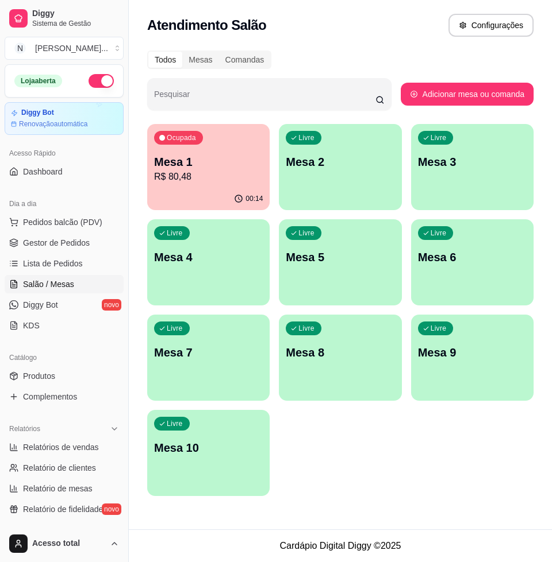
click at [225, 155] on p "Mesa 1" at bounding box center [208, 162] width 109 height 16
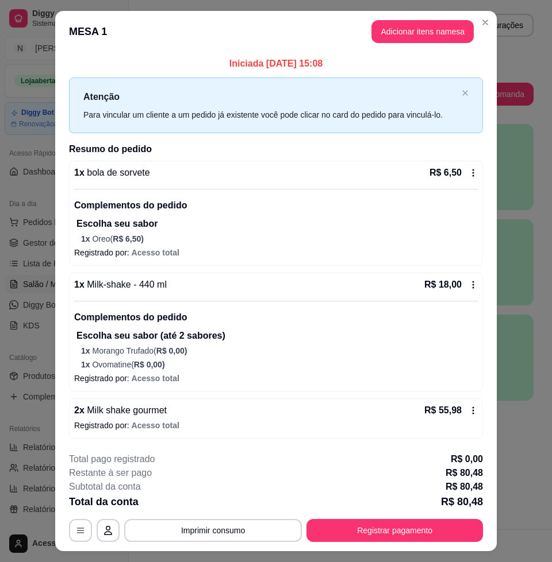
scroll to position [26, 0]
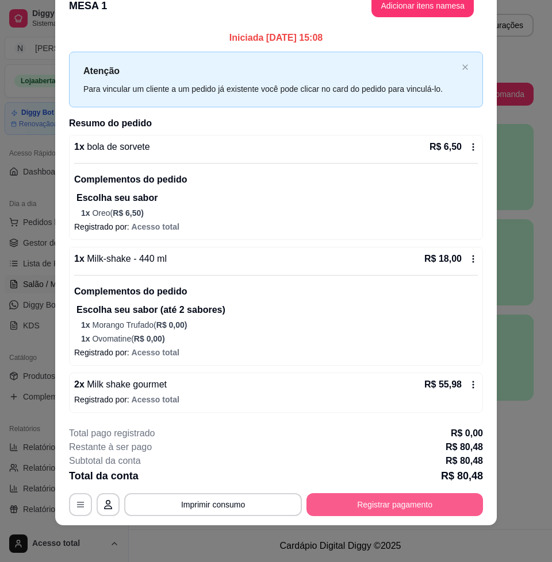
click at [431, 495] on button "Registrar pagamento" at bounding box center [394, 504] width 176 height 23
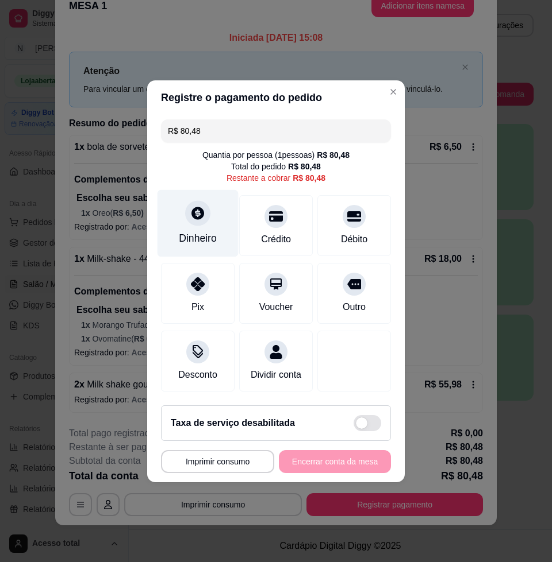
click at [199, 231] on div "Dinheiro" at bounding box center [198, 238] width 38 height 15
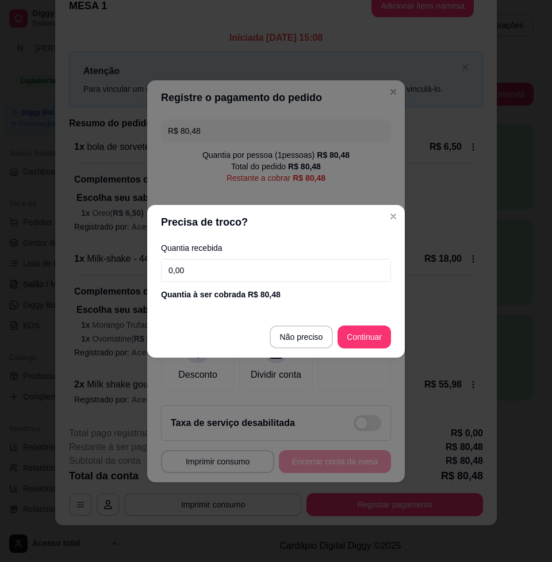
click at [257, 275] on input "0,00" at bounding box center [276, 270] width 230 height 23
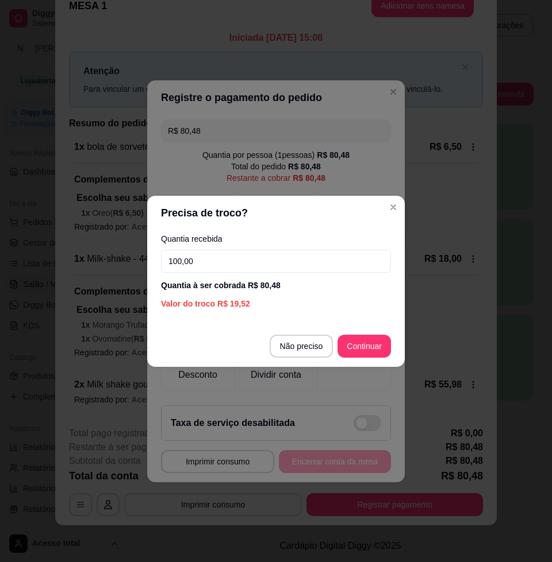
type input "100,00"
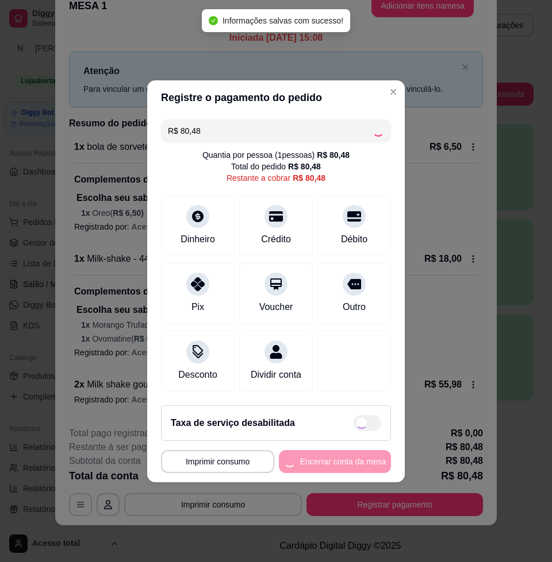
type input "R$ 0,00"
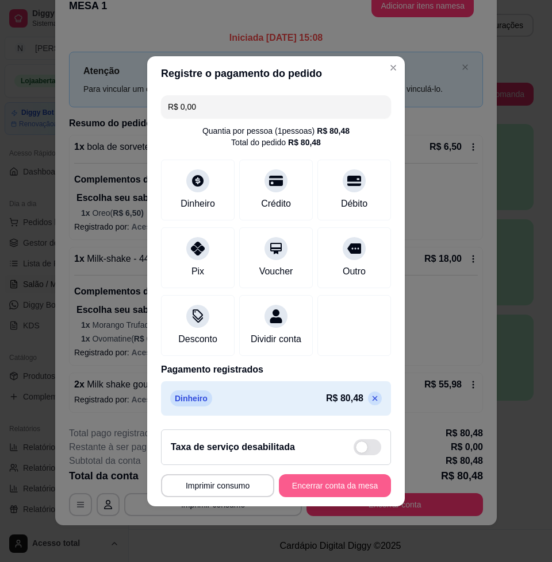
click at [363, 486] on button "Encerrar conta da mesa" at bounding box center [335, 486] width 112 height 23
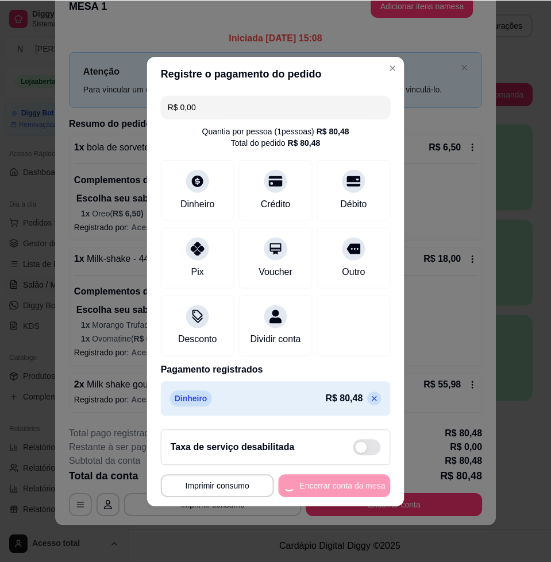
scroll to position [0, 0]
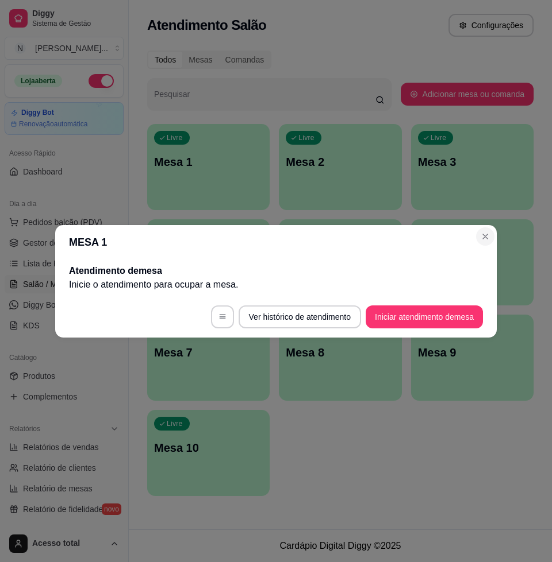
click at [496, 233] on section "MESA 1 Atendimento de mesa Inicie o atendimento para ocupar a mesa . Ver histór…" at bounding box center [275, 281] width 441 height 113
click at [491, 234] on section "MESA 1 Atendimento de mesa Inicie o atendimento para ocupar a mesa . Ver histór…" at bounding box center [275, 281] width 441 height 113
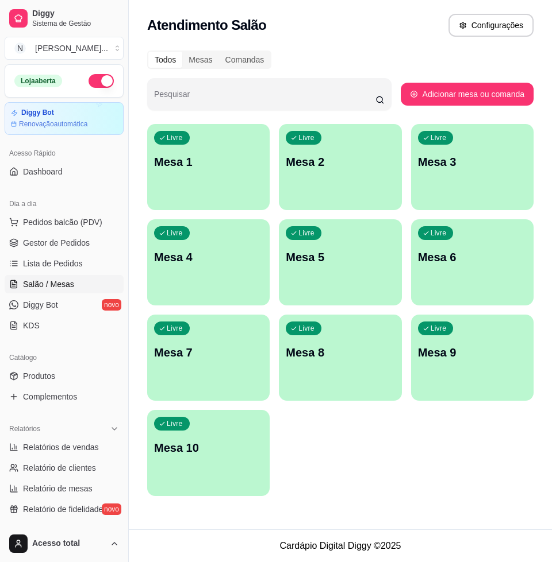
click at [408, 442] on div "Livre Mesa 1 Livre Mesa 2 Livre Mesa 3 Livre Mesa 4 Livre Mesa 5 Livre Mesa 6 L…" at bounding box center [340, 310] width 386 height 372
click at [78, 265] on link "Lista de Pedidos" at bounding box center [64, 264] width 119 height 18
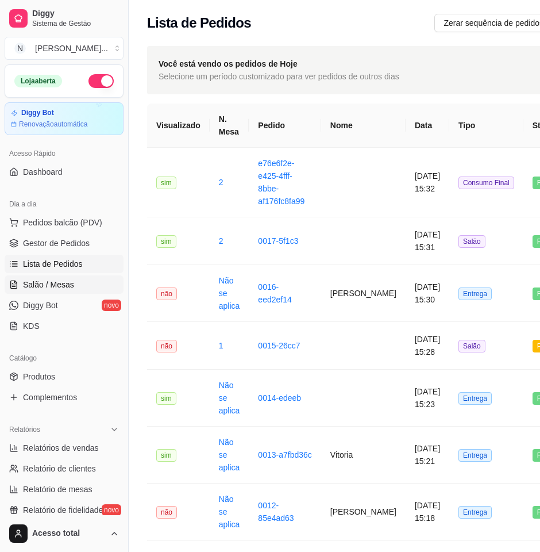
click at [33, 283] on span "Salão / Mesas" at bounding box center [48, 284] width 51 height 11
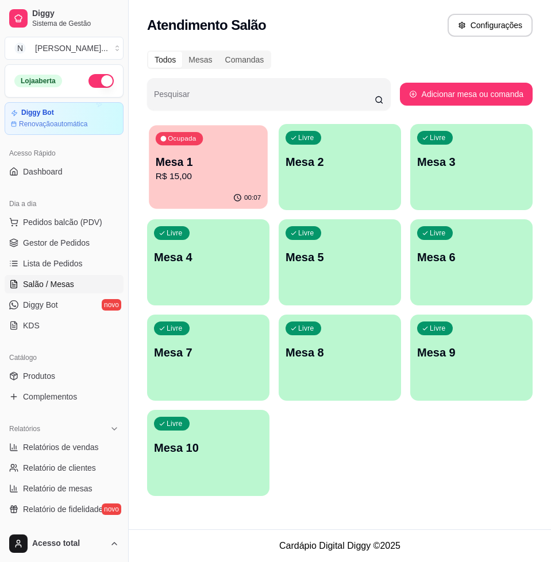
click at [212, 197] on div "00:07" at bounding box center [208, 198] width 119 height 22
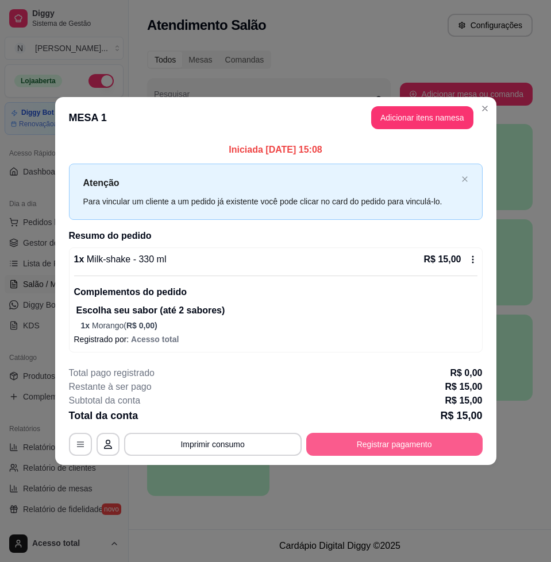
click at [422, 449] on button "Registrar pagamento" at bounding box center [394, 444] width 176 height 23
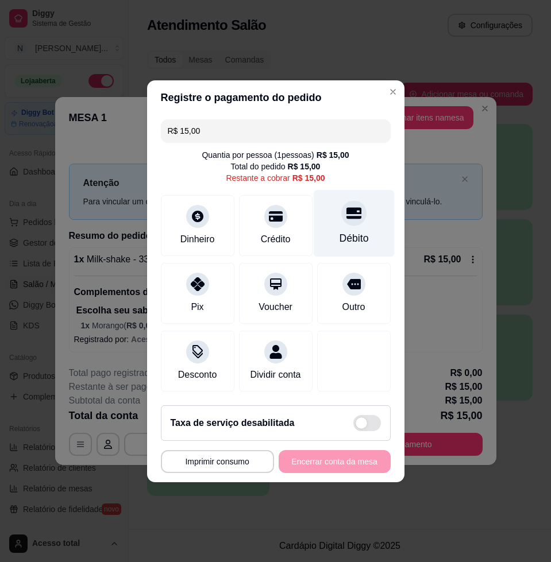
click at [346, 210] on icon at bounding box center [353, 212] width 15 height 11
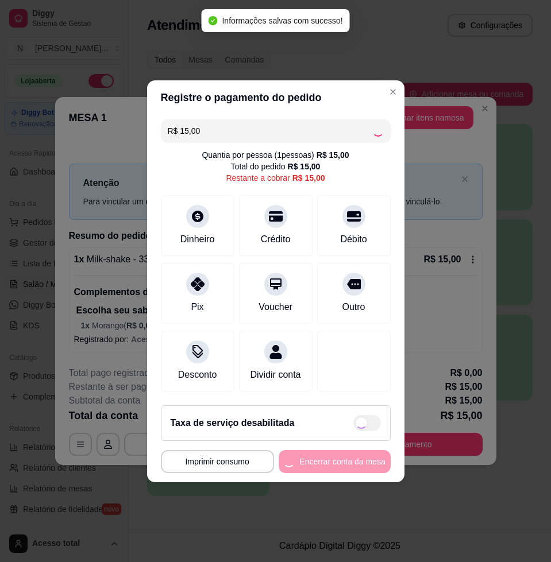
type input "R$ 0,00"
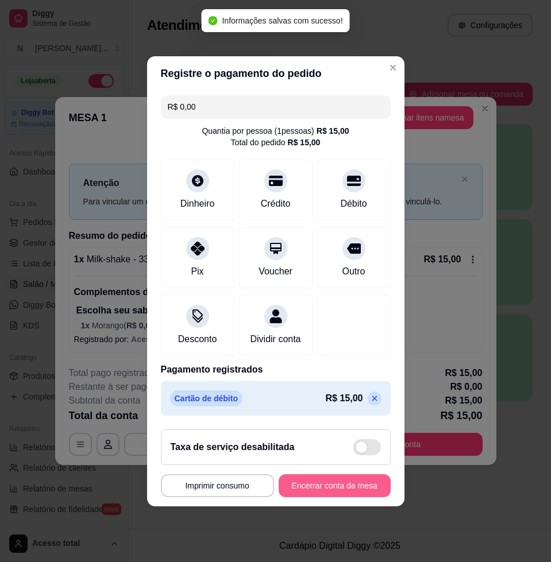
click at [367, 493] on button "Encerrar conta da mesa" at bounding box center [335, 486] width 112 height 23
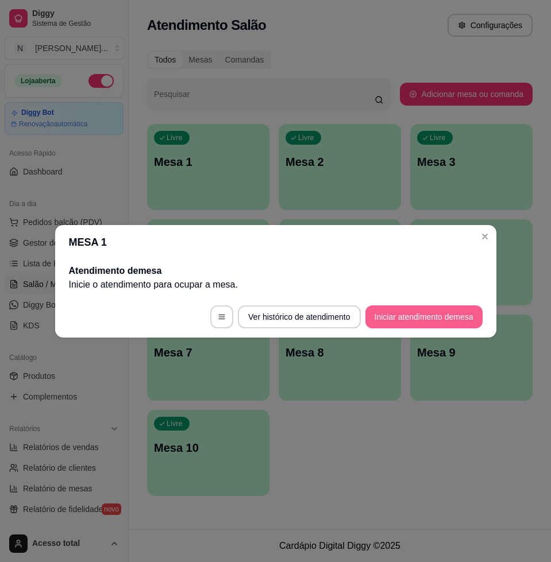
click at [447, 314] on button "Iniciar atendimento de mesa" at bounding box center [423, 317] width 117 height 23
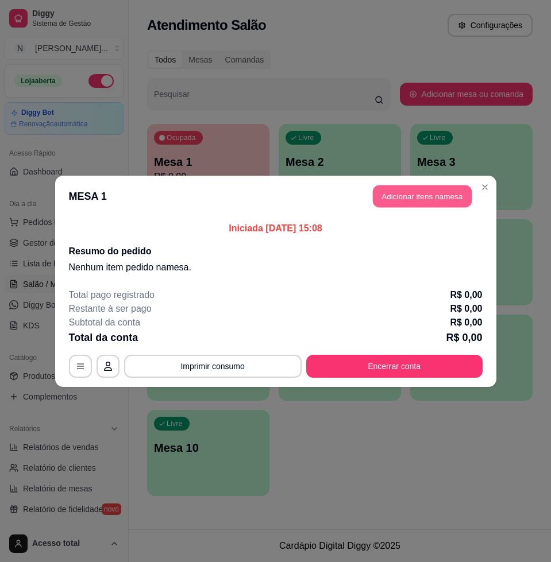
click at [398, 204] on button "Adicionar itens na mesa" at bounding box center [422, 196] width 99 height 22
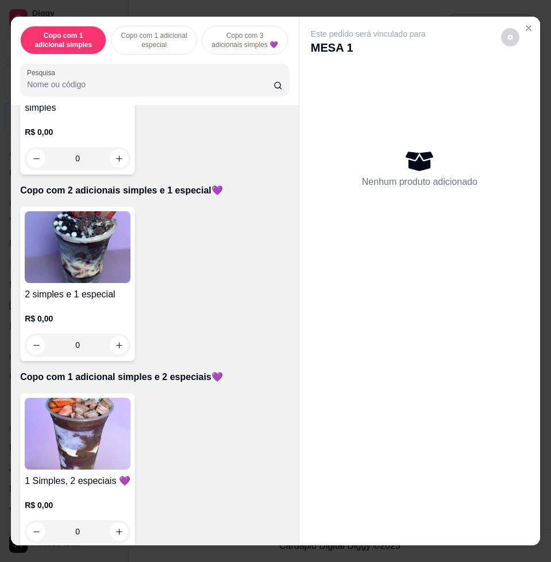
scroll to position [718, 0]
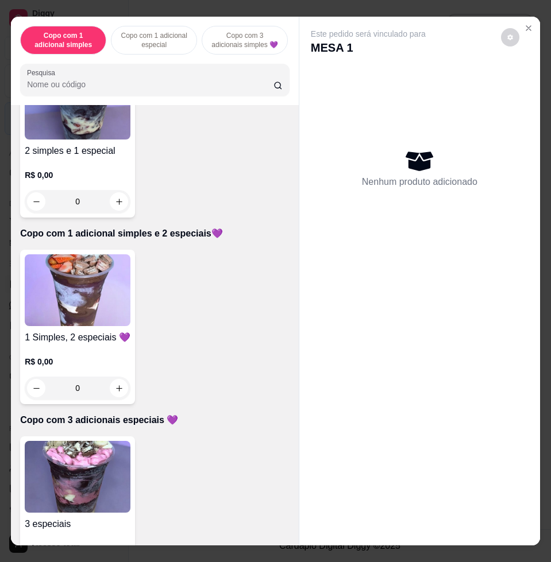
click at [77, 290] on img at bounding box center [78, 291] width 106 height 72
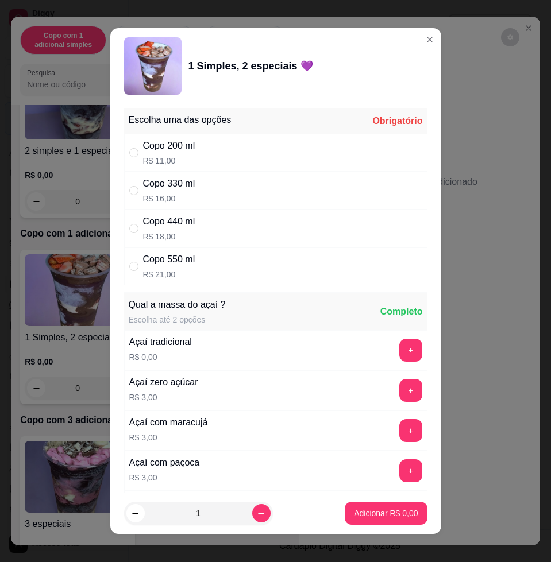
click at [265, 261] on div "Copo 550 ml R$ 21,00" at bounding box center [275, 267] width 303 height 38
radio input "true"
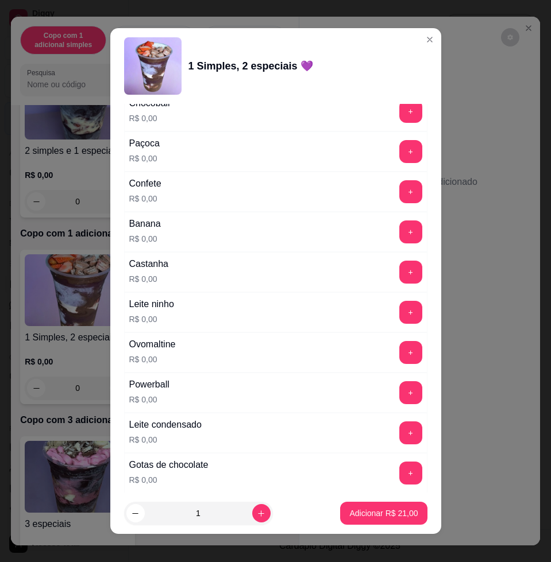
scroll to position [862, 0]
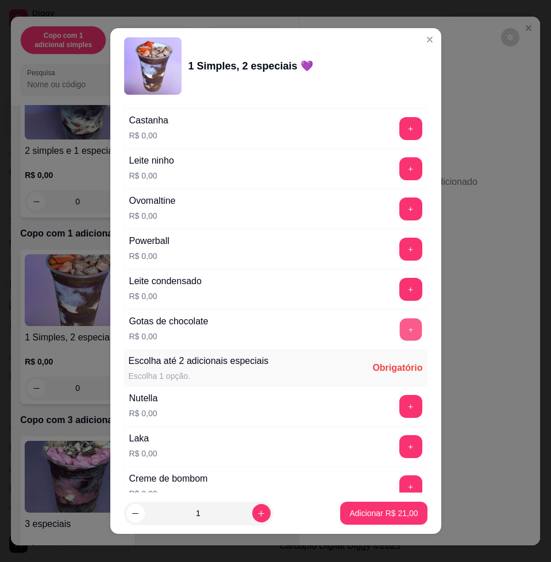
click at [399, 334] on button "+" at bounding box center [410, 330] width 22 height 22
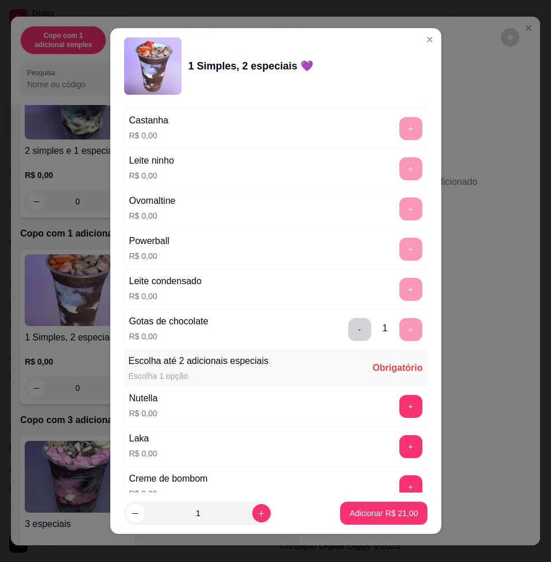
scroll to position [1293, 0]
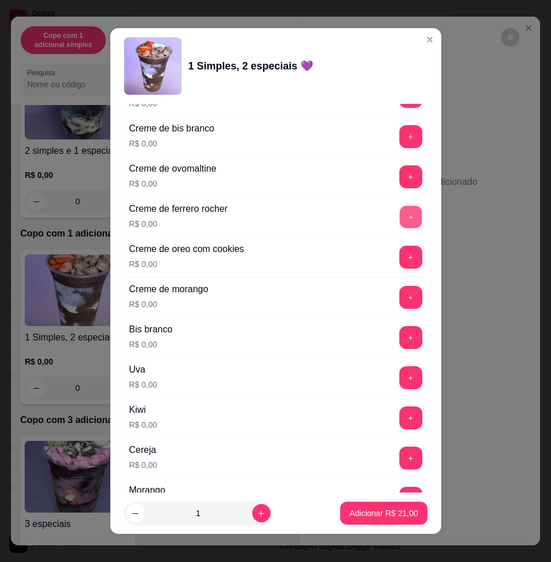
click at [399, 219] on button "+" at bounding box center [410, 217] width 22 height 22
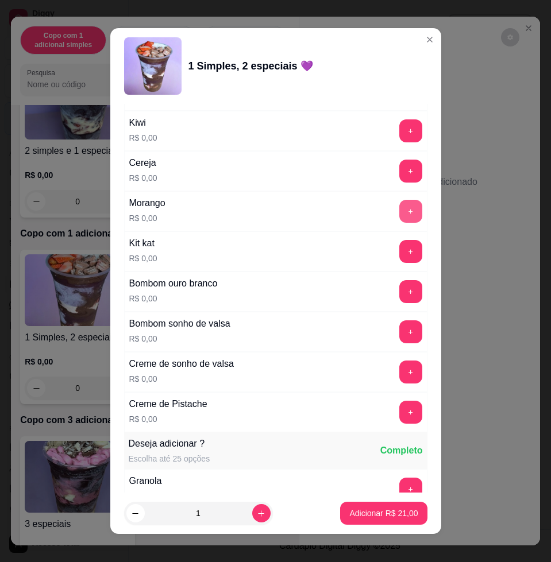
click at [399, 207] on button "+" at bounding box center [410, 211] width 23 height 23
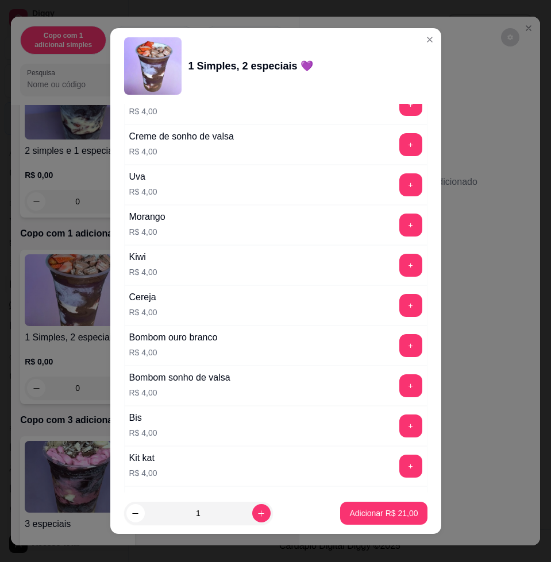
scroll to position [2849, 0]
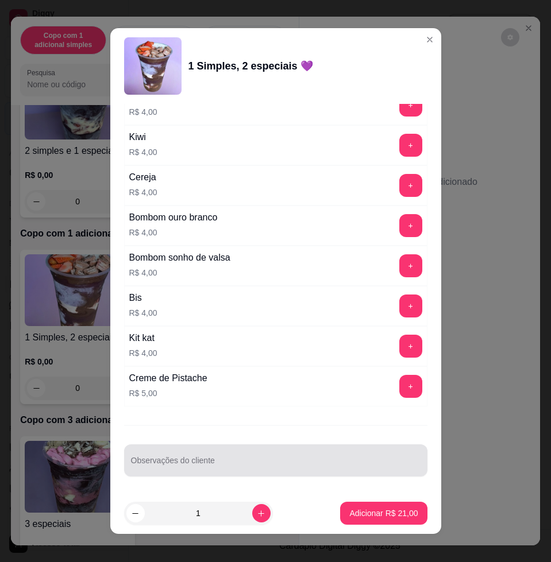
drag, startPoint x: 277, startPoint y: 461, endPoint x: 257, endPoint y: 473, distance: 23.9
click at [265, 472] on div at bounding box center [276, 460] width 290 height 23
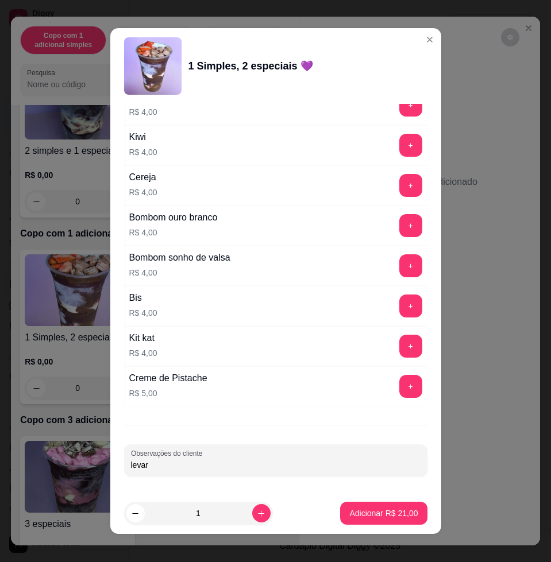
type input "levar"
click at [382, 521] on button "Adicionar R$ 21,00" at bounding box center [384, 514] width 84 height 22
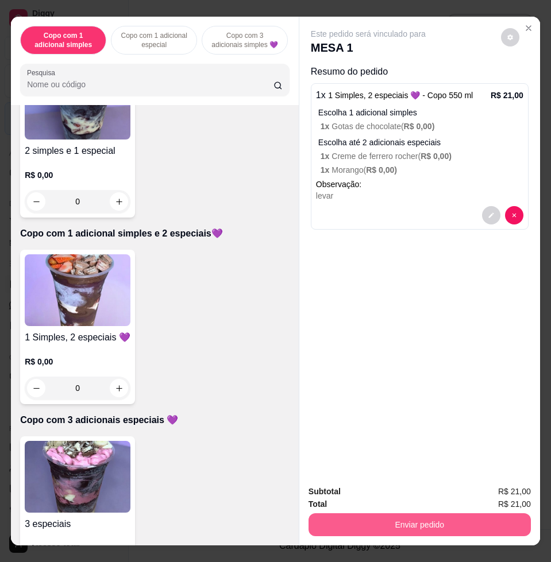
click at [395, 516] on button "Enviar pedido" at bounding box center [420, 525] width 222 height 23
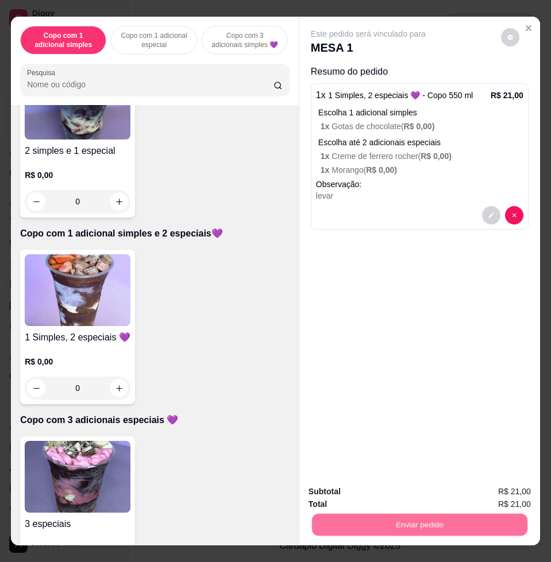
click at [398, 488] on button "Não registrar e enviar pedido" at bounding box center [380, 490] width 116 height 21
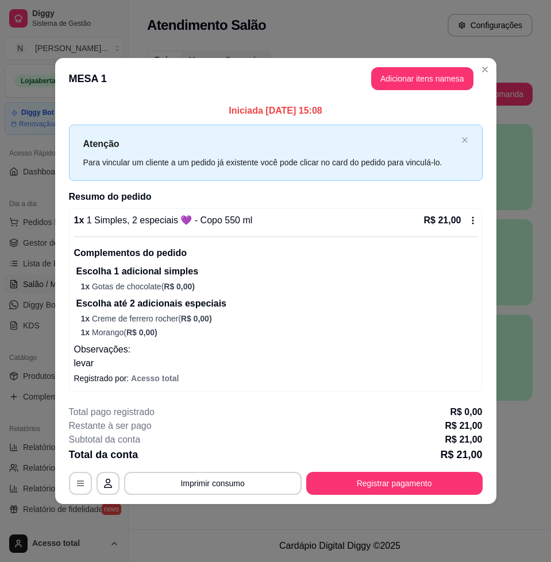
drag, startPoint x: 391, startPoint y: 453, endPoint x: 388, endPoint y: 480, distance: 26.5
click at [388, 468] on div "**********" at bounding box center [276, 451] width 414 height 90
drag, startPoint x: 388, startPoint y: 480, endPoint x: 390, endPoint y: 500, distance: 20.1
click at [390, 500] on footer "**********" at bounding box center [275, 450] width 441 height 108
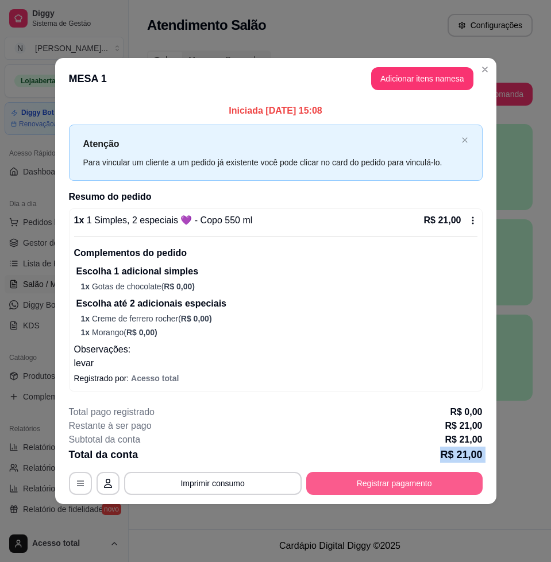
click at [394, 481] on button "Registrar pagamento" at bounding box center [394, 483] width 176 height 23
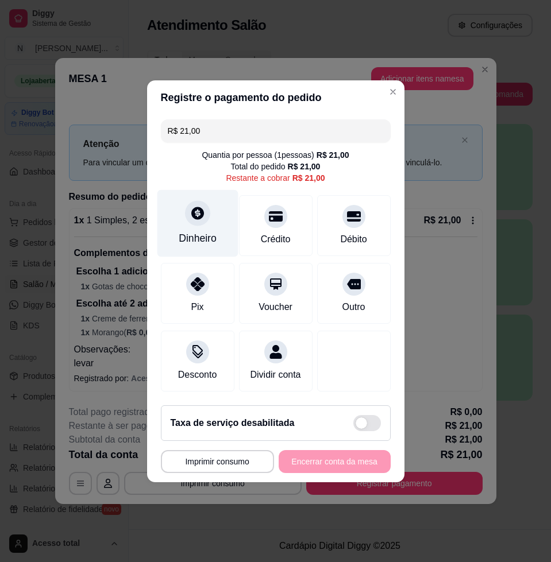
click at [191, 233] on div "Dinheiro" at bounding box center [198, 238] width 38 height 15
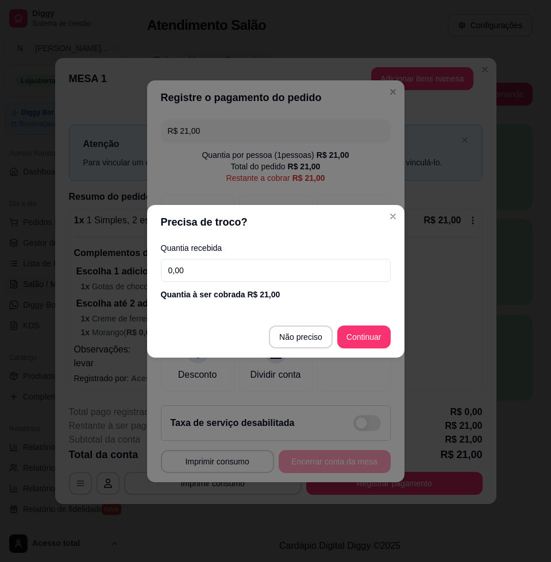
click at [210, 270] on input "0,00" at bounding box center [276, 270] width 230 height 23
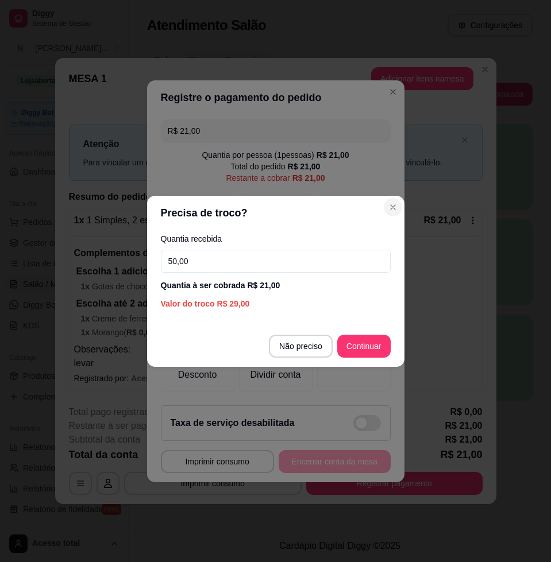
type input "50,00"
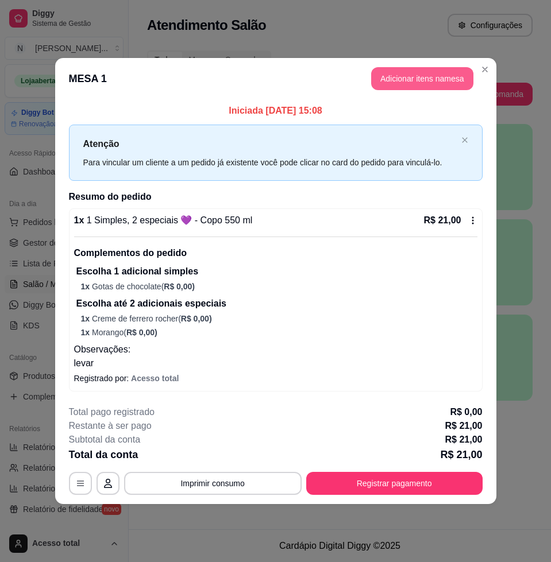
click at [408, 82] on button "Adicionar itens na mesa" at bounding box center [422, 78] width 102 height 23
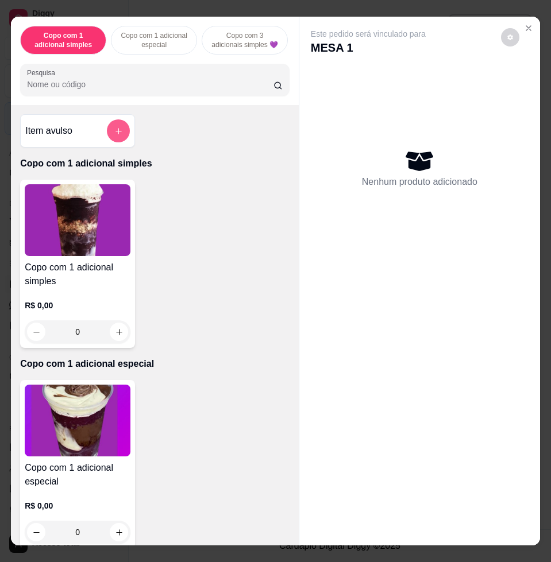
click at [114, 136] on icon "add-separate-item" at bounding box center [118, 131] width 9 height 9
click at [230, 282] on input "0,00" at bounding box center [276, 282] width 216 height 11
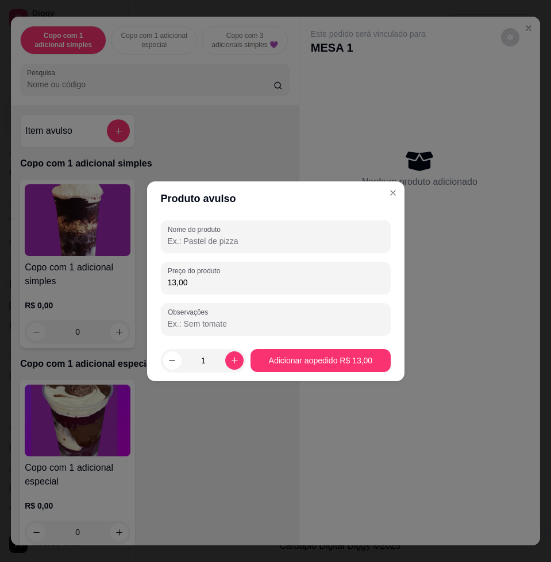
type input "13,00"
click at [241, 238] on input "Nome do produto" at bounding box center [276, 241] width 216 height 11
type input "n"
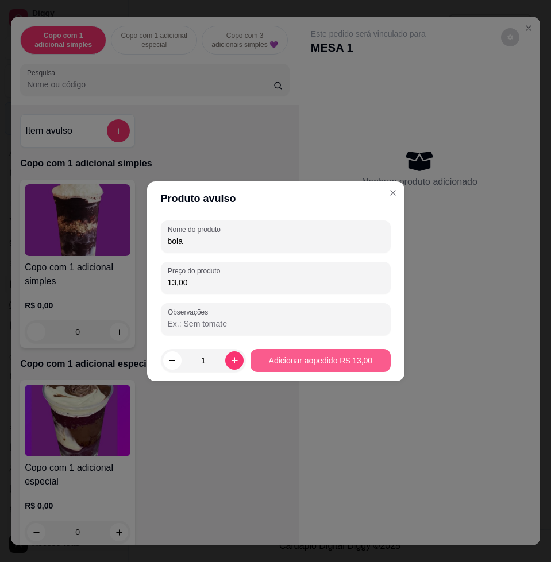
type input "bola"
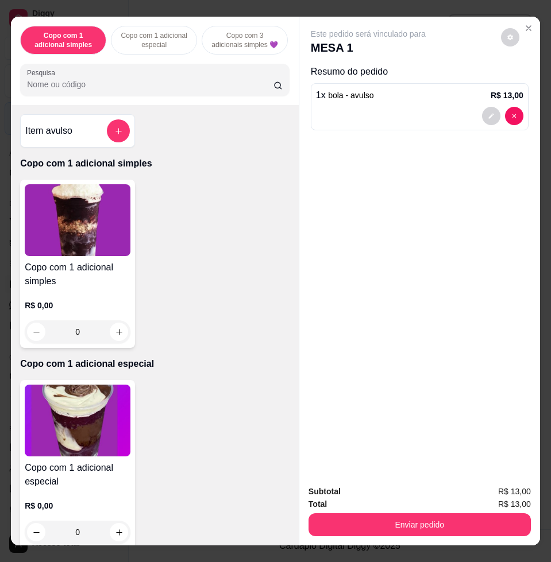
drag, startPoint x: 407, startPoint y: 502, endPoint x: 411, endPoint y: 513, distance: 12.2
click at [411, 513] on div "Subtotal R$ 13,00 Total R$ 13,00 Enviar pedido" at bounding box center [420, 510] width 222 height 51
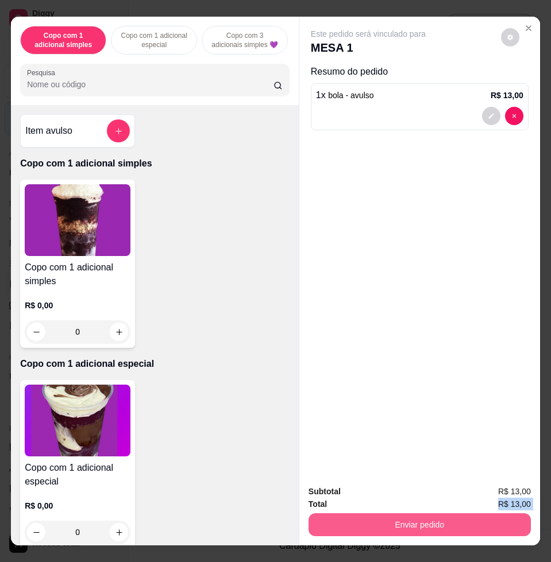
click at [418, 524] on button "Enviar pedido" at bounding box center [420, 525] width 222 height 23
click at [413, 514] on button "Enviar pedido" at bounding box center [419, 525] width 215 height 22
click at [415, 514] on button "Enviar pedido" at bounding box center [420, 525] width 222 height 23
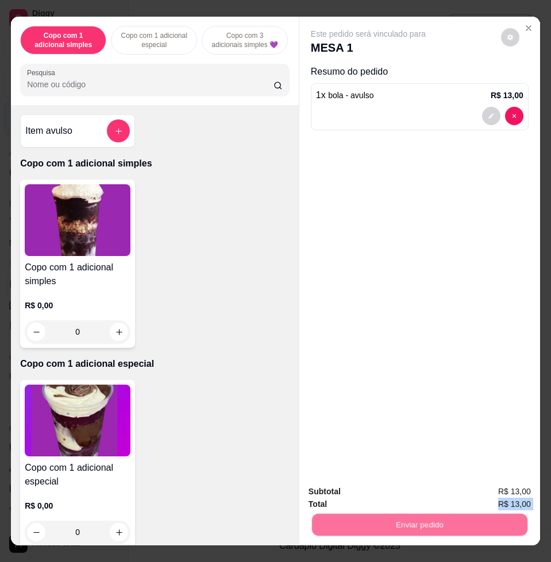
click at [411, 492] on button "Não registrar e enviar pedido" at bounding box center [380, 491] width 119 height 22
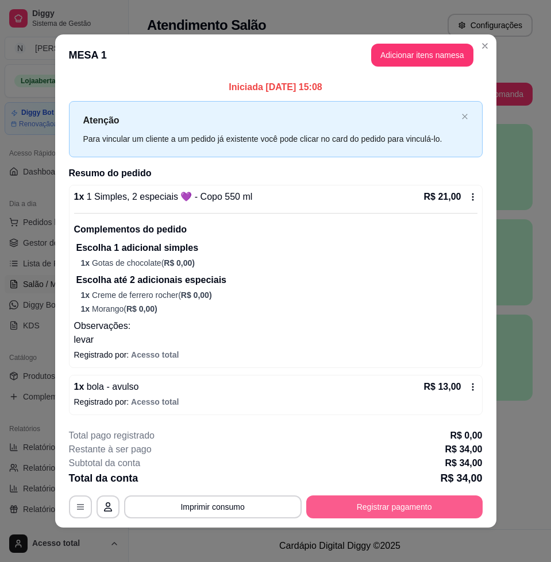
click at [433, 506] on button "Registrar pagamento" at bounding box center [394, 507] width 176 height 23
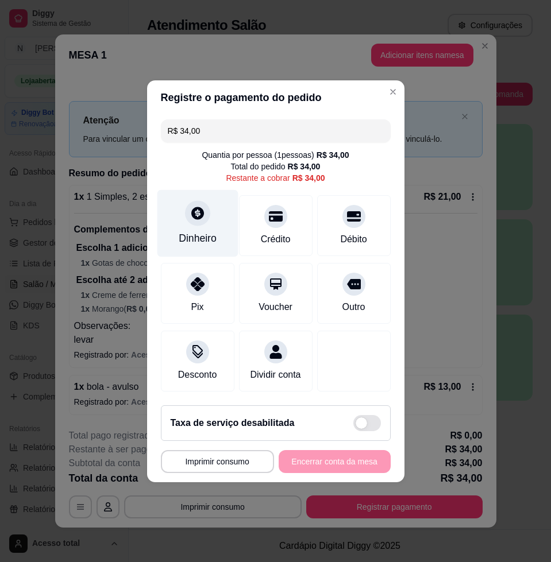
click at [209, 231] on div "Dinheiro" at bounding box center [198, 238] width 38 height 15
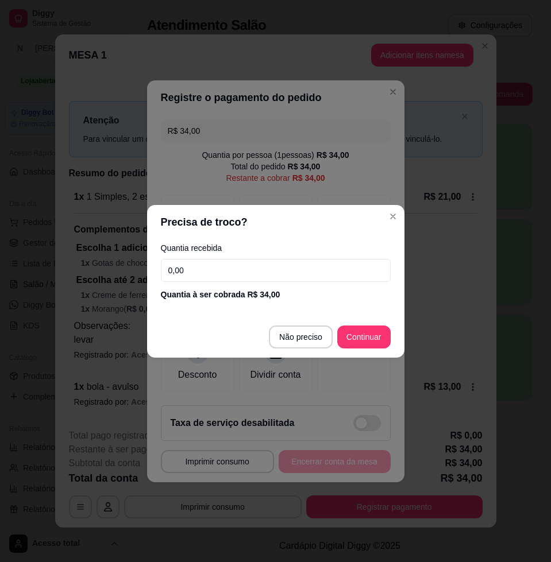
click at [281, 275] on input "0,00" at bounding box center [276, 270] width 230 height 23
click at [291, 279] on input "0,05" at bounding box center [276, 270] width 230 height 23
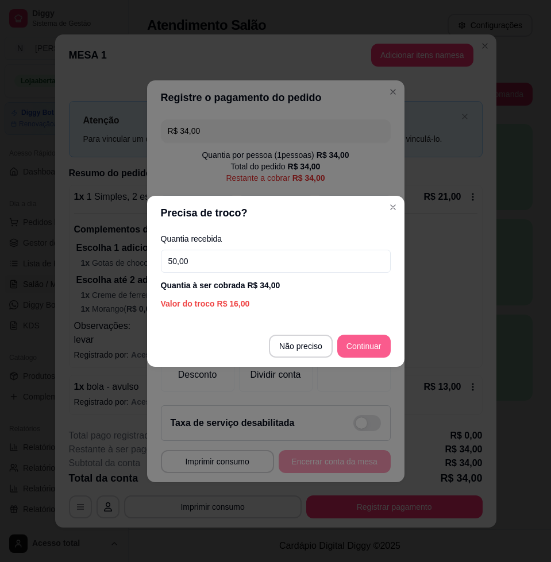
type input "50,00"
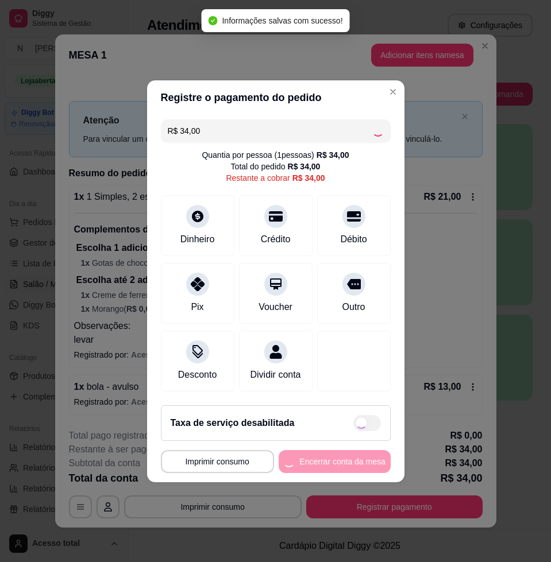
type input "R$ 0,00"
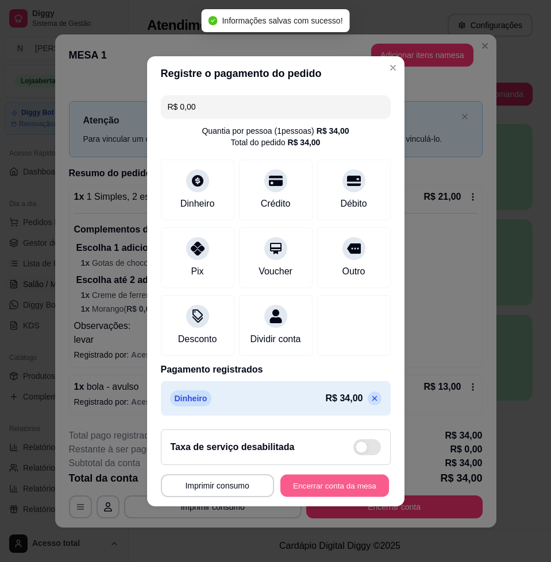
click at [328, 493] on button "Encerrar conta da mesa" at bounding box center [334, 486] width 109 height 22
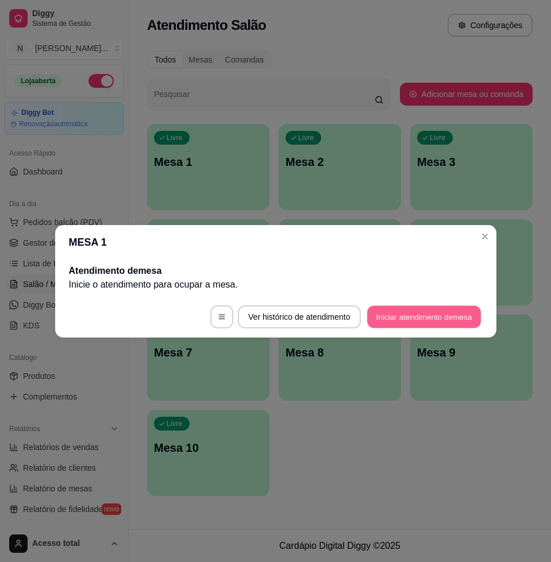
click at [419, 313] on button "Iniciar atendimento de mesa" at bounding box center [424, 317] width 114 height 22
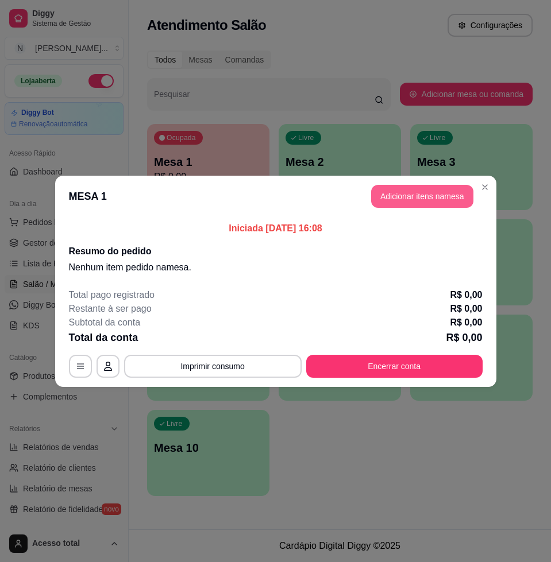
click at [421, 207] on button "Adicionar itens na mesa" at bounding box center [422, 196] width 102 height 23
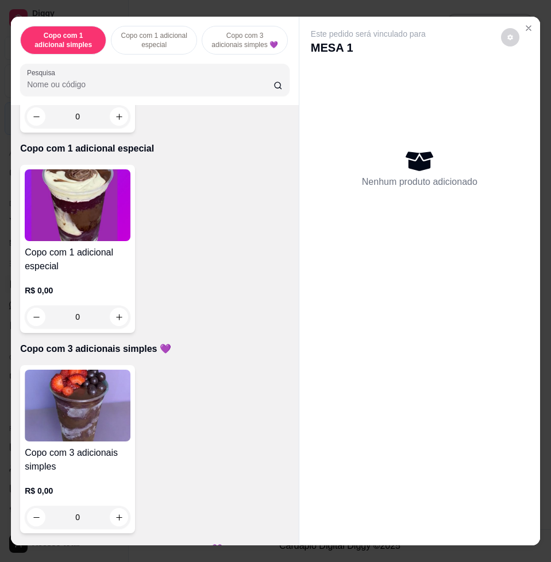
scroll to position [144, 0]
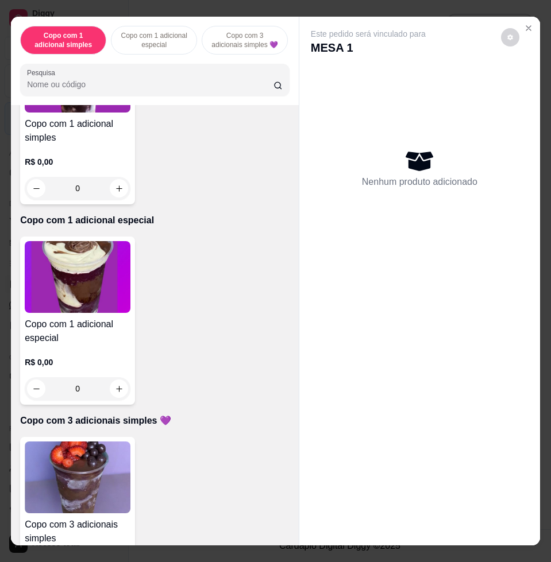
click at [75, 145] on h4 "Copo com 1 adicional simples" at bounding box center [78, 131] width 106 height 28
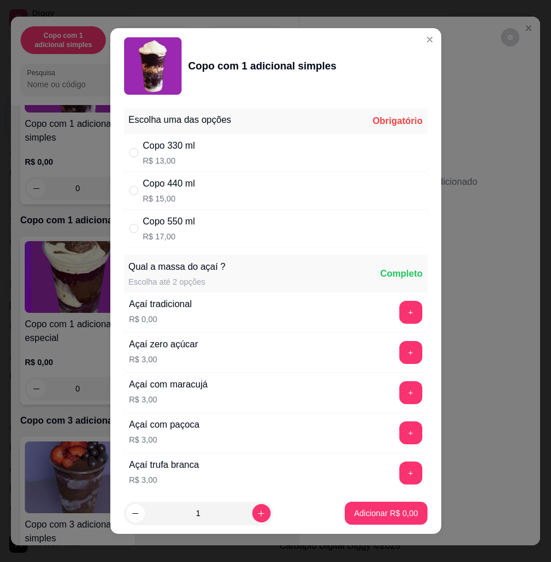
click at [237, 161] on div "Copo 330 ml R$ 13,00" at bounding box center [275, 153] width 303 height 38
radio input "true"
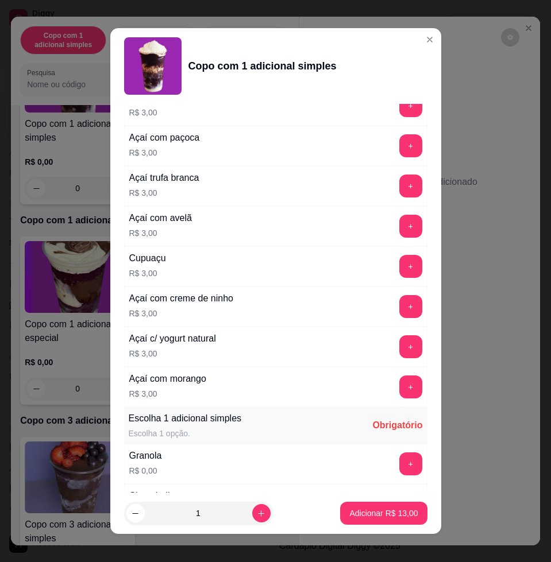
scroll to position [574, 0]
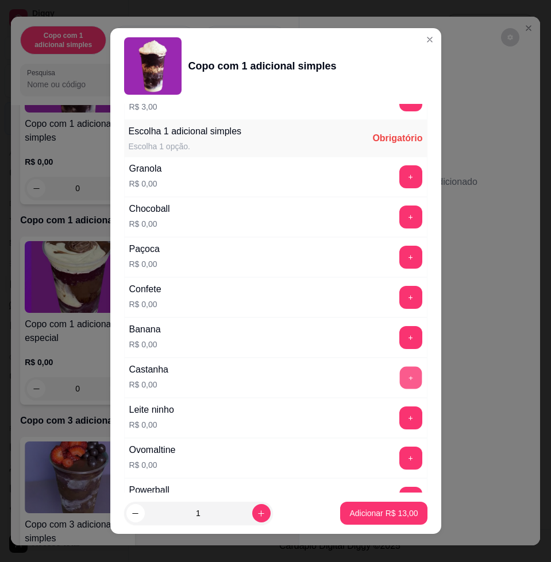
click at [399, 373] on button "+" at bounding box center [410, 378] width 22 height 22
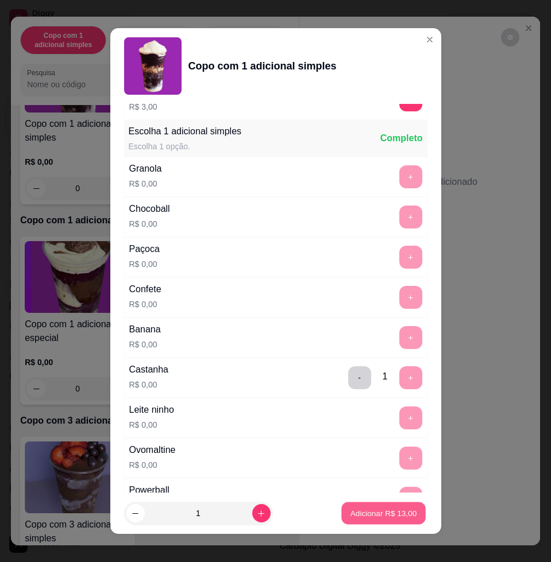
click at [364, 515] on p "Adicionar R$ 13,00" at bounding box center [383, 513] width 67 height 11
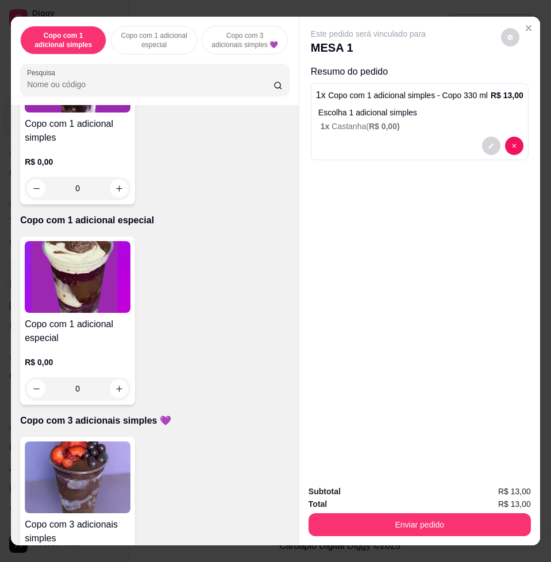
click at [73, 150] on div "R$ 0,00 0" at bounding box center [78, 172] width 106 height 55
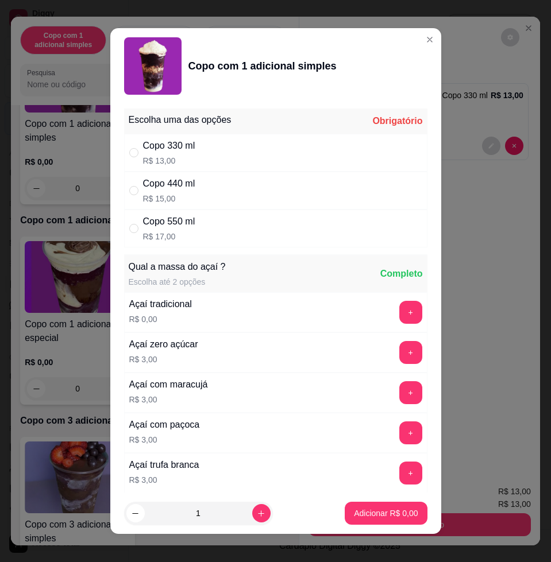
click at [229, 154] on div "Copo 330 ml R$ 13,00" at bounding box center [275, 153] width 303 height 38
radio input "true"
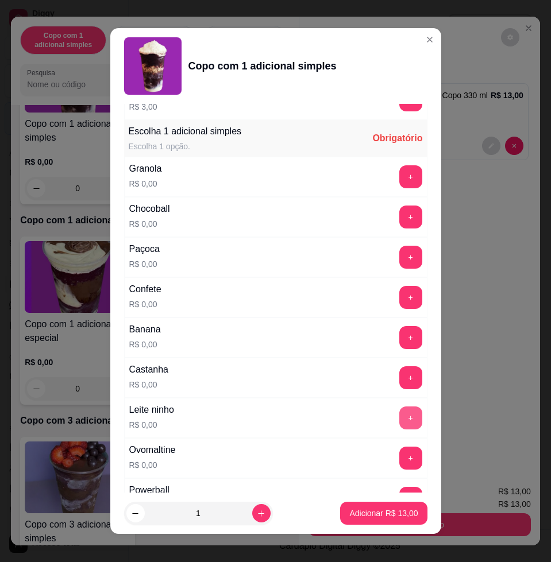
click at [399, 414] on button "+" at bounding box center [410, 418] width 23 height 23
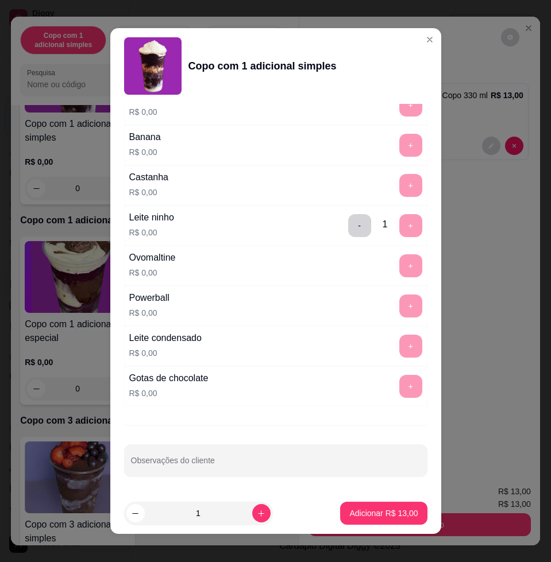
scroll to position [9, 0]
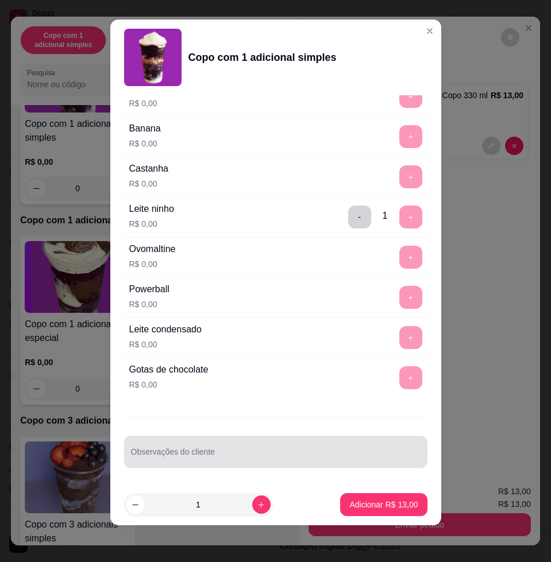
click at [368, 449] on div at bounding box center [276, 452] width 290 height 23
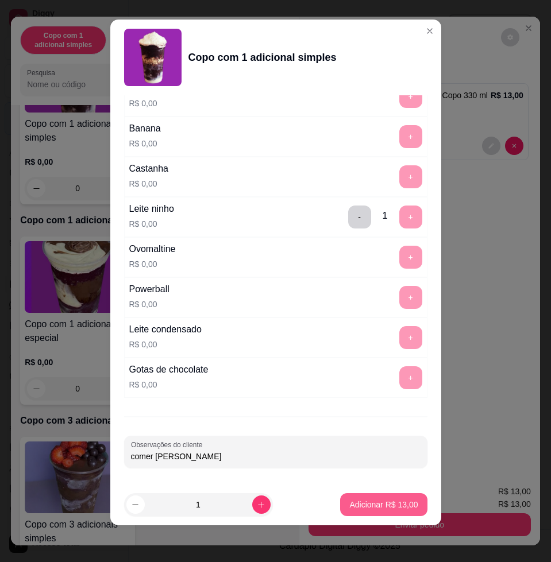
type input "comer [PERSON_NAME]"
click at [388, 506] on p "Adicionar R$ 13,00" at bounding box center [383, 504] width 68 height 11
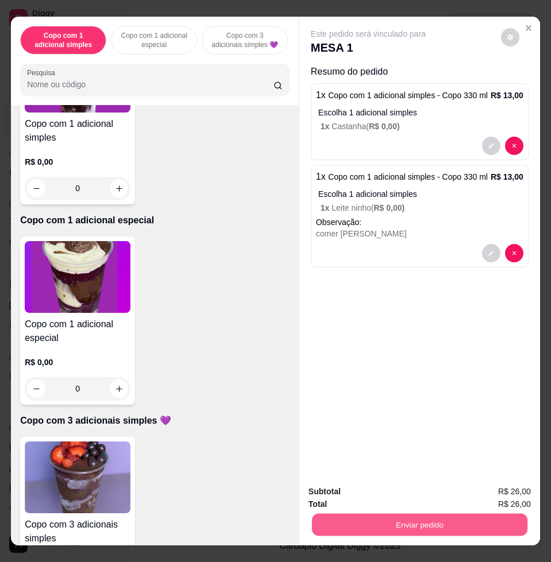
click at [386, 526] on button "Enviar pedido" at bounding box center [419, 525] width 215 height 22
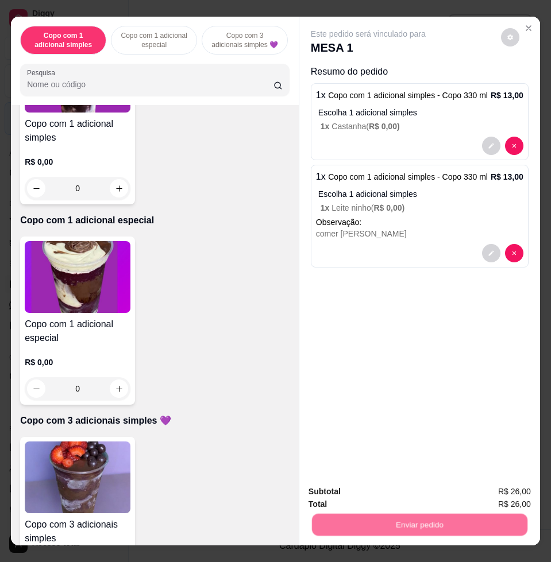
click at [361, 488] on button "Não registrar e enviar pedido" at bounding box center [380, 491] width 119 height 22
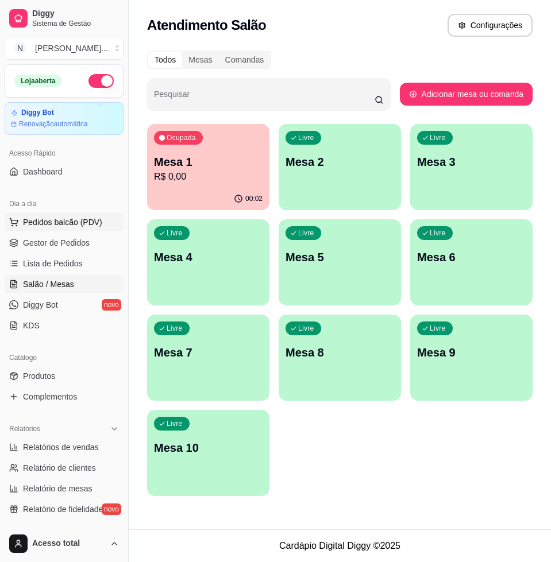
click at [84, 221] on span "Pedidos balcão (PDV)" at bounding box center [62, 222] width 79 height 11
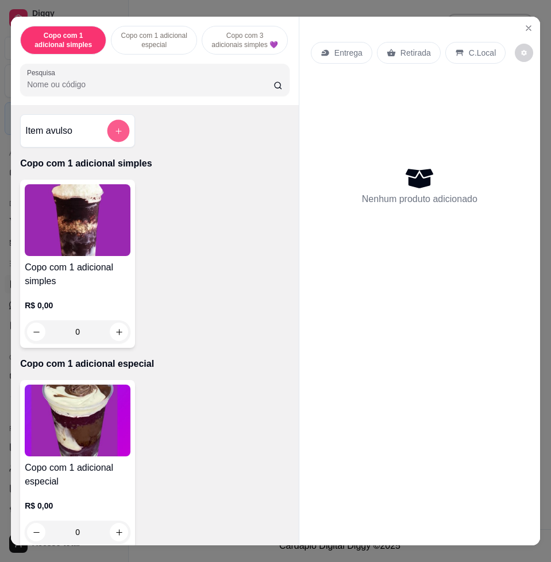
click at [118, 139] on button "add-separate-item" at bounding box center [118, 131] width 22 height 22
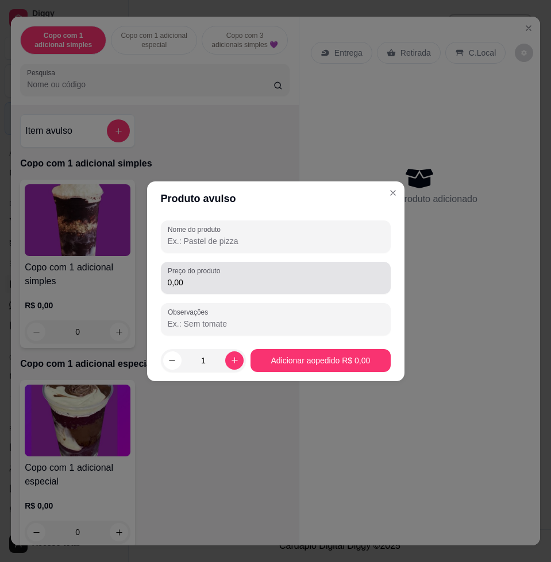
drag, startPoint x: 252, startPoint y: 267, endPoint x: 266, endPoint y: 263, distance: 14.9
click at [255, 268] on div "0,00" at bounding box center [276, 278] width 216 height 23
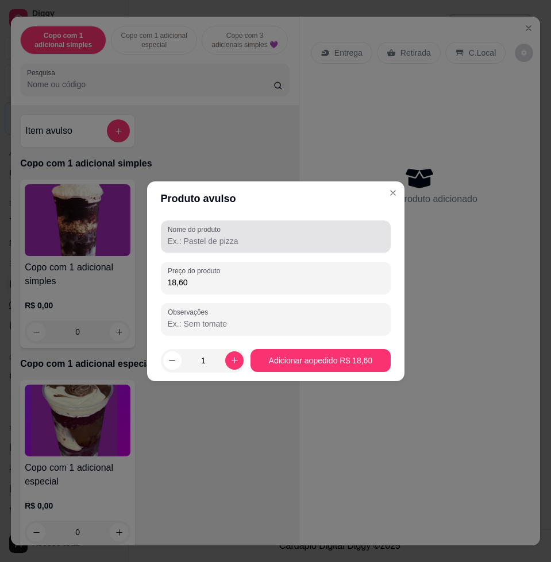
type input "18,60"
drag, startPoint x: 250, startPoint y: 218, endPoint x: 248, endPoint y: 227, distance: 8.9
click at [248, 227] on div "Nome do produto Preço do produto 18,60 Observações" at bounding box center [275, 278] width 257 height 124
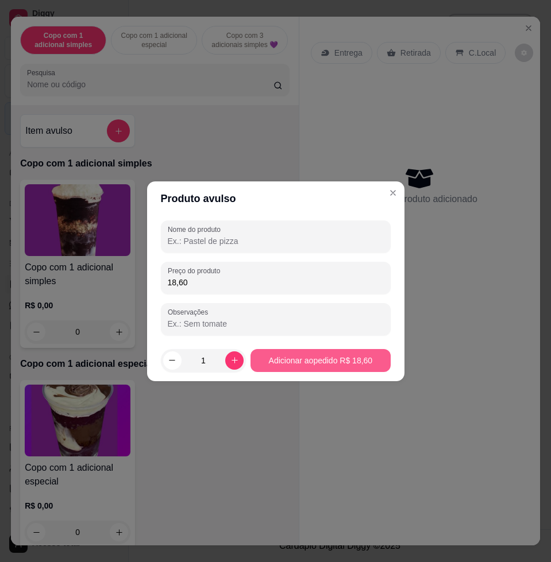
click at [290, 370] on button "Adicionar ao pedido R$ 18,60" at bounding box center [320, 360] width 140 height 23
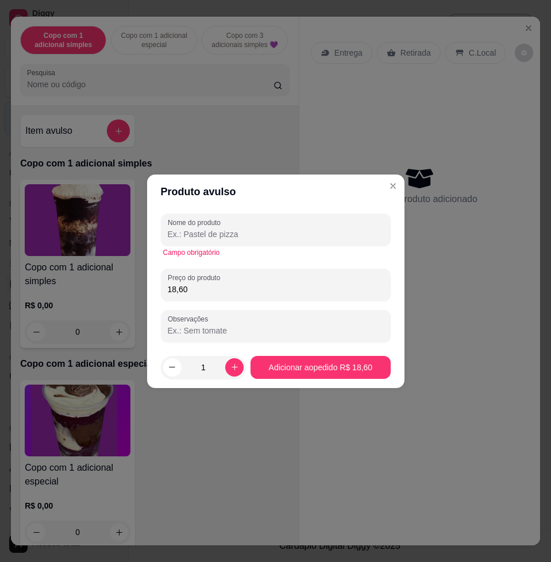
click at [326, 224] on div at bounding box center [276, 229] width 216 height 23
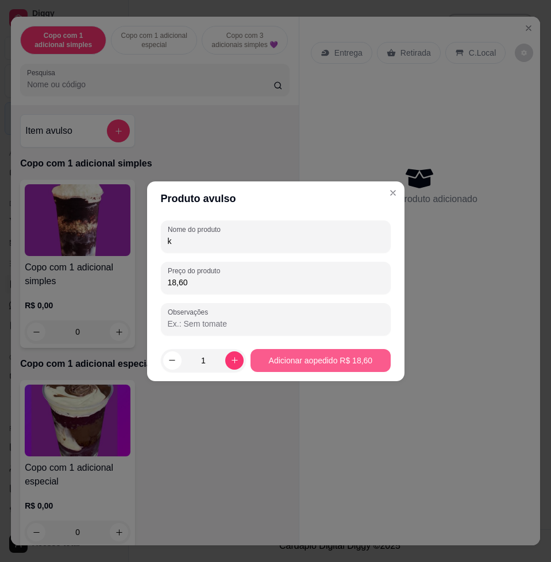
type input "k"
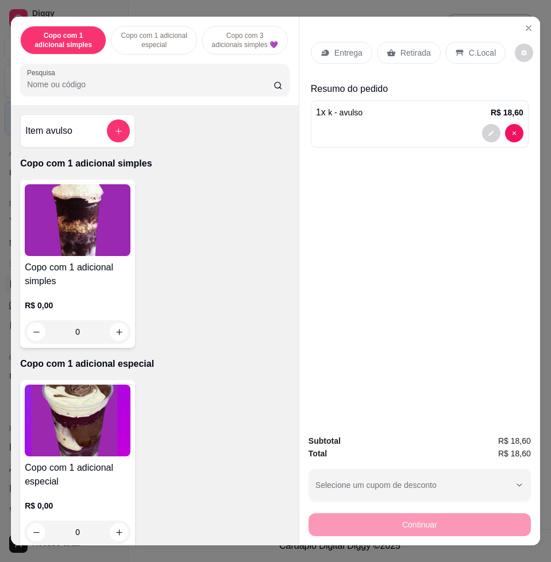
click at [457, 42] on div "C.Local" at bounding box center [475, 53] width 60 height 22
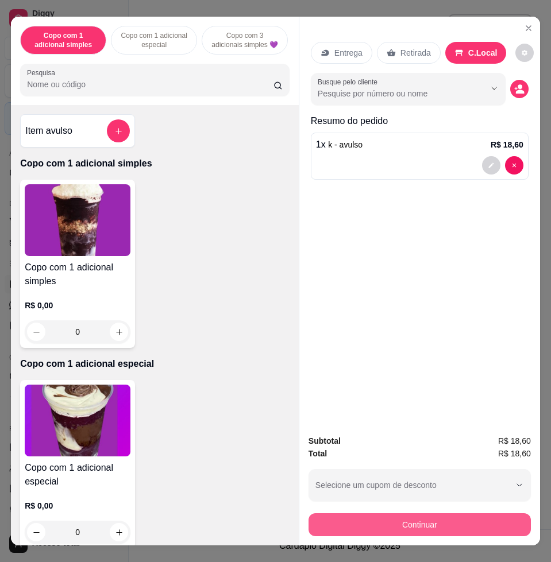
click at [462, 514] on button "Continuar" at bounding box center [420, 525] width 222 height 23
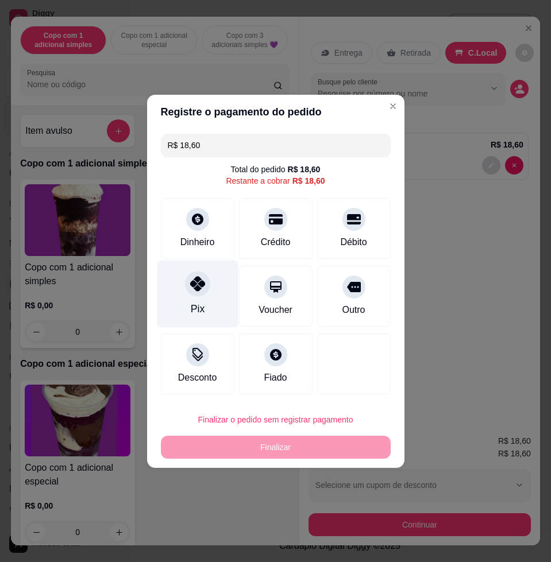
click at [213, 292] on div "Pix" at bounding box center [197, 293] width 81 height 67
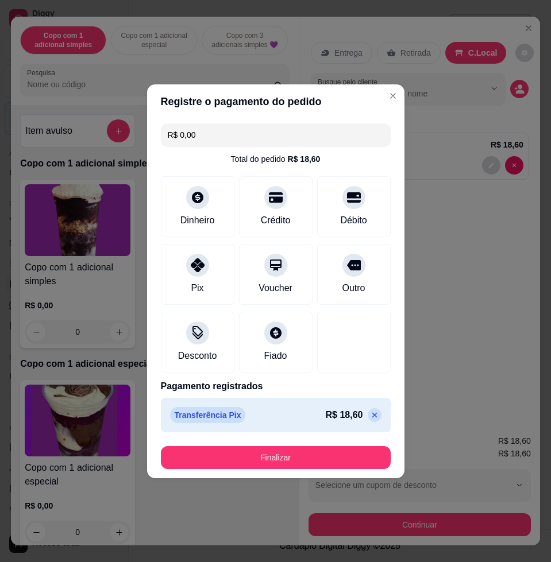
click at [370, 412] on icon at bounding box center [374, 415] width 9 height 9
type input "R$ 18,60"
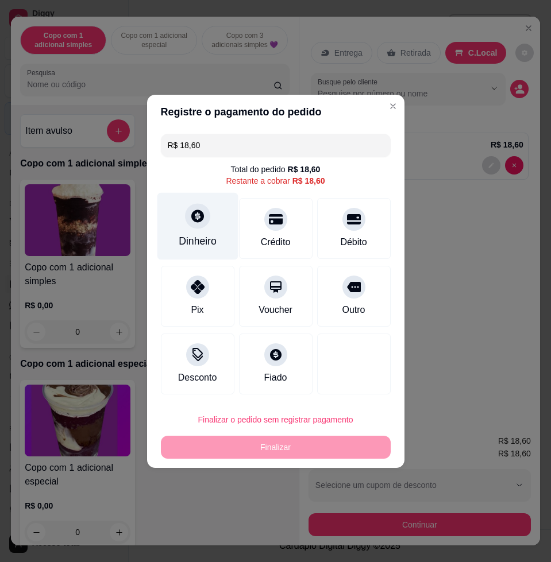
click at [193, 242] on div "Dinheiro" at bounding box center [198, 241] width 38 height 15
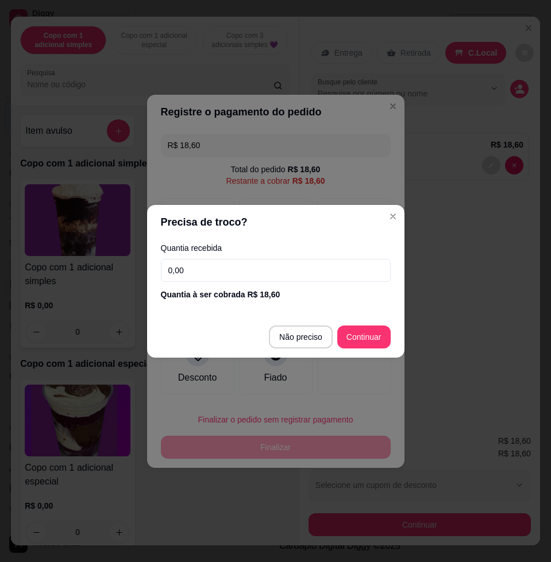
click at [253, 274] on input "0,00" at bounding box center [276, 270] width 230 height 23
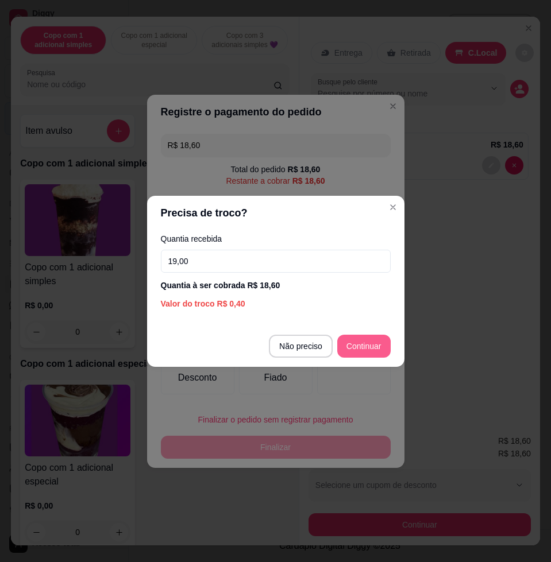
type input "19,00"
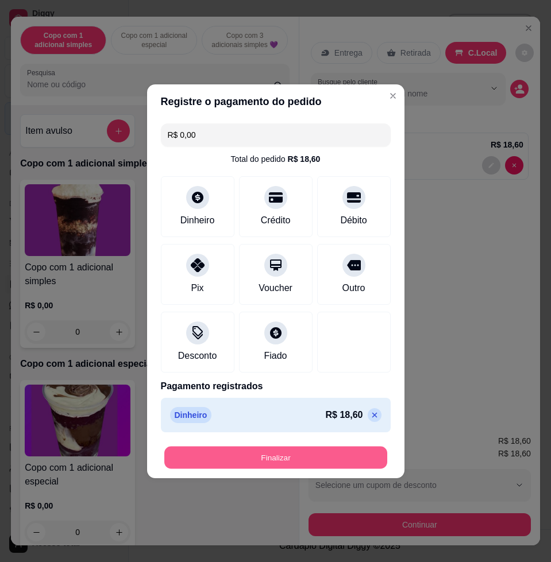
click at [307, 458] on button "Finalizar" at bounding box center [275, 457] width 223 height 22
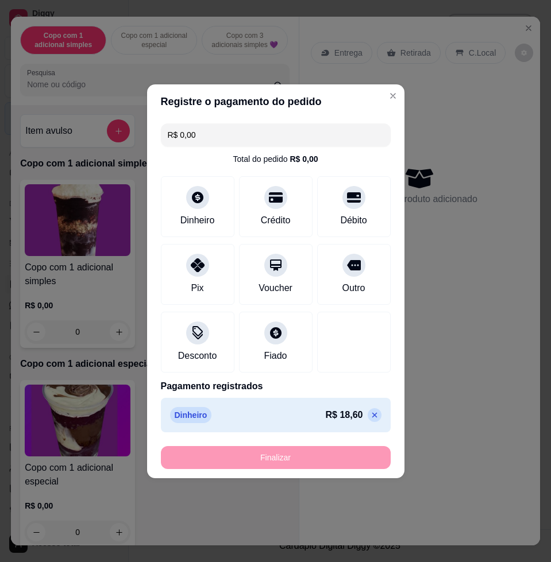
type input "-R$ 18,60"
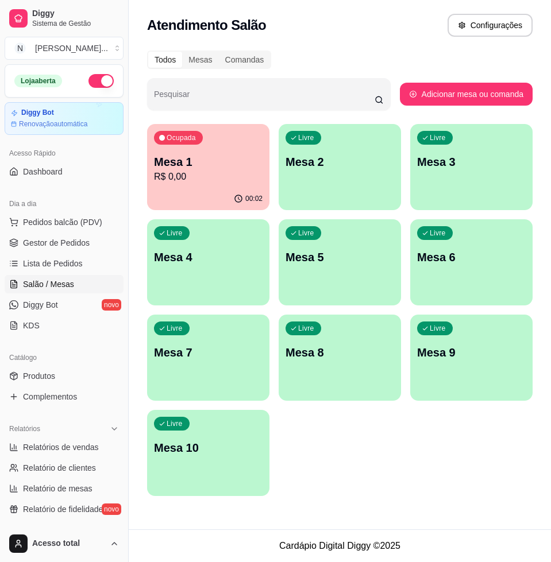
click at [158, 163] on p "Mesa 1" at bounding box center [208, 162] width 109 height 16
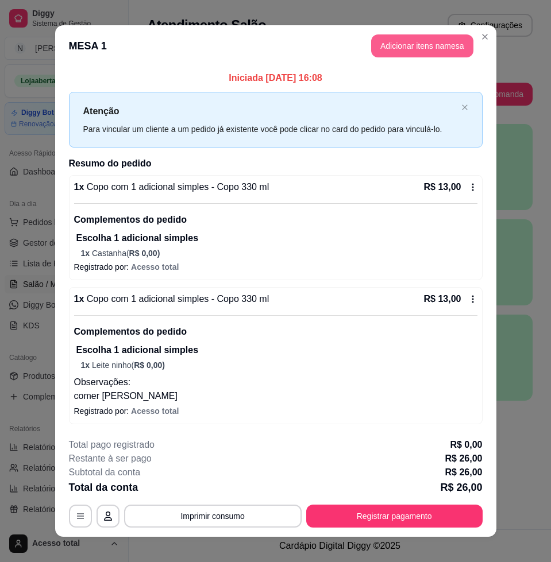
click at [411, 55] on button "Adicionar itens na mesa" at bounding box center [422, 45] width 102 height 23
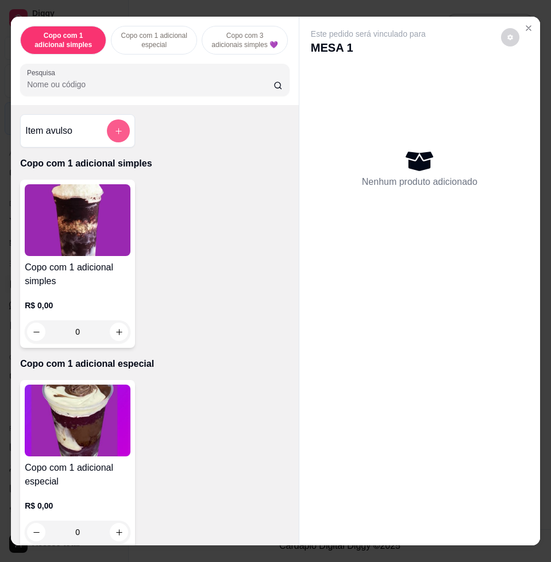
click at [118, 137] on button "add-separate-item" at bounding box center [118, 130] width 23 height 23
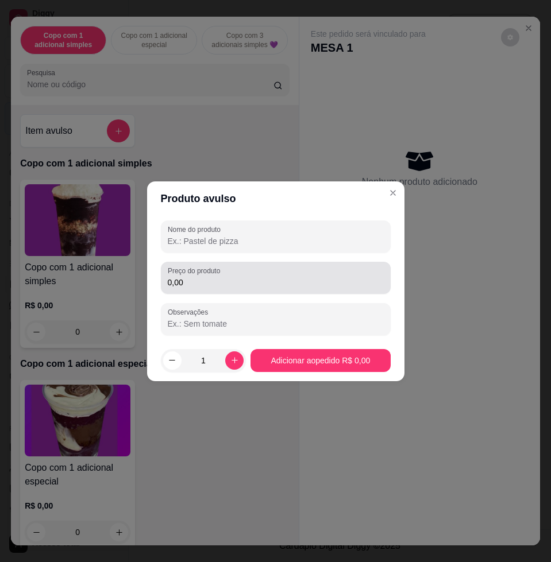
click at [207, 283] on input "0,00" at bounding box center [276, 282] width 216 height 11
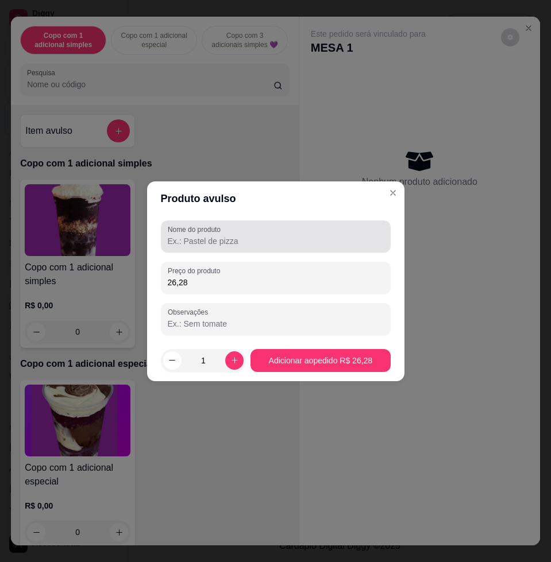
type input "26,28"
click at [232, 237] on input "Nome do produto" at bounding box center [276, 241] width 216 height 11
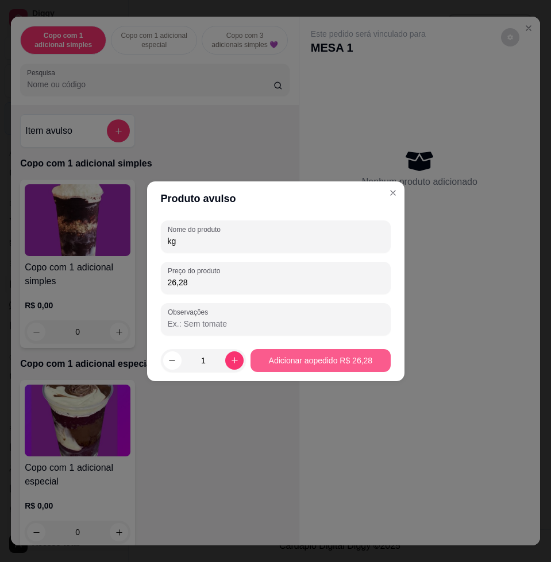
type input "kg"
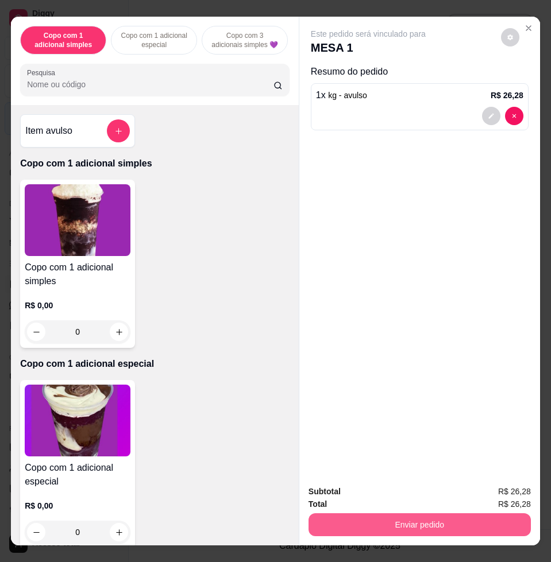
click at [371, 517] on button "Enviar pedido" at bounding box center [420, 525] width 222 height 23
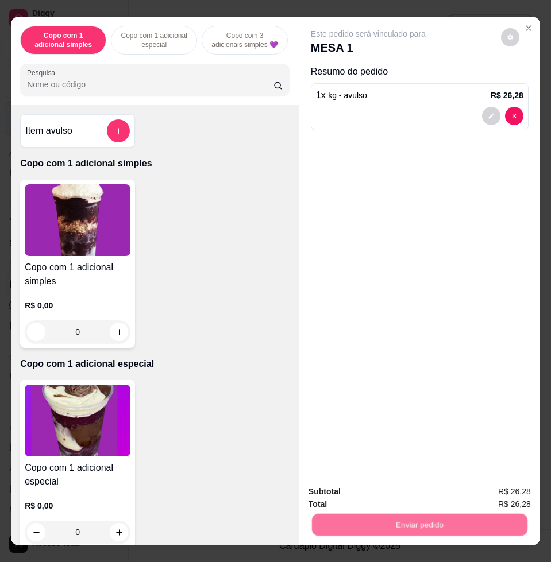
click at [360, 487] on button "Não registrar e enviar pedido" at bounding box center [380, 491] width 119 height 22
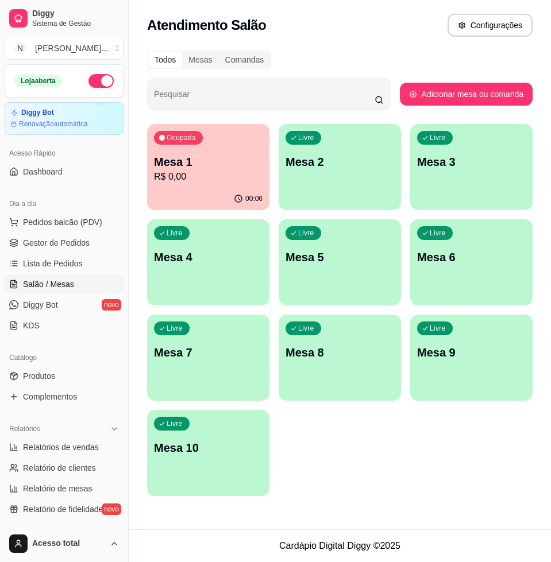
click at [189, 184] on div "Ocupada Mesa 1 R$ 0,00" at bounding box center [208, 156] width 122 height 64
click at [91, 218] on span "Pedidos balcão (PDV)" at bounding box center [62, 222] width 79 height 11
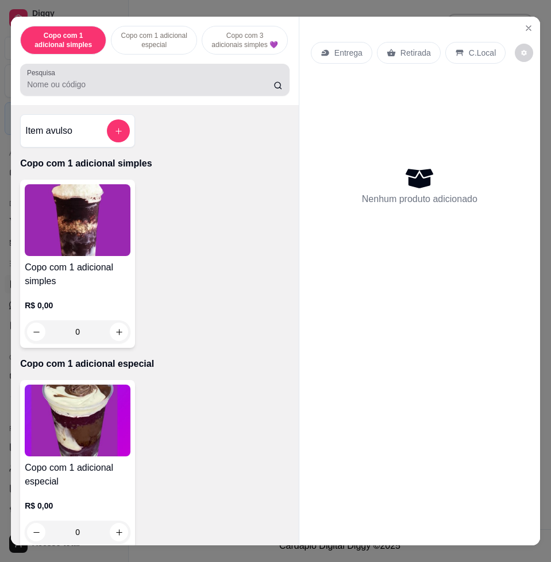
click at [169, 75] on div at bounding box center [155, 79] width 256 height 23
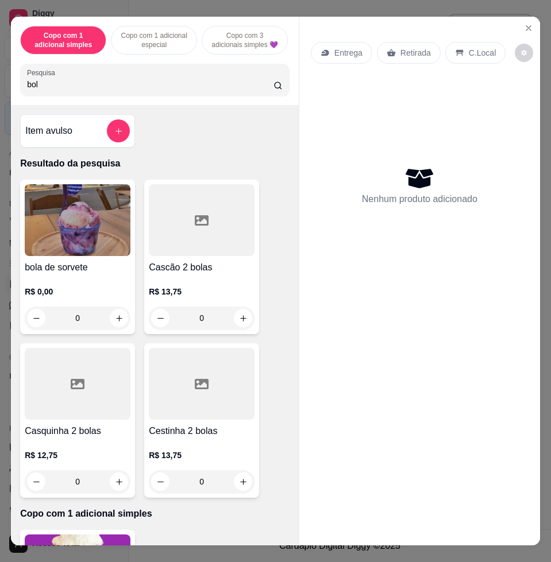
type input "bol"
click at [72, 256] on img at bounding box center [78, 220] width 106 height 72
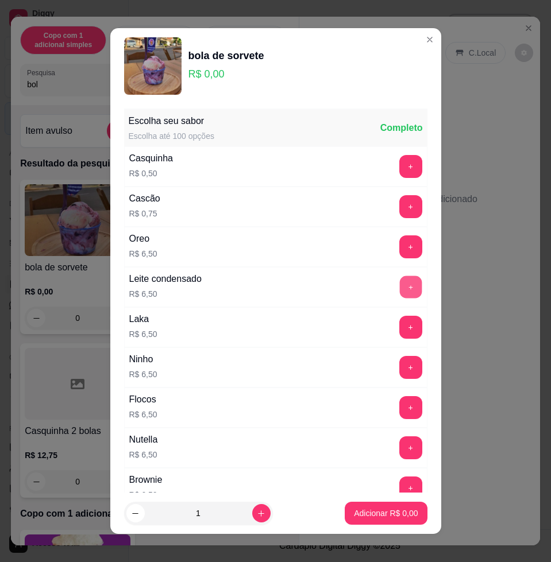
click at [399, 289] on button "+" at bounding box center [410, 287] width 22 height 22
click at [394, 511] on p "Adicionar R$ 13,00" at bounding box center [383, 513] width 67 height 11
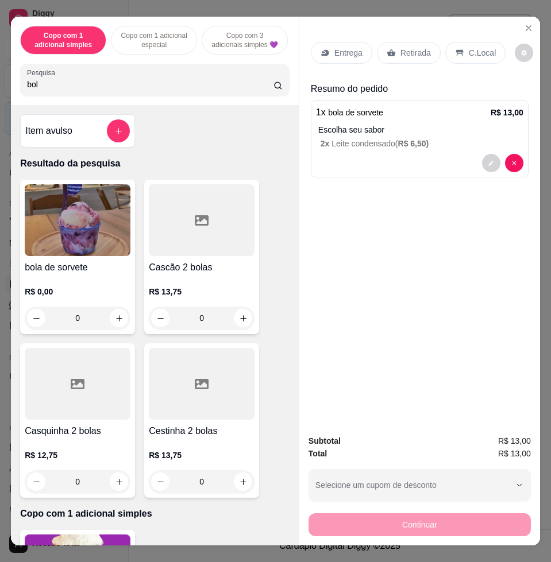
drag, startPoint x: 464, startPoint y: 50, endPoint x: 464, endPoint y: 59, distance: 9.2
click at [469, 51] on p "C.Local" at bounding box center [482, 52] width 27 height 11
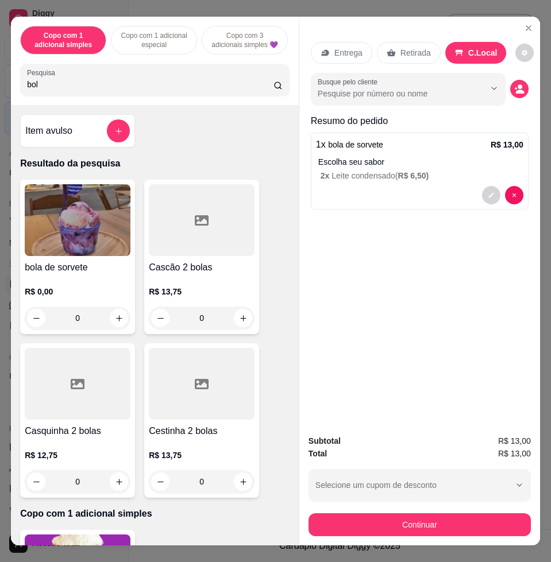
click at [475, 503] on div "Subtotal R$ 13,00 Total R$ 13,00 Selecione um cupom de desconto COMBO Selecione…" at bounding box center [420, 486] width 222 height 102
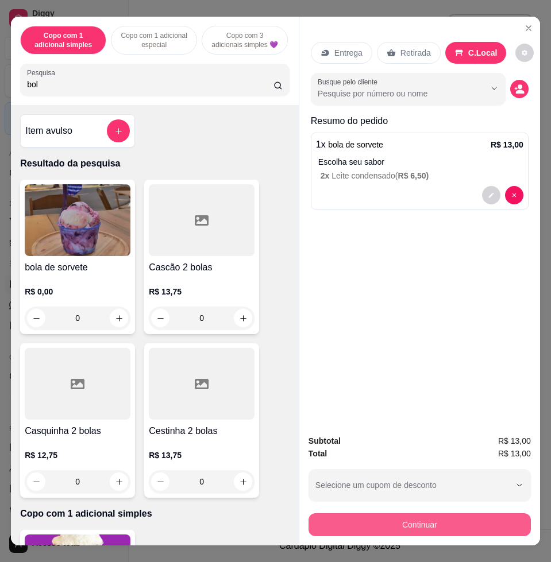
click at [477, 514] on button "Continuar" at bounding box center [420, 525] width 222 height 23
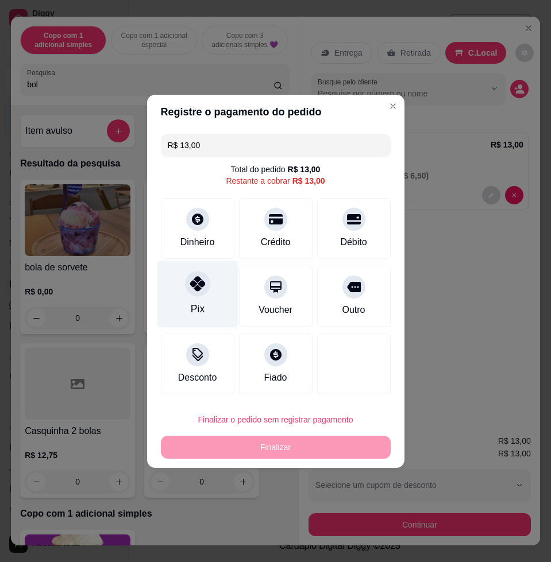
click at [191, 277] on div at bounding box center [197, 283] width 25 height 25
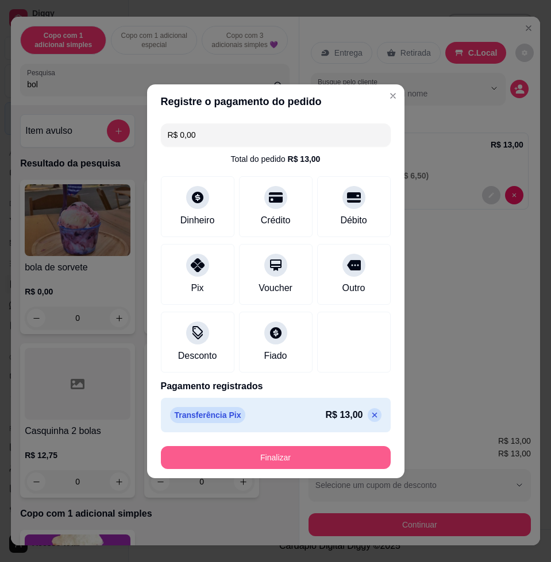
click at [285, 452] on button "Finalizar" at bounding box center [276, 457] width 230 height 23
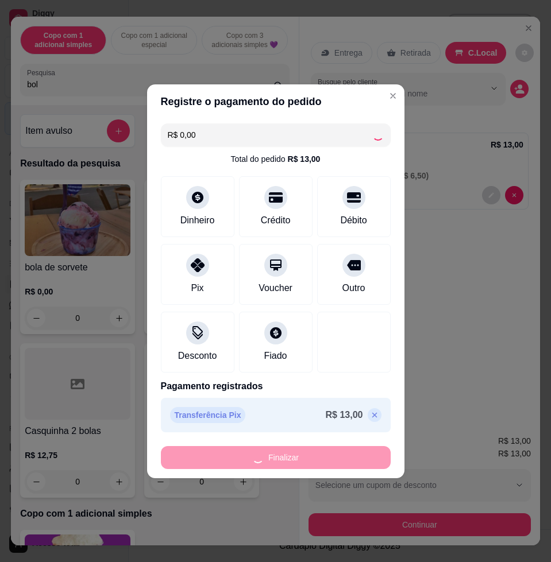
type input "-R$ 13,00"
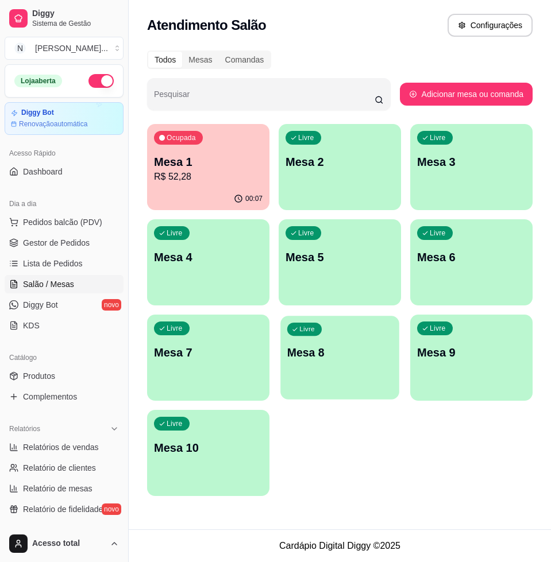
click at [323, 337] on div "Livre Mesa 8" at bounding box center [339, 351] width 119 height 70
click at [188, 159] on p "Mesa 1" at bounding box center [208, 162] width 109 height 16
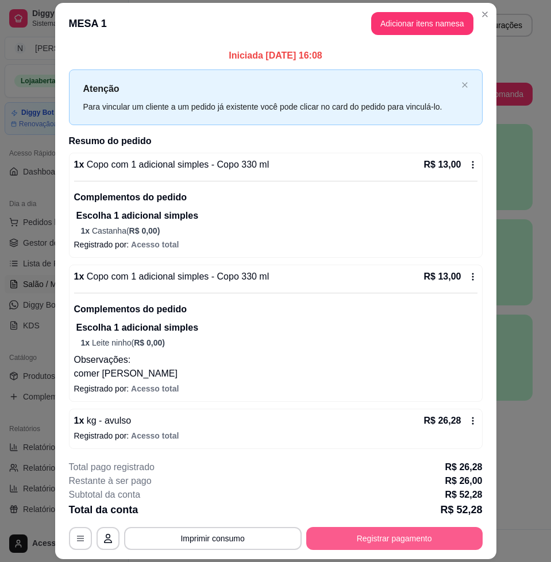
click at [400, 530] on button "Registrar pagamento" at bounding box center [394, 538] width 176 height 23
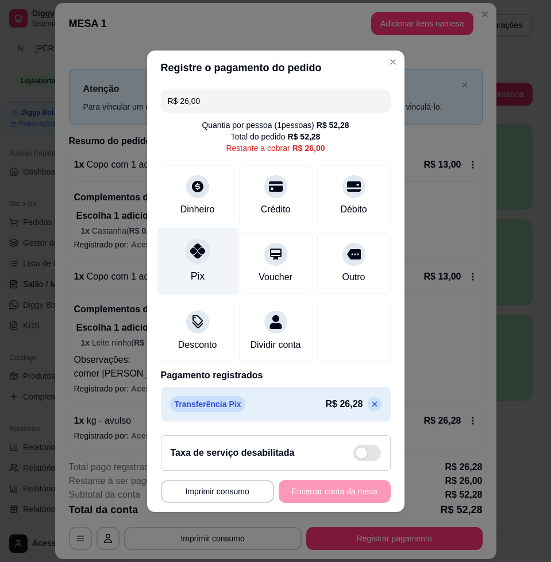
click at [199, 246] on icon at bounding box center [197, 251] width 15 height 15
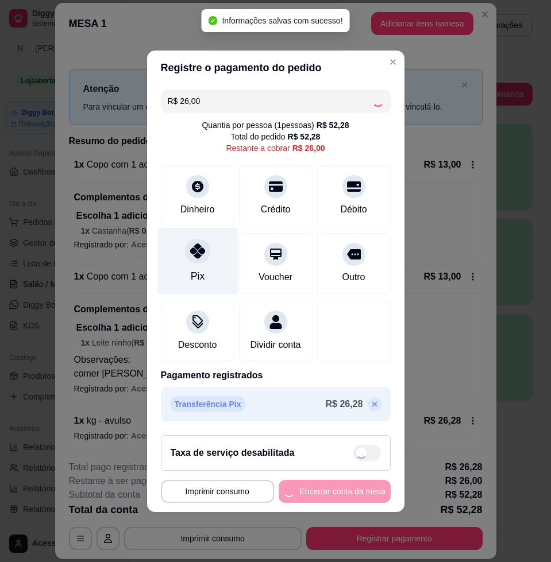
type input "R$ 0,00"
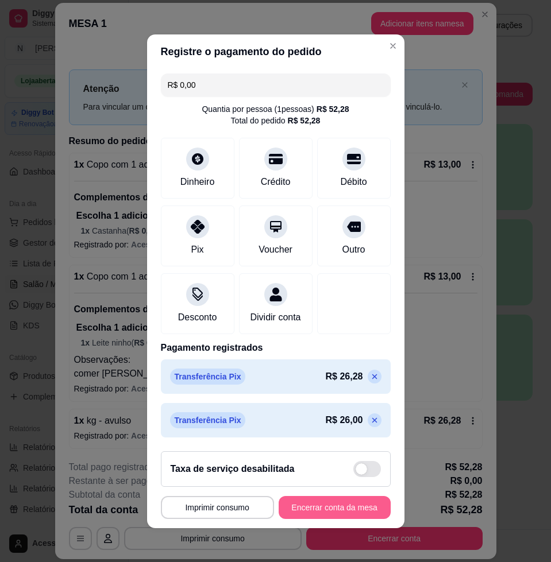
click at [340, 511] on button "Encerrar conta da mesa" at bounding box center [335, 507] width 112 height 23
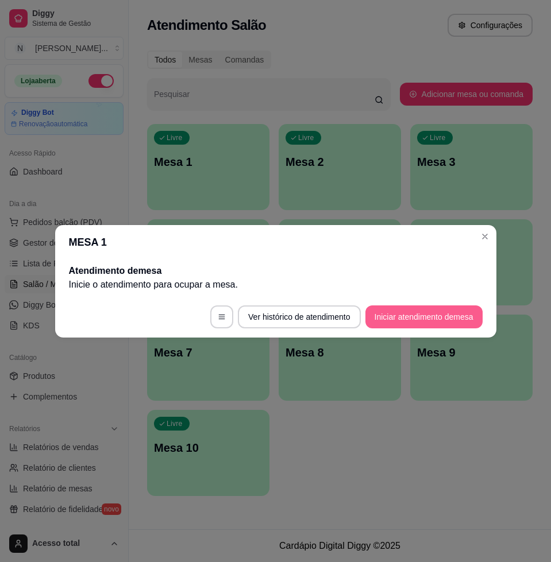
click at [427, 323] on button "Iniciar atendimento de mesa" at bounding box center [423, 317] width 117 height 23
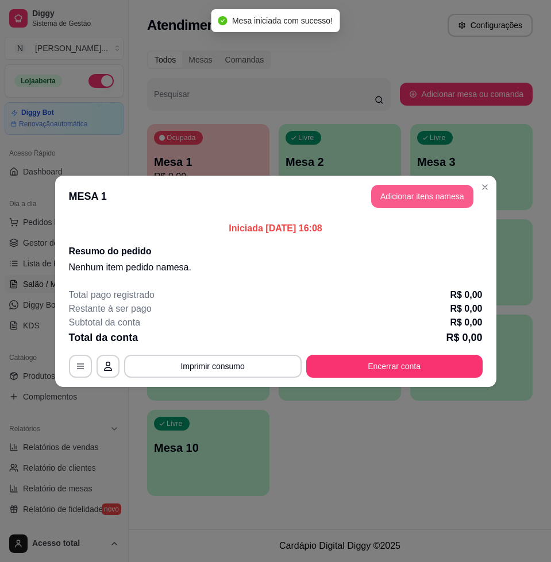
click at [430, 196] on button "Adicionar itens na mesa" at bounding box center [422, 196] width 102 height 23
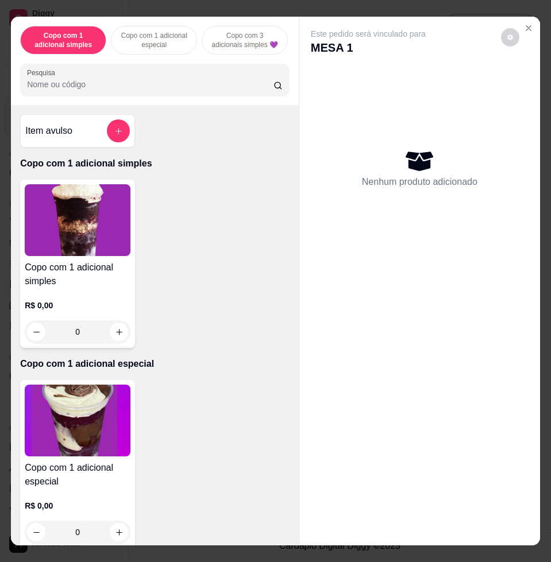
click at [210, 96] on div "Pesquisa" at bounding box center [154, 80] width 269 height 32
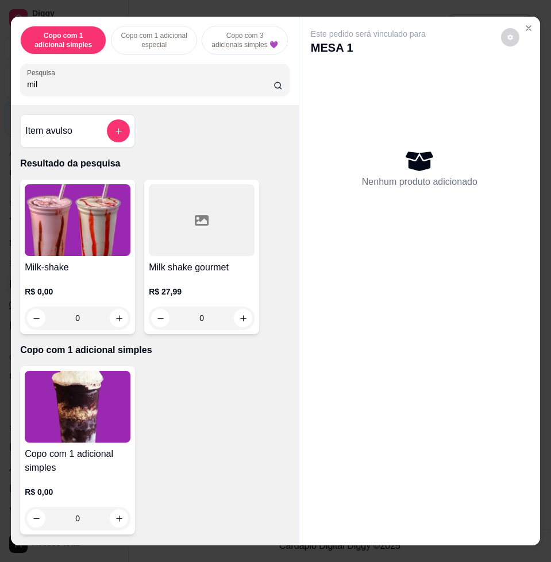
type input "mil"
click at [98, 268] on h4 "Milk-shake" at bounding box center [78, 268] width 106 height 14
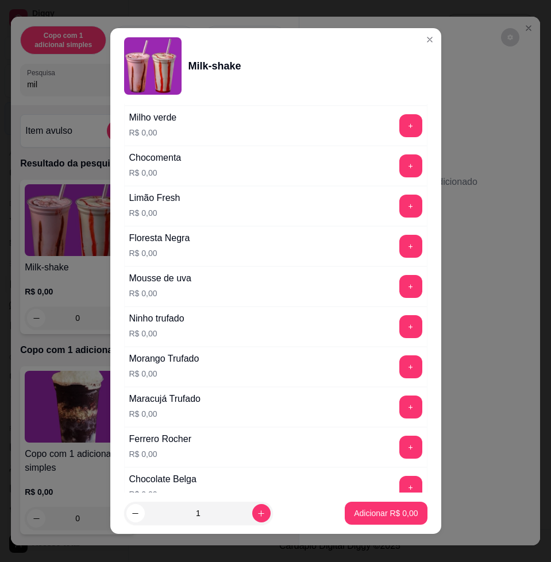
scroll to position [1052, 0]
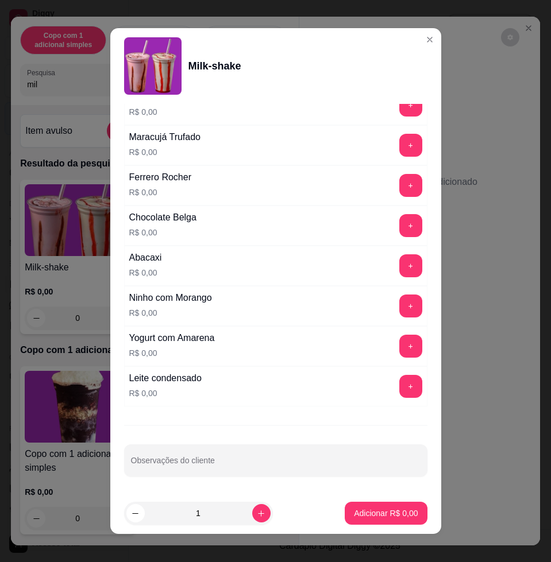
click at [399, 349] on button "+" at bounding box center [410, 346] width 23 height 23
drag, startPoint x: 364, startPoint y: 479, endPoint x: 359, endPoint y: 460, distance: 19.7
click at [361, 475] on div "Escolha uma das opções Obrigatório 330 ml R$ 15,00 440 ml R$ 18,00 550 ml R$ 21…" at bounding box center [275, 298] width 331 height 389
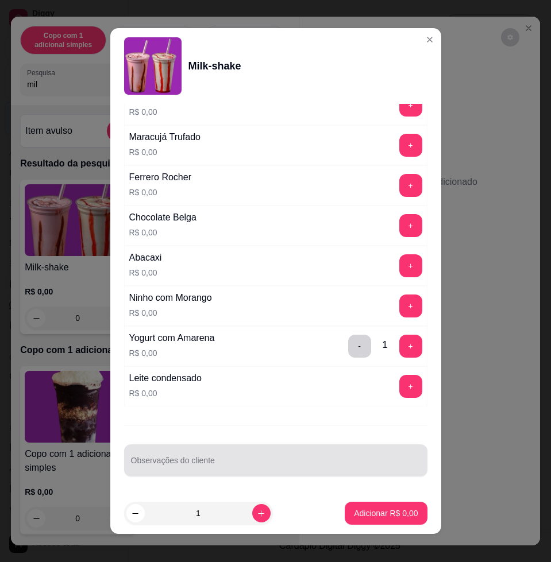
click at [360, 460] on input "Observações do cliente" at bounding box center [276, 465] width 290 height 11
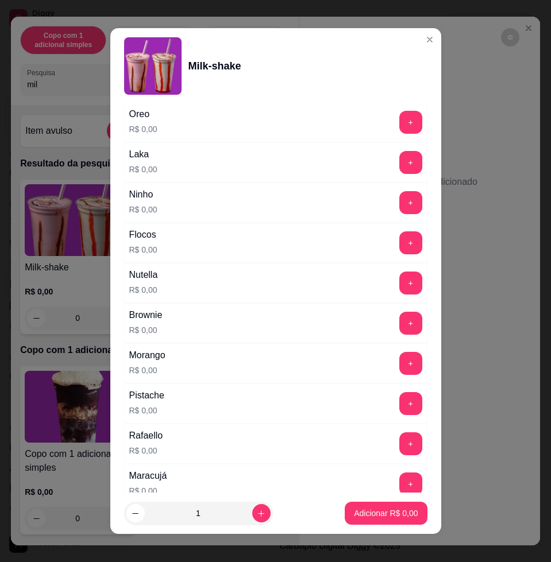
scroll to position [0, 0]
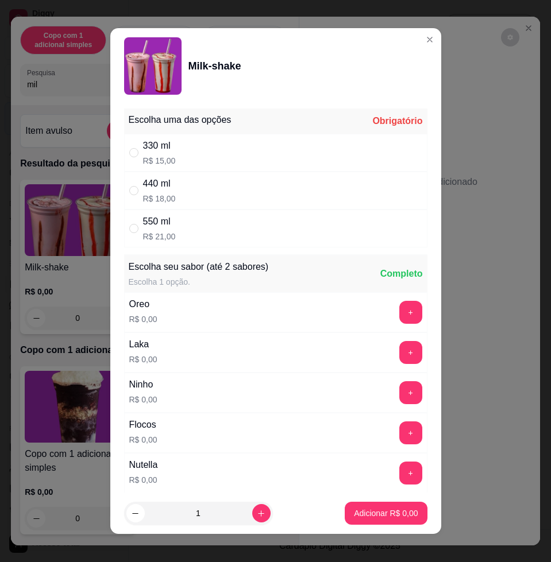
type input "levar frutas vermelhas"
drag, startPoint x: 291, startPoint y: 190, endPoint x: 307, endPoint y: 230, distance: 43.8
click at [292, 187] on div "440 ml R$ 18,00" at bounding box center [275, 191] width 303 height 38
radio input "true"
click at [391, 510] on p "Adicionar R$ 18,00" at bounding box center [383, 513] width 67 height 11
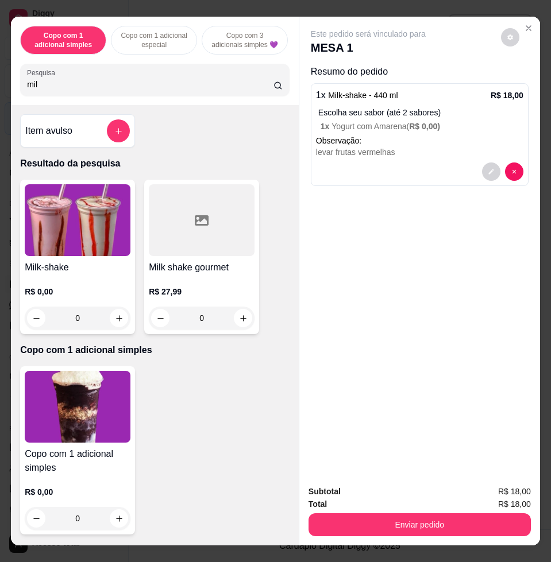
click at [424, 511] on div "Enviar pedido" at bounding box center [420, 524] width 222 height 26
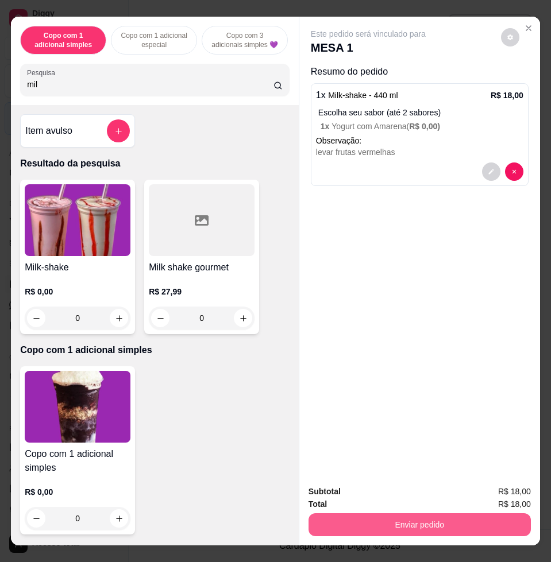
click at [418, 514] on button "Enviar pedido" at bounding box center [420, 525] width 222 height 23
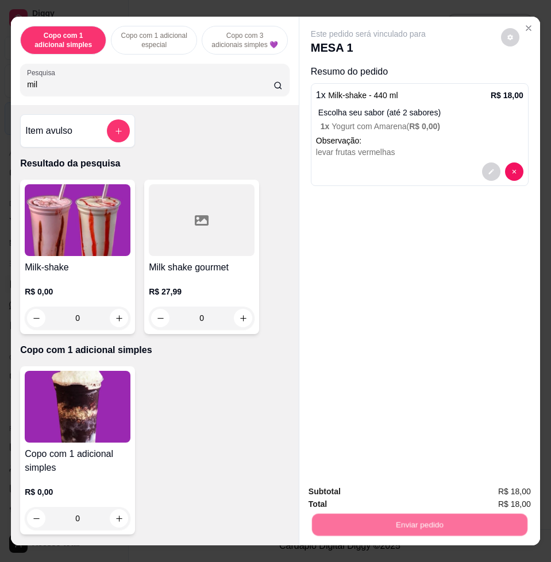
click at [377, 495] on button "Não registrar e enviar pedido" at bounding box center [380, 491] width 119 height 22
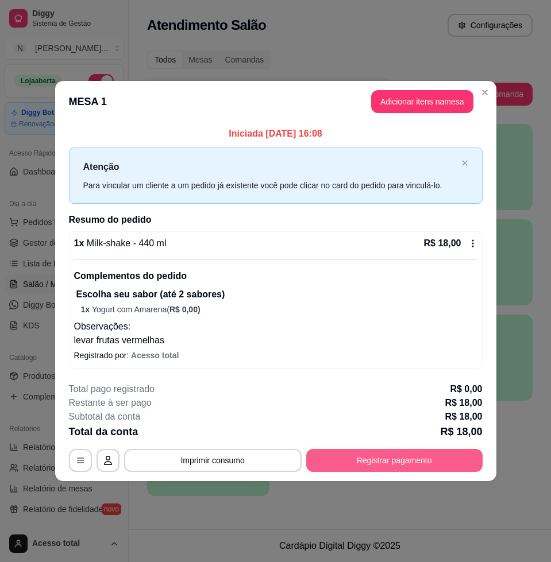
click at [348, 462] on button "Registrar pagamento" at bounding box center [394, 460] width 176 height 23
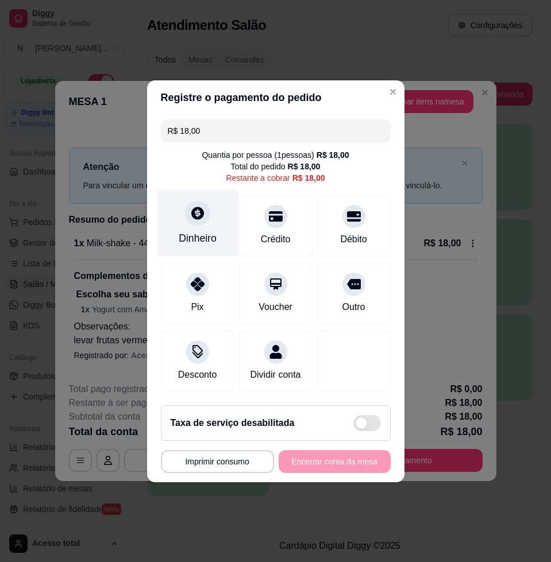
click at [201, 232] on div "Dinheiro" at bounding box center [198, 238] width 38 height 15
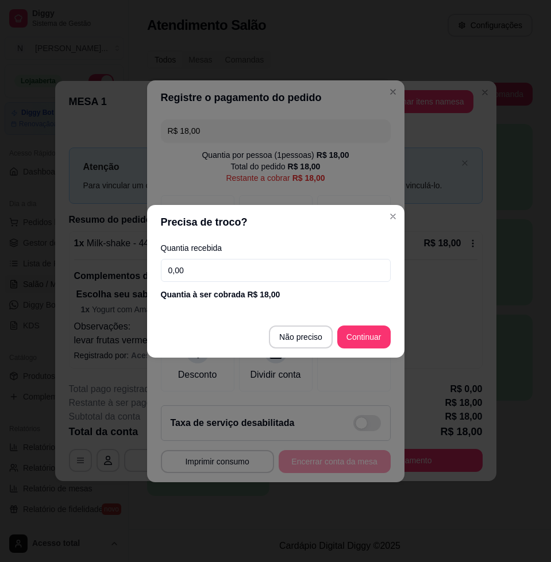
click at [256, 269] on input "0,00" at bounding box center [276, 270] width 230 height 23
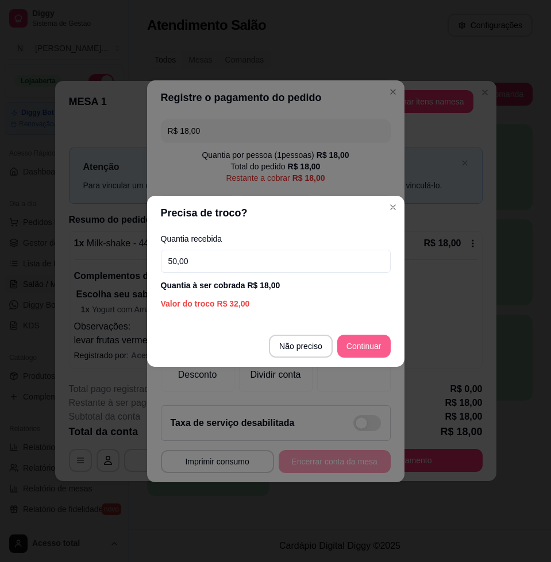
type input "50,00"
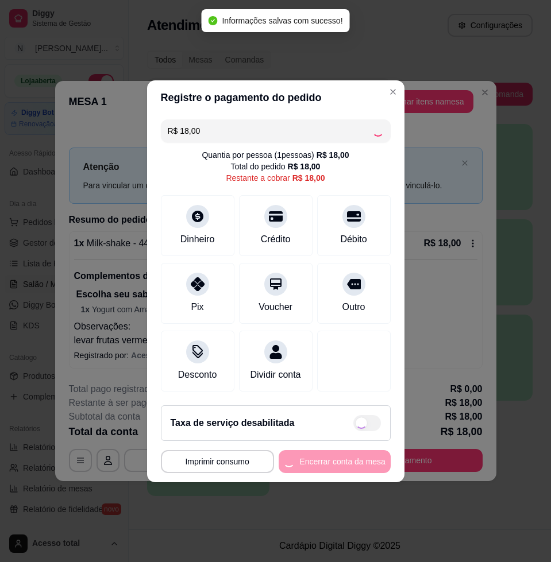
type input "R$ 0,00"
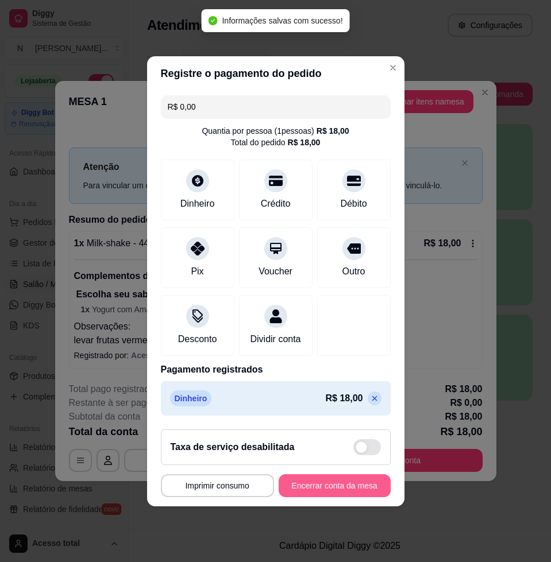
click at [352, 498] on button "Encerrar conta da mesa" at bounding box center [335, 486] width 112 height 23
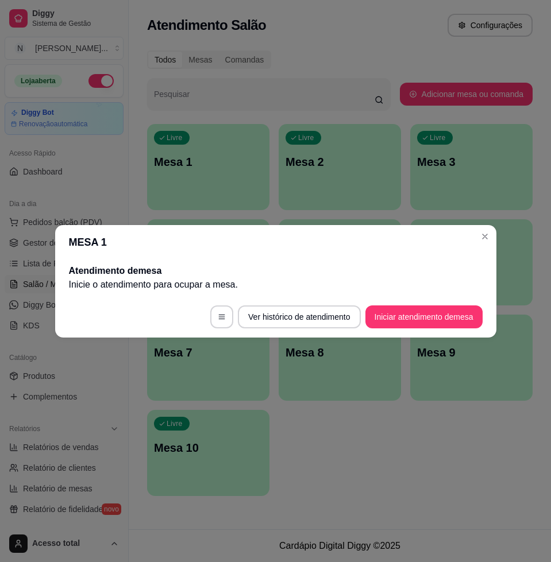
click at [460, 309] on button "Iniciar atendimento de mesa" at bounding box center [423, 317] width 117 height 23
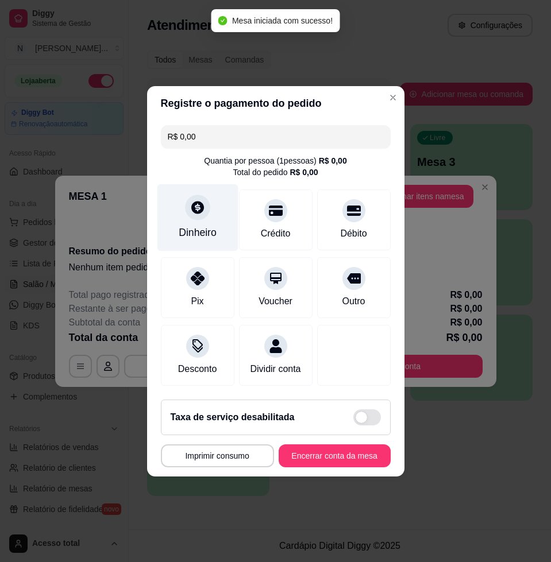
click at [187, 212] on div "Dinheiro" at bounding box center [197, 217] width 81 height 67
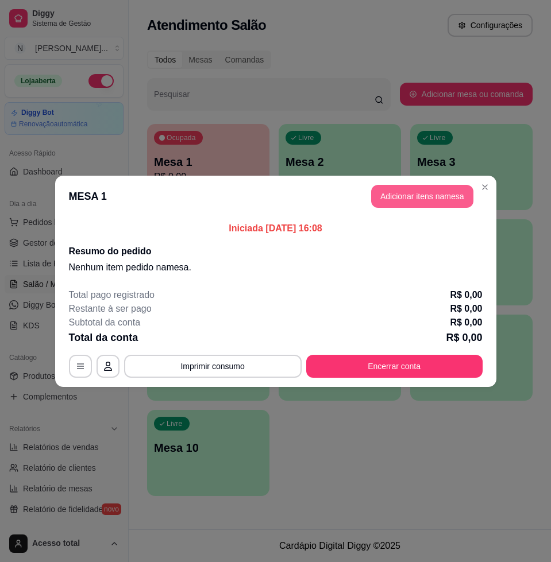
click at [442, 186] on button "Adicionar itens na mesa" at bounding box center [422, 196] width 102 height 23
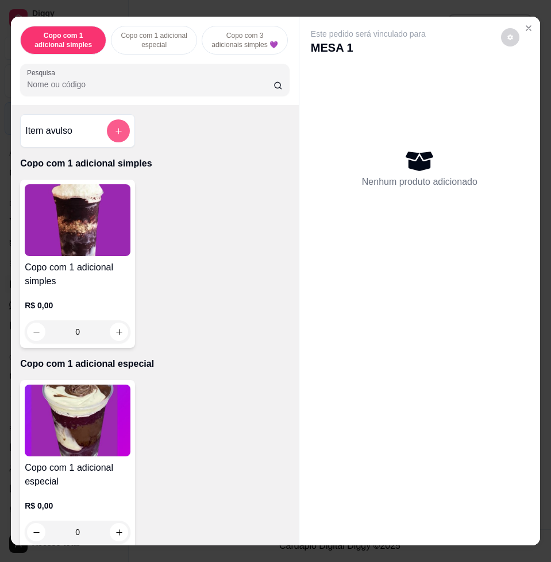
click at [121, 136] on button "add-separate-item" at bounding box center [118, 130] width 23 height 23
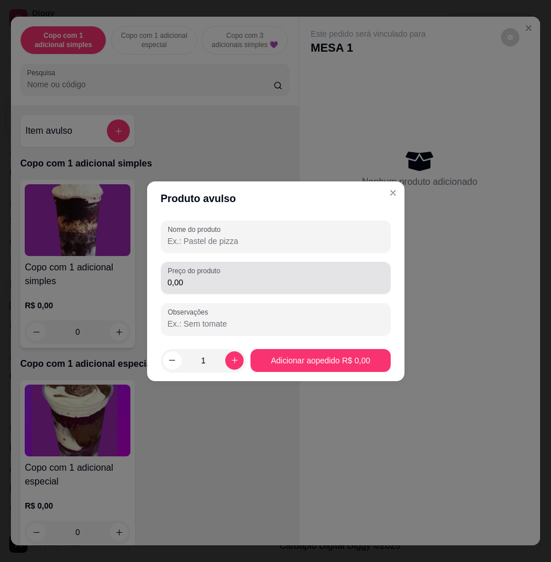
click at [233, 275] on div "0,00" at bounding box center [276, 278] width 216 height 23
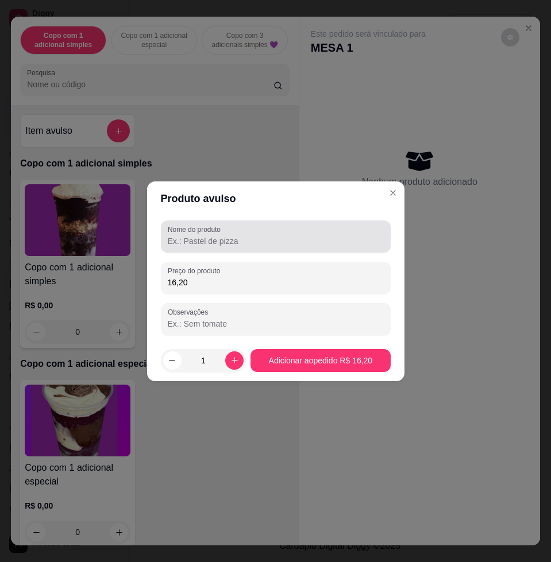
type input "16,20"
click at [272, 231] on div at bounding box center [276, 236] width 216 height 23
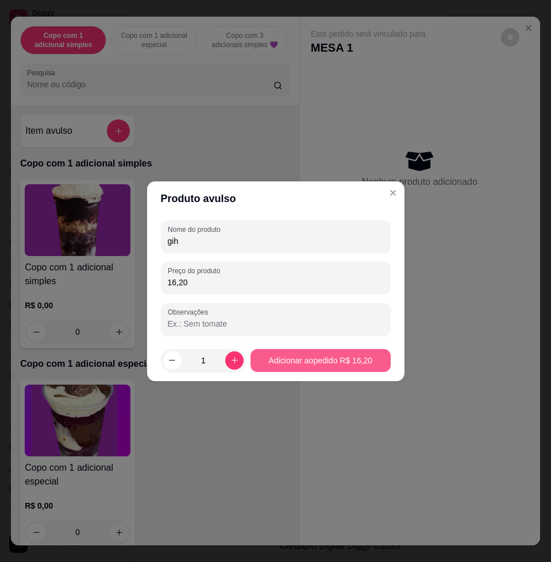
type input "gih"
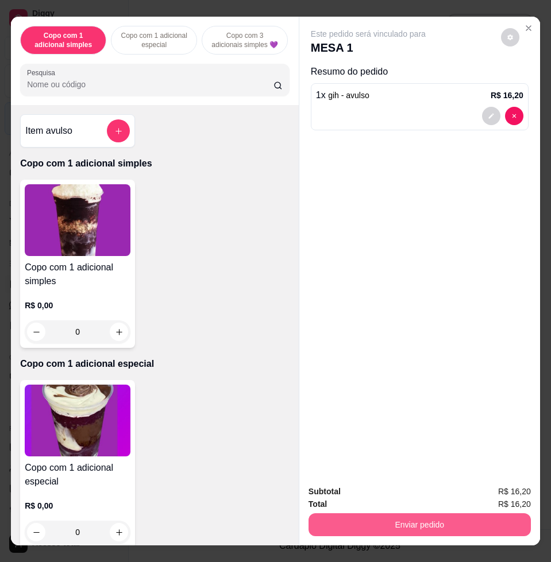
click at [493, 525] on button "Enviar pedido" at bounding box center [420, 525] width 222 height 23
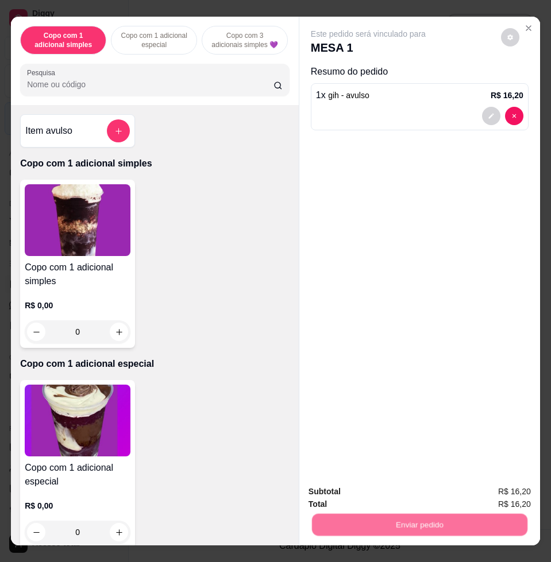
click at [411, 485] on button "Não registrar e enviar pedido" at bounding box center [380, 491] width 119 height 22
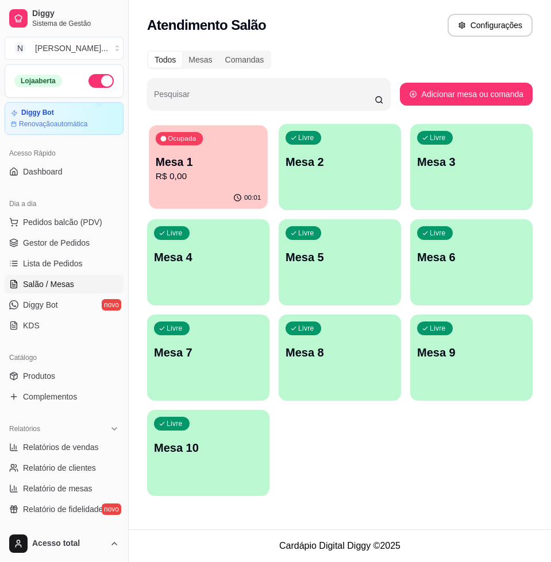
click at [243, 181] on p "R$ 0,00" at bounding box center [208, 176] width 105 height 13
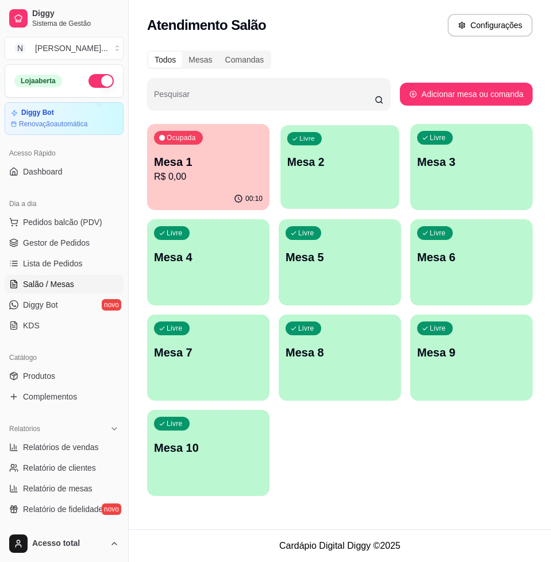
click at [387, 167] on p "Mesa 2" at bounding box center [339, 163] width 105 height 16
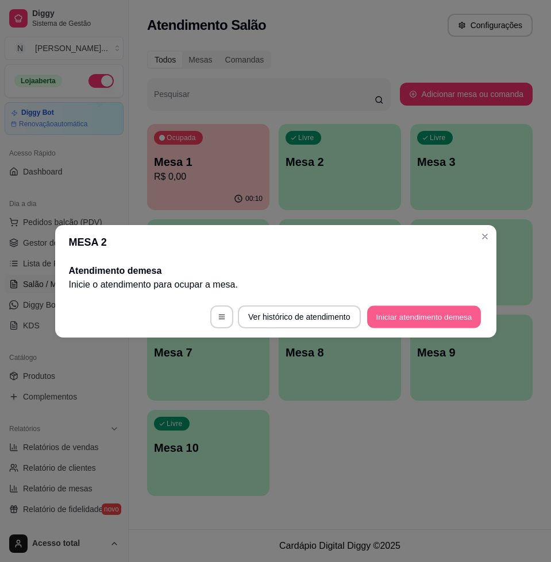
click at [460, 309] on button "Iniciar atendimento de mesa" at bounding box center [424, 317] width 114 height 22
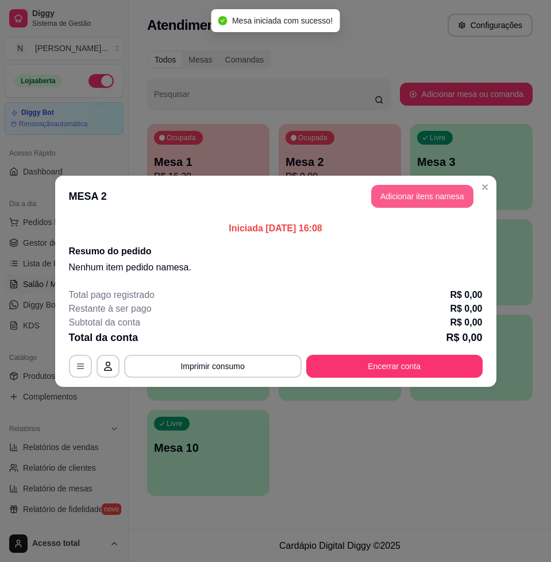
click at [448, 207] on header "MESA 2 Adicionar itens na mesa" at bounding box center [275, 196] width 441 height 41
click at [447, 205] on button "Adicionar itens na mesa" at bounding box center [422, 196] width 102 height 23
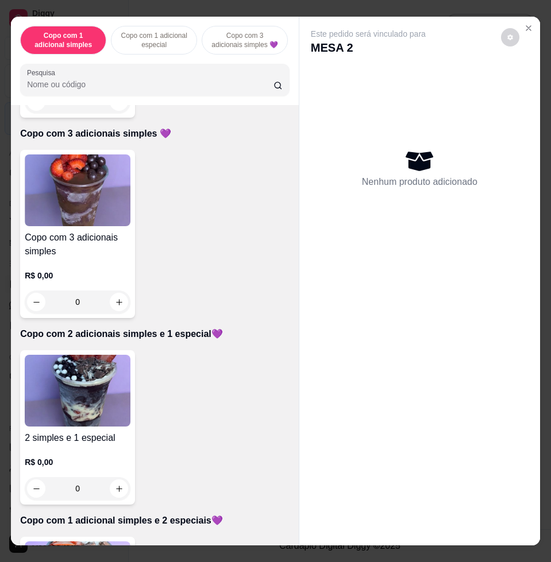
scroll to position [503, 0]
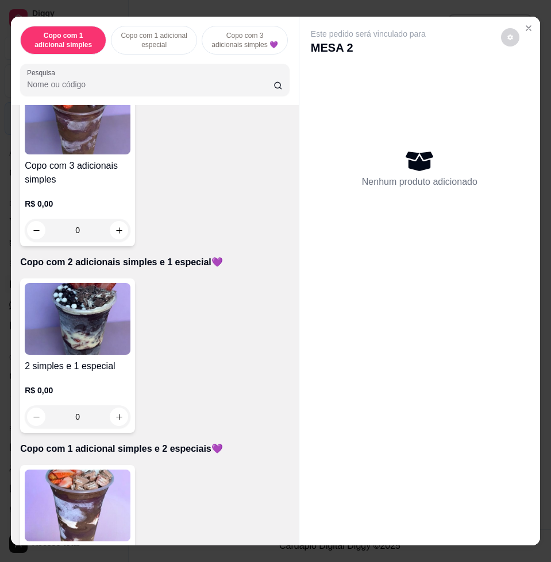
drag, startPoint x: 194, startPoint y: 336, endPoint x: 165, endPoint y: 204, distance: 135.3
click at [165, 204] on div "Copo com 3 adicionais simples R$ 0,00 0" at bounding box center [154, 162] width 269 height 168
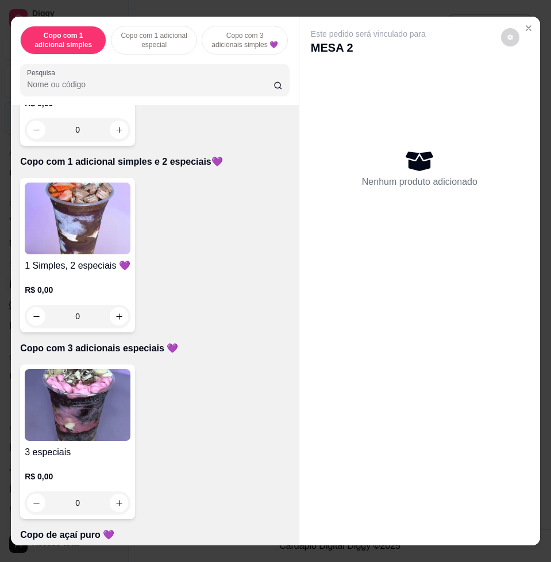
scroll to position [862, 0]
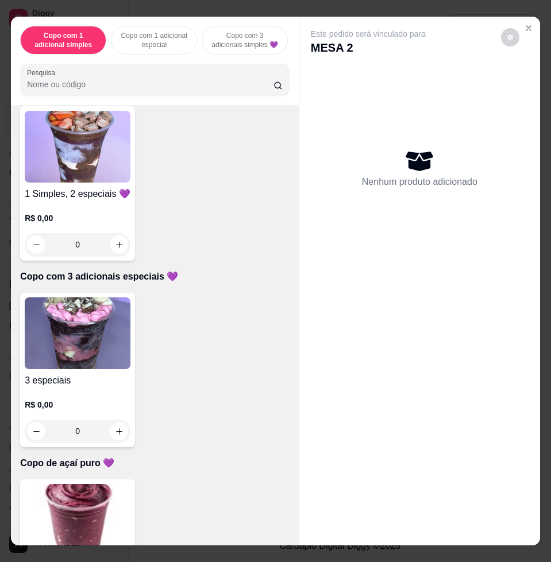
click at [83, 183] on img at bounding box center [78, 147] width 106 height 72
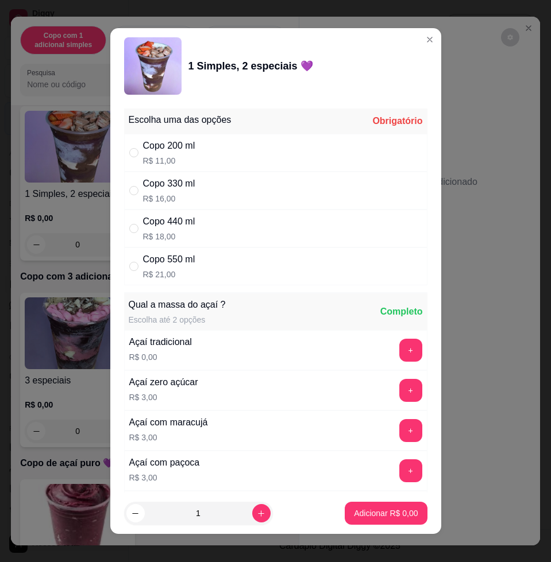
click at [245, 234] on div "Copo 440 ml R$ 18,00" at bounding box center [275, 229] width 303 height 38
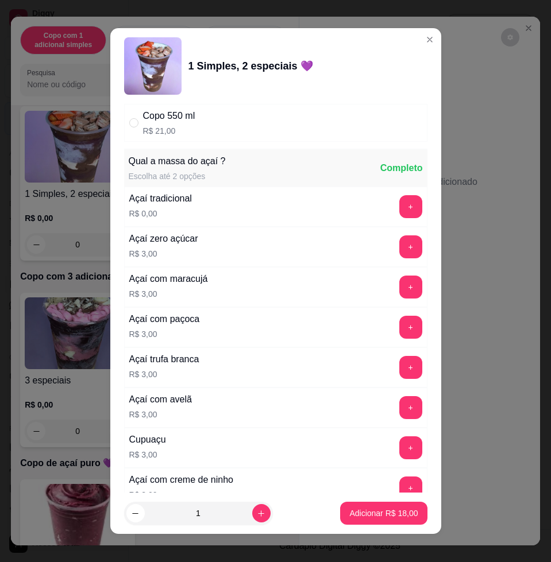
click at [399, 215] on button "+" at bounding box center [410, 206] width 23 height 23
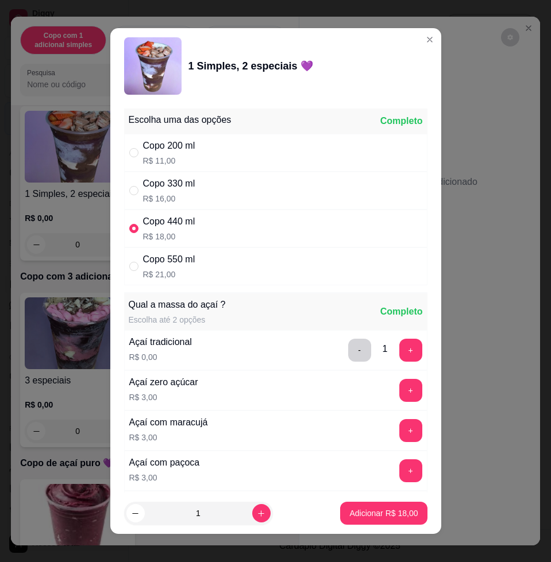
click at [200, 270] on div "Copo 550 ml R$ 21,00" at bounding box center [275, 267] width 303 height 38
radio input "false"
radio input "true"
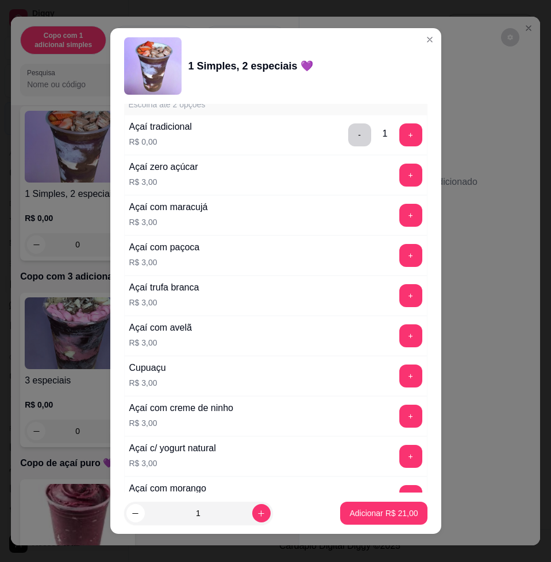
scroll to position [287, 0]
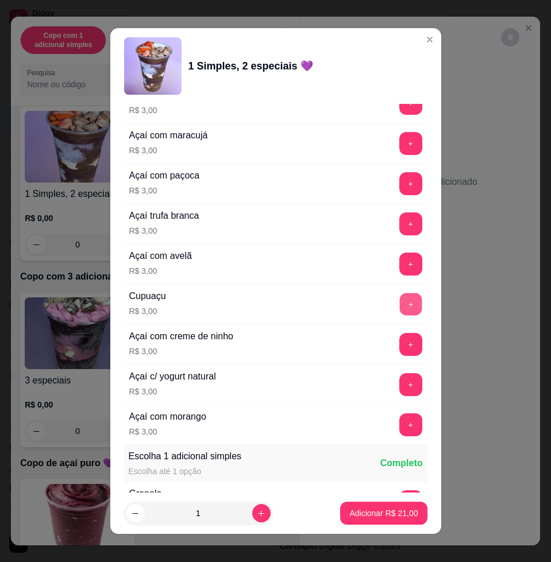
click at [399, 307] on button "+" at bounding box center [410, 305] width 22 height 22
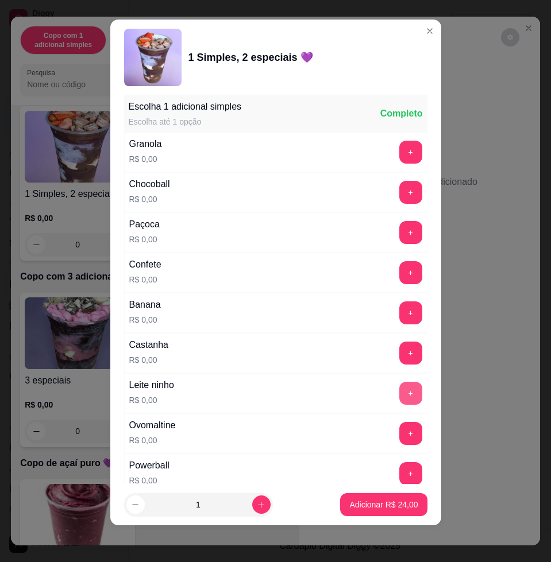
click at [399, 394] on button "+" at bounding box center [410, 393] width 23 height 23
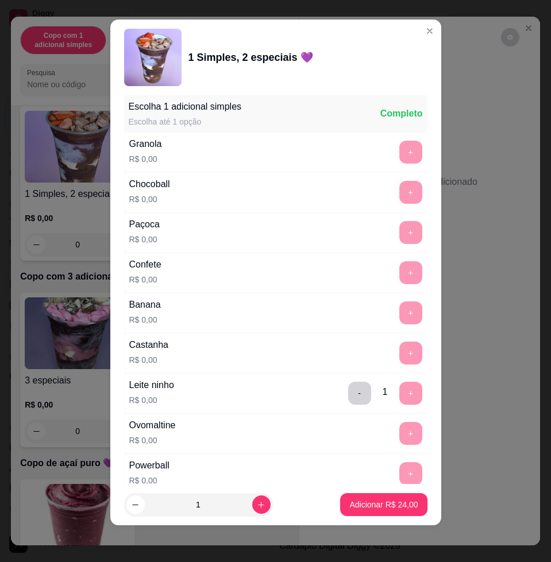
scroll to position [1108, 0]
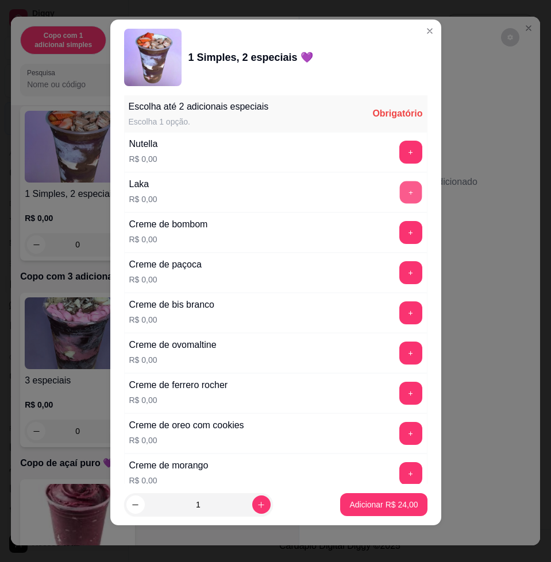
click at [399, 191] on button "+" at bounding box center [410, 193] width 22 height 22
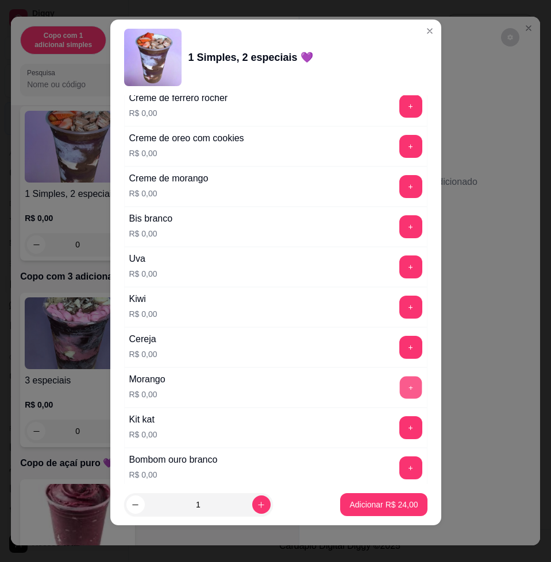
click at [399, 379] on button "+" at bounding box center [410, 388] width 22 height 22
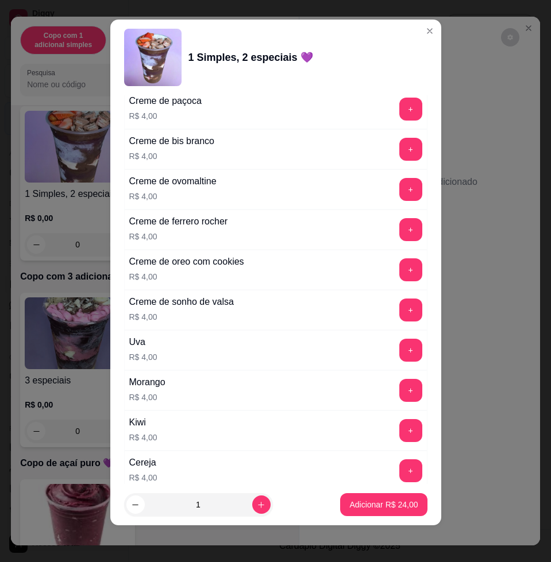
scroll to position [2849, 0]
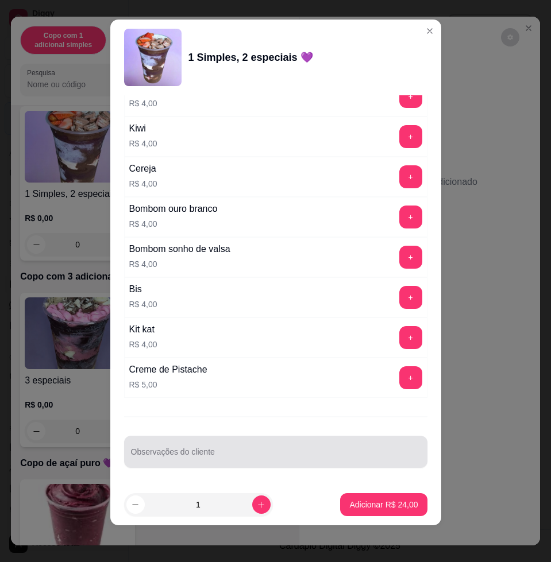
click at [292, 442] on div at bounding box center [276, 452] width 290 height 23
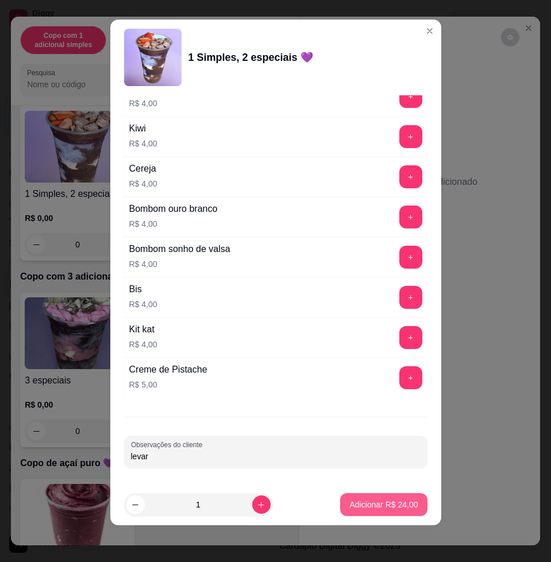
type input "levar"
click at [388, 501] on p "Adicionar R$ 24,00" at bounding box center [383, 504] width 68 height 11
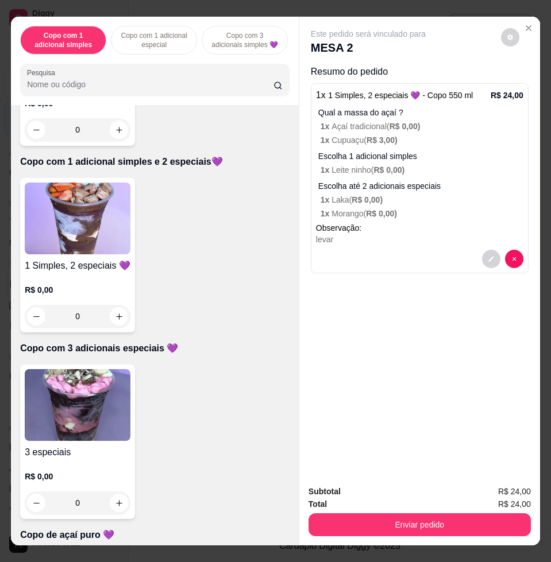
scroll to position [646, 0]
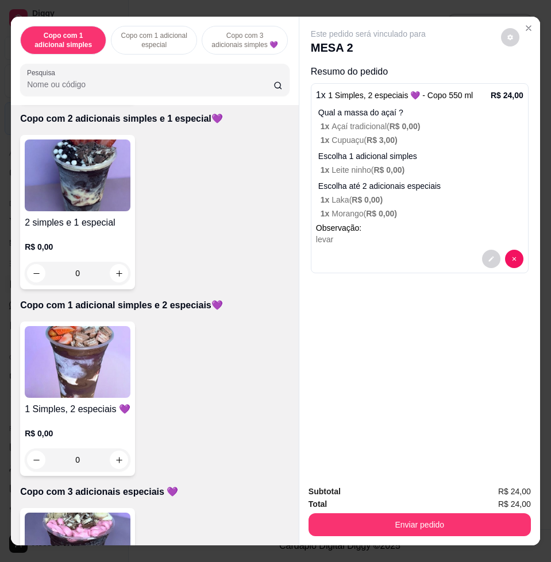
click at [95, 203] on img at bounding box center [78, 176] width 106 height 72
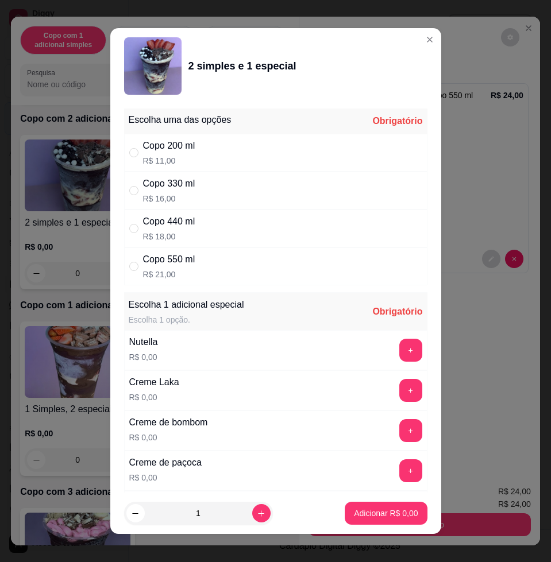
click at [230, 196] on div "Copo 330 ml R$ 16,00" at bounding box center [275, 191] width 303 height 38
radio input "true"
click at [399, 352] on button "+" at bounding box center [410, 351] width 22 height 22
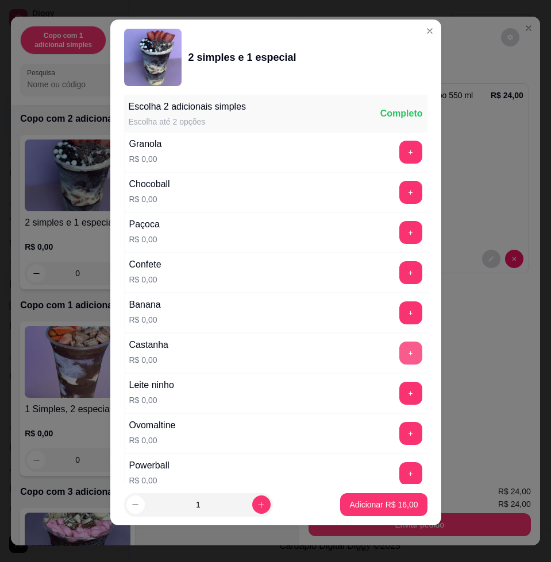
scroll to position [1062, 0]
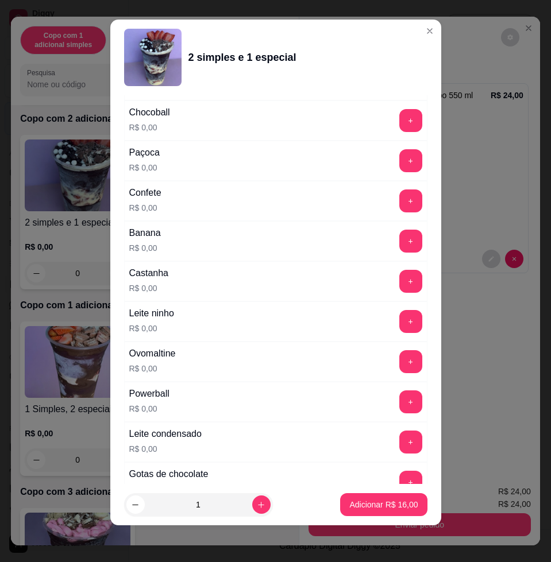
click at [396, 318] on div "+" at bounding box center [411, 321] width 32 height 23
click at [399, 324] on button "+" at bounding box center [410, 321] width 23 height 23
click at [399, 437] on button "+" at bounding box center [410, 442] width 23 height 23
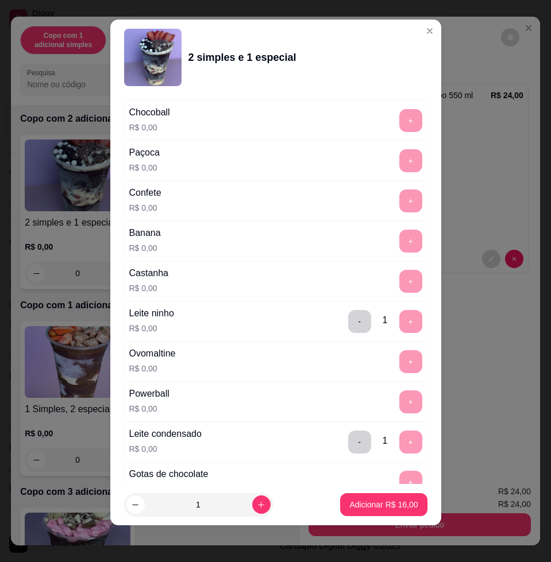
scroll to position [1470, 0]
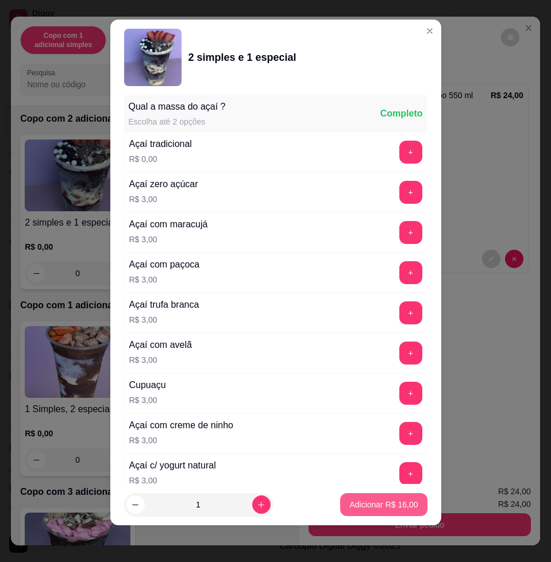
click at [371, 506] on p "Adicionar R$ 16,00" at bounding box center [383, 504] width 68 height 11
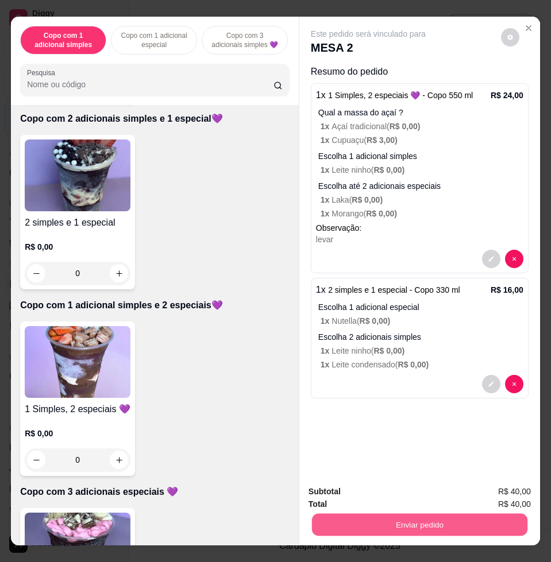
click at [395, 526] on button "Enviar pedido" at bounding box center [419, 525] width 215 height 22
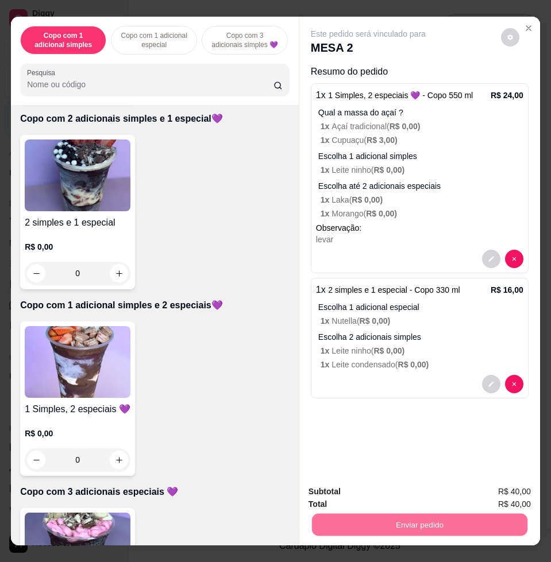
click at [409, 493] on button "Não registrar e enviar pedido" at bounding box center [380, 491] width 119 height 22
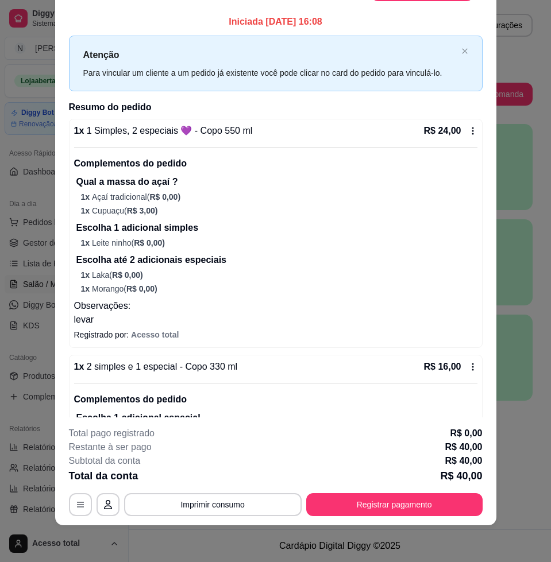
scroll to position [0, 0]
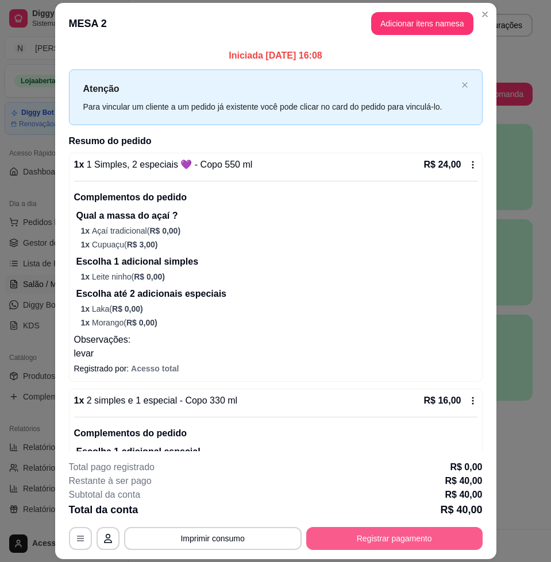
click at [408, 538] on button "Registrar pagamento" at bounding box center [394, 538] width 176 height 23
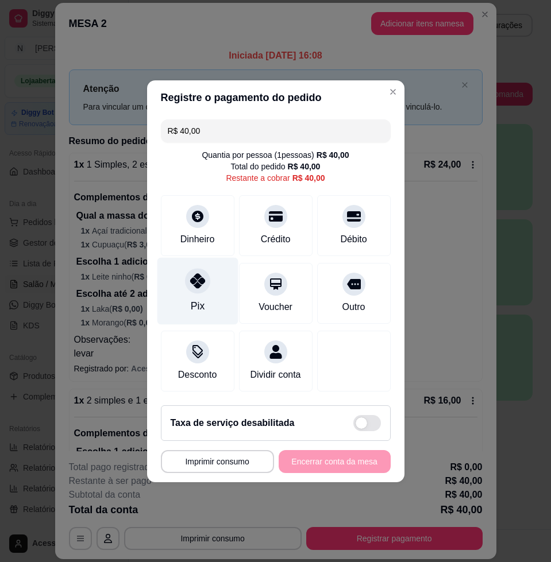
click at [190, 278] on icon at bounding box center [197, 280] width 15 height 15
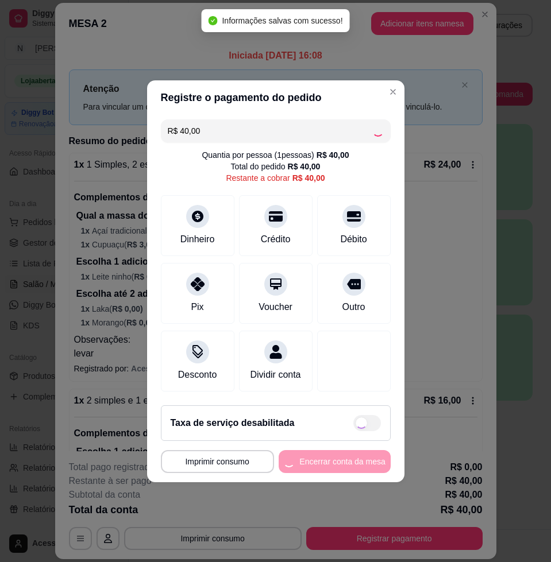
type input "R$ 0,00"
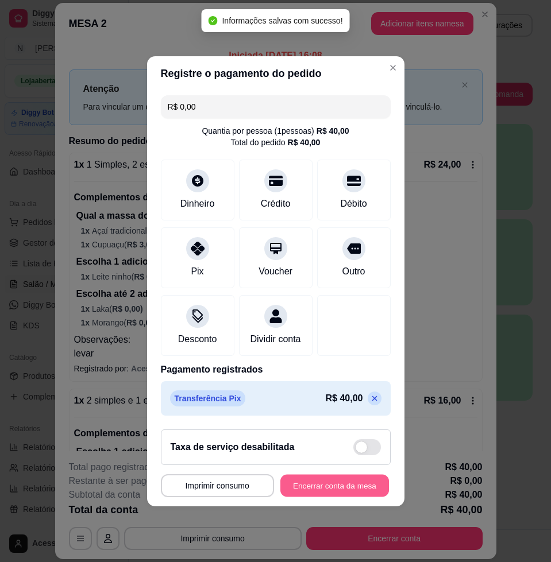
click at [349, 485] on button "Encerrar conta da mesa" at bounding box center [334, 486] width 109 height 22
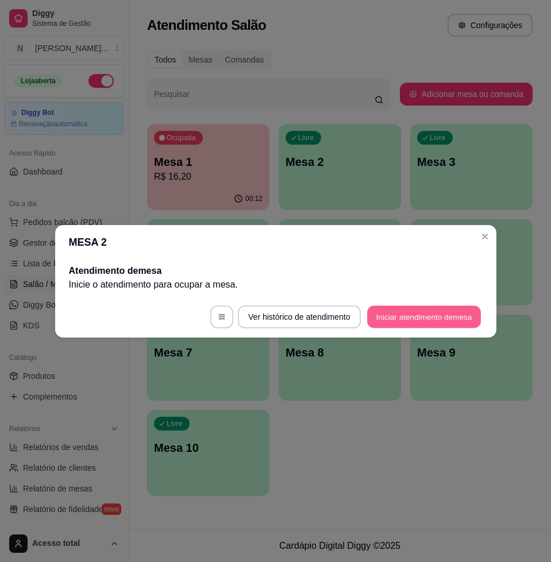
click at [415, 325] on button "Iniciar atendimento de mesa" at bounding box center [424, 317] width 114 height 22
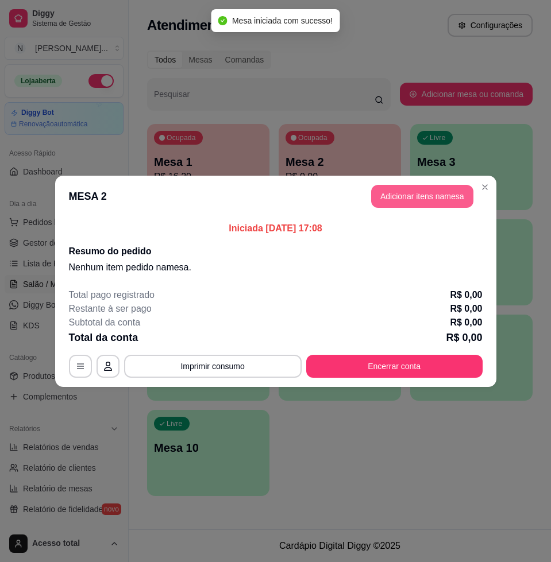
click at [433, 193] on button "Adicionar itens na mesa" at bounding box center [422, 196] width 102 height 23
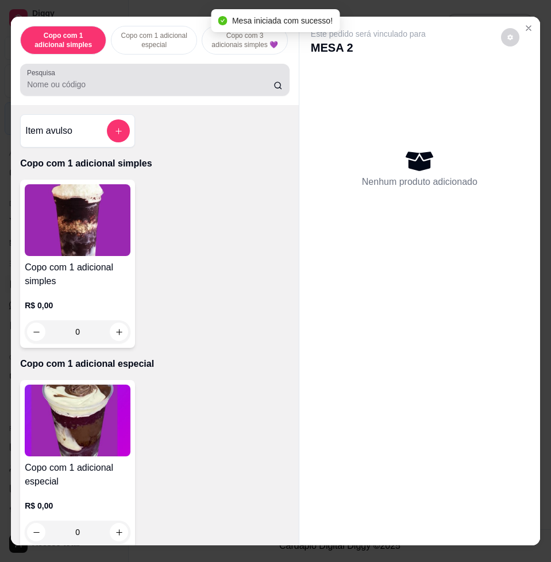
click at [134, 87] on input "Pesquisa" at bounding box center [150, 84] width 246 height 11
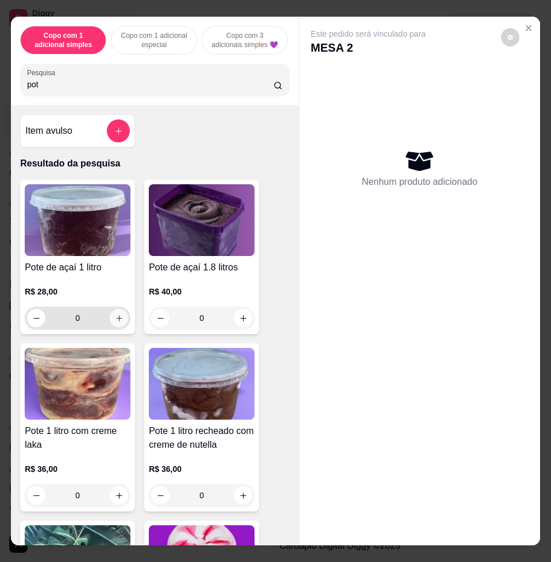
type input "pot"
click at [115, 323] on icon "increase-product-quantity" at bounding box center [119, 318] width 9 height 9
type input "1"
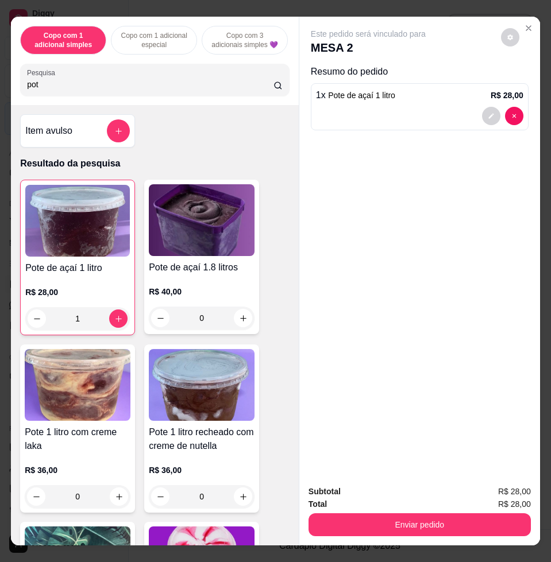
click at [140, 90] on input "pot" at bounding box center [150, 84] width 246 height 11
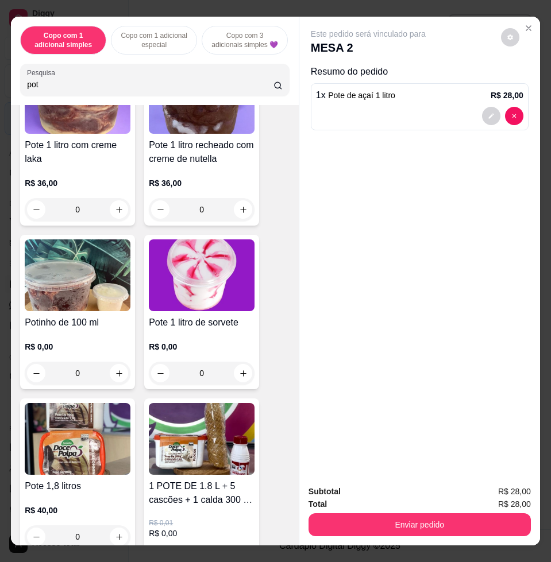
click at [77, 304] on img at bounding box center [78, 276] width 106 height 72
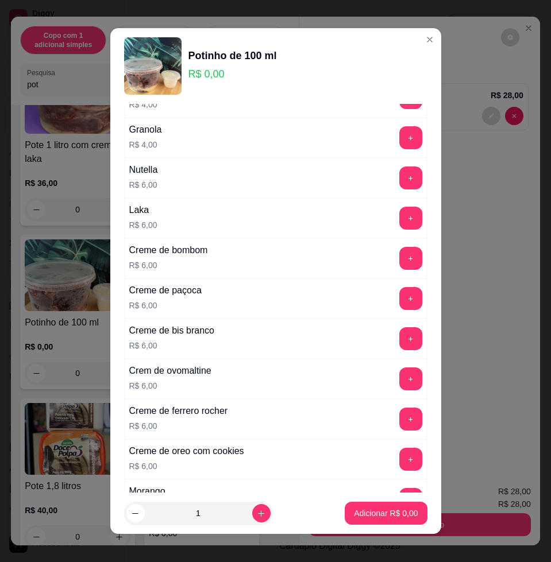
scroll to position [574, 0]
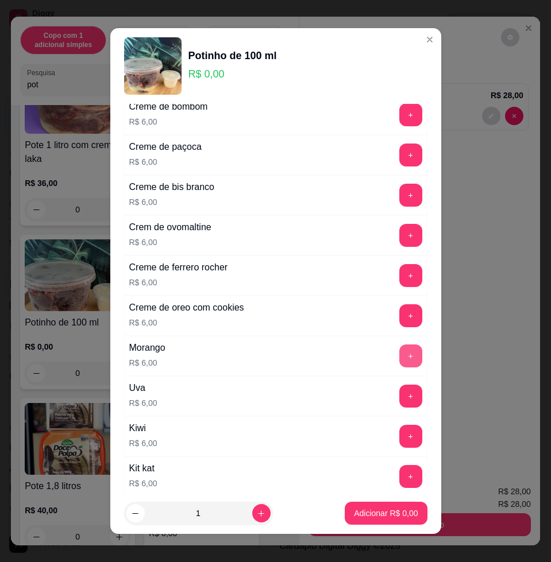
click at [399, 351] on button "+" at bounding box center [410, 356] width 23 height 23
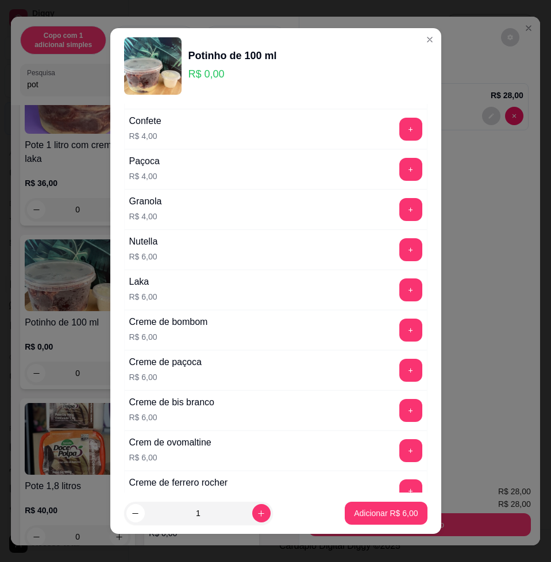
scroll to position [72, 0]
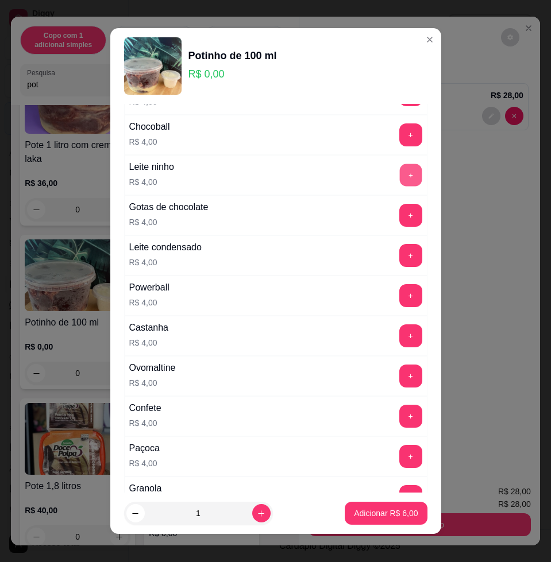
click at [399, 174] on button "+" at bounding box center [410, 175] width 22 height 22
click at [349, 506] on button "Adicionar R$ 10,00" at bounding box center [384, 514] width 84 height 22
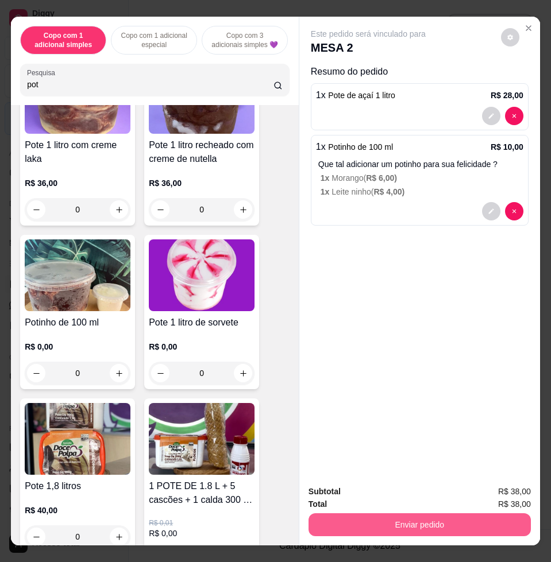
click at [384, 517] on button "Enviar pedido" at bounding box center [420, 525] width 222 height 23
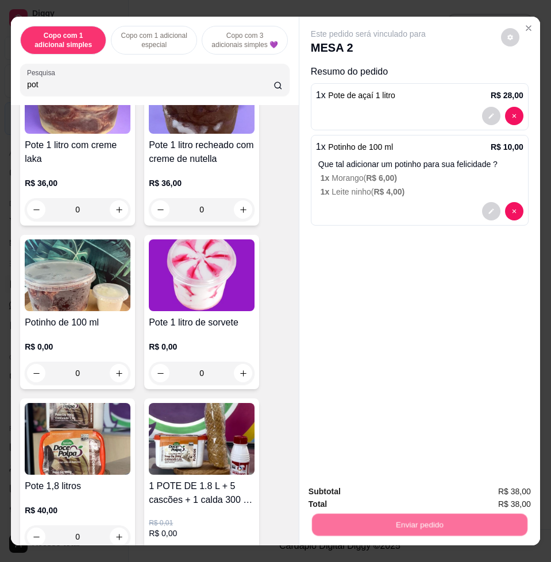
click at [350, 492] on button "Não registrar e enviar pedido" at bounding box center [380, 491] width 119 height 22
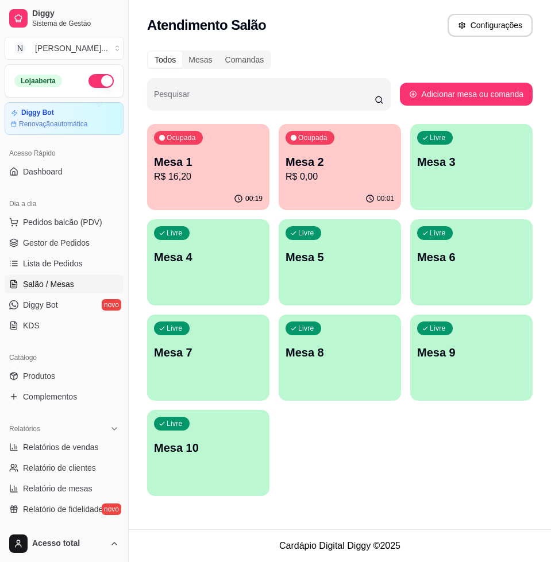
click at [324, 182] on p "R$ 0,00" at bounding box center [340, 177] width 109 height 14
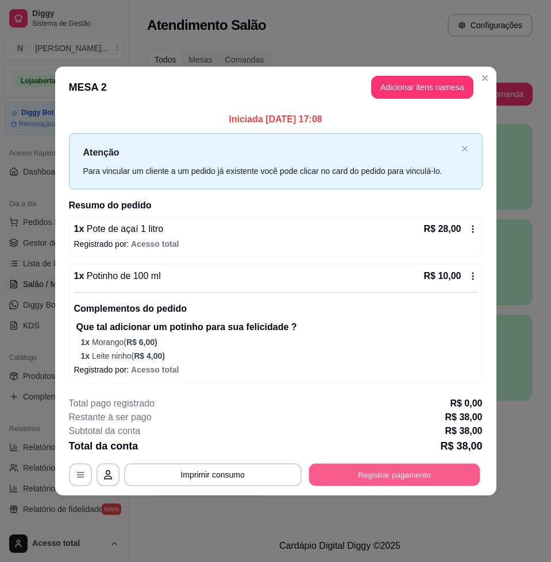
click at [462, 475] on button "Registrar pagamento" at bounding box center [394, 475] width 171 height 22
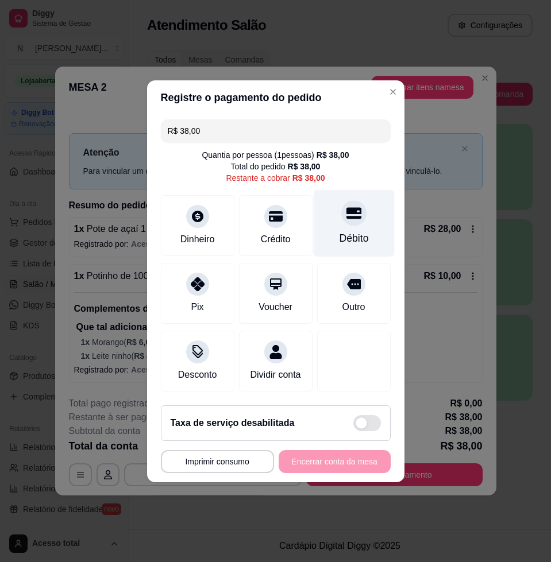
click at [348, 211] on icon at bounding box center [353, 212] width 15 height 11
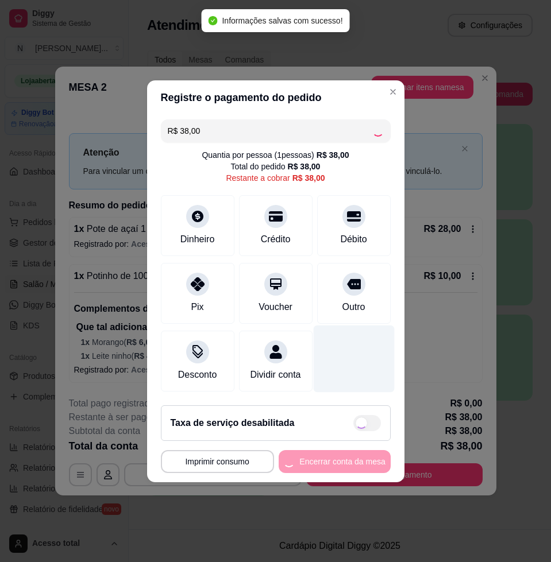
type input "R$ 0,00"
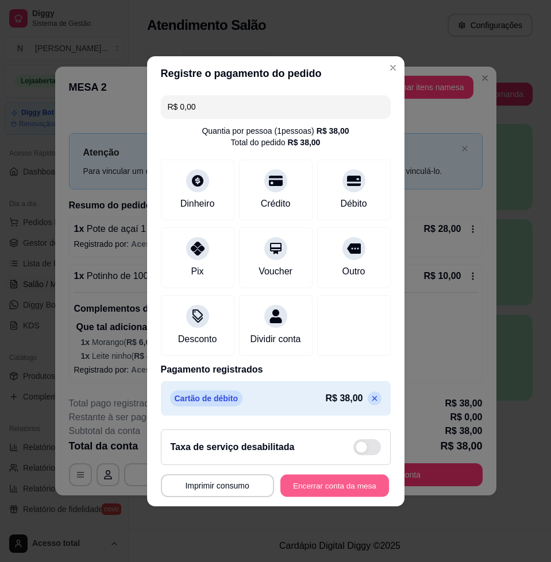
click at [364, 487] on button "Encerrar conta da mesa" at bounding box center [334, 486] width 109 height 22
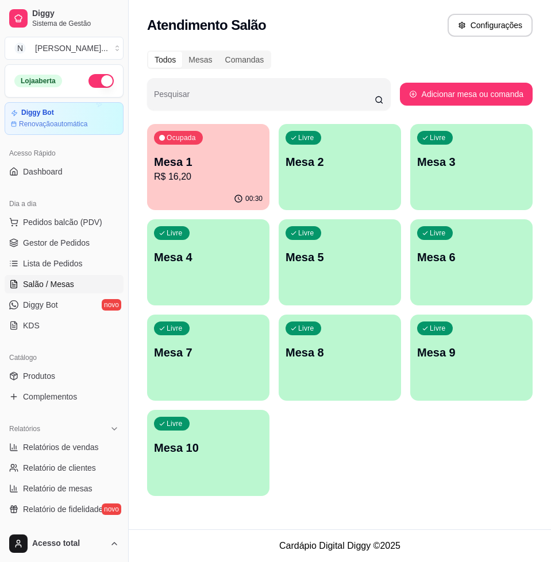
click at [341, 174] on div "Livre Mesa 2" at bounding box center [340, 160] width 122 height 72
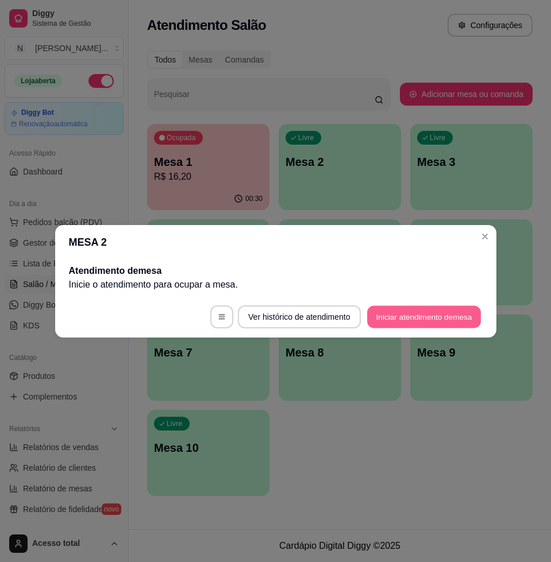
click at [412, 320] on button "Iniciar atendimento de mesa" at bounding box center [424, 317] width 114 height 22
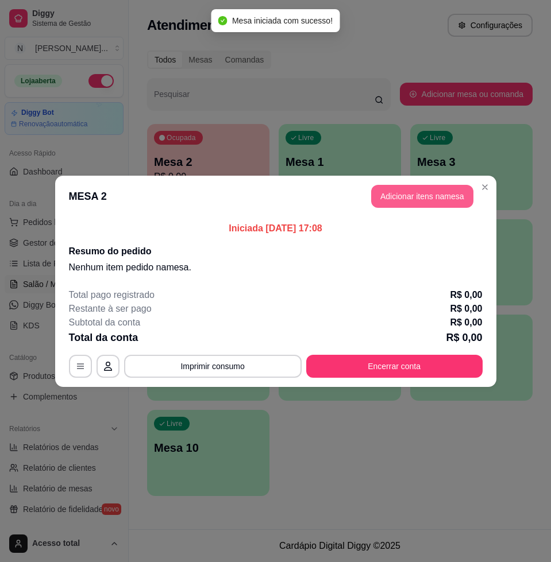
click at [405, 205] on button "Adicionar itens na mesa" at bounding box center [422, 196] width 102 height 23
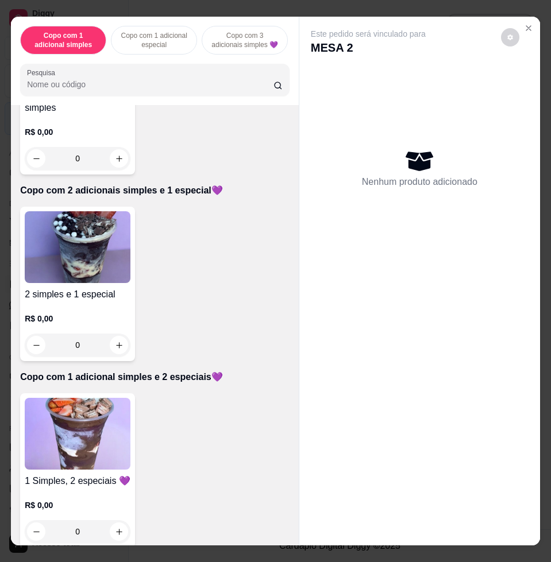
scroll to position [646, 0]
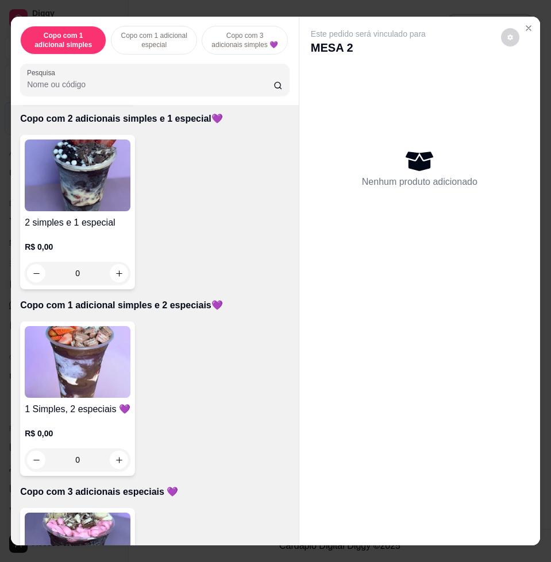
click at [98, 356] on img at bounding box center [78, 362] width 106 height 72
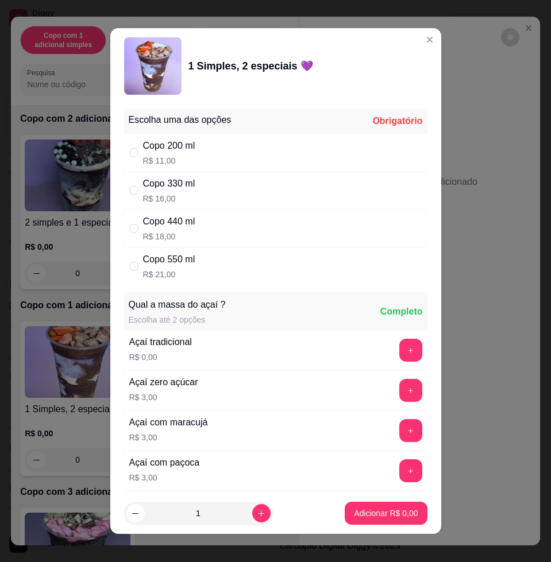
click at [210, 190] on div "Copo 330 ml R$ 16,00" at bounding box center [275, 191] width 303 height 38
radio input "true"
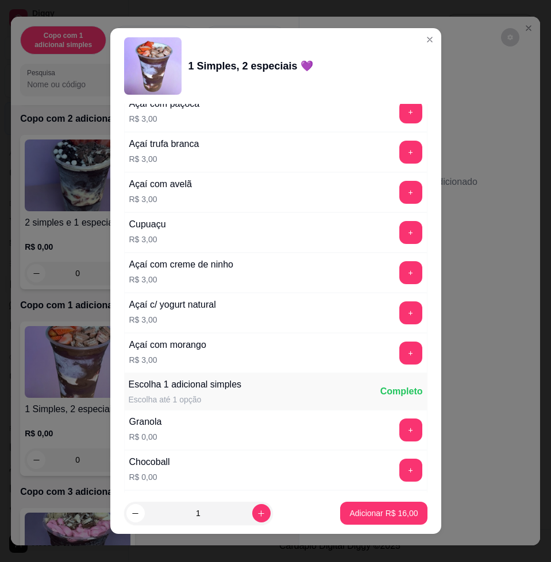
scroll to position [574, 0]
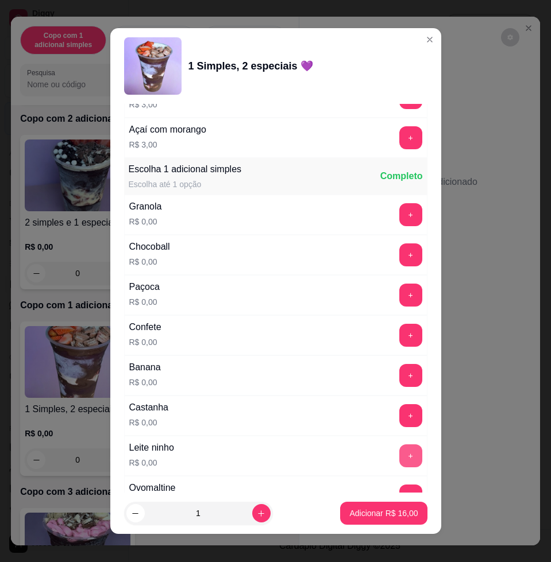
click at [399, 448] on button "+" at bounding box center [410, 456] width 23 height 23
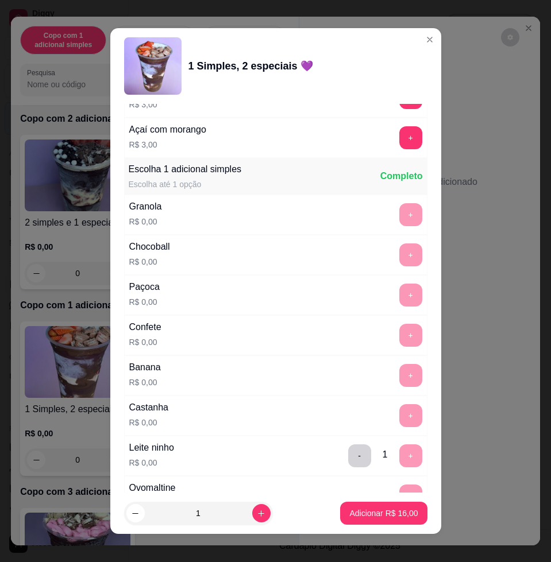
scroll to position [862, 0]
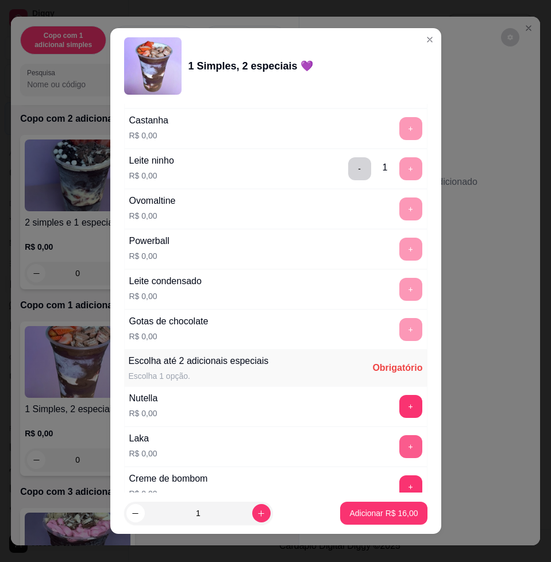
click at [399, 446] on button "+" at bounding box center [410, 446] width 23 height 23
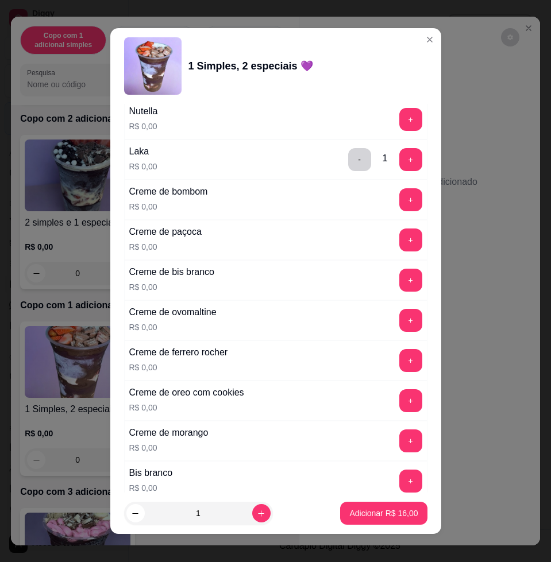
scroll to position [1221, 0]
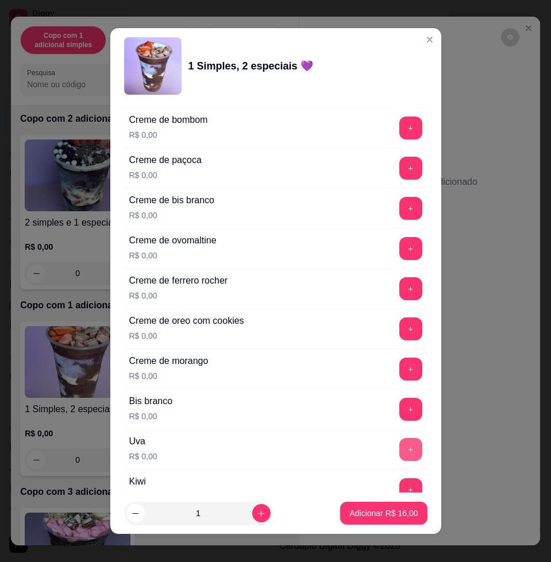
click at [399, 450] on button "+" at bounding box center [410, 449] width 23 height 23
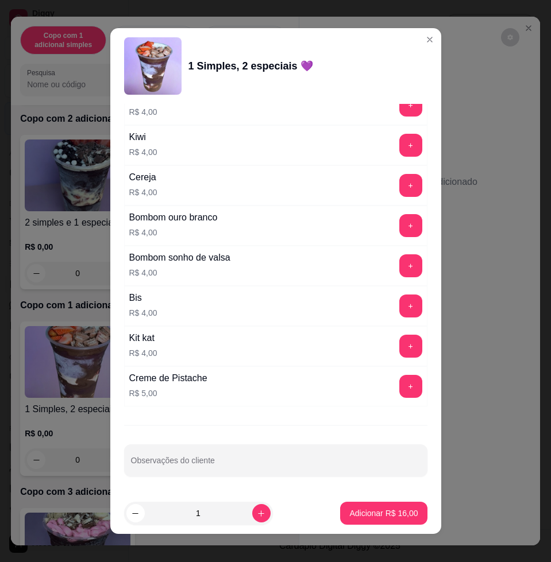
scroll to position [9, 0]
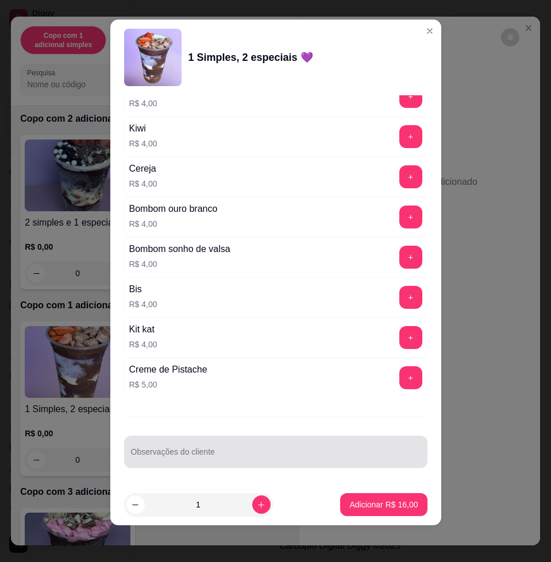
click at [344, 443] on div "Observações do cliente" at bounding box center [275, 452] width 303 height 32
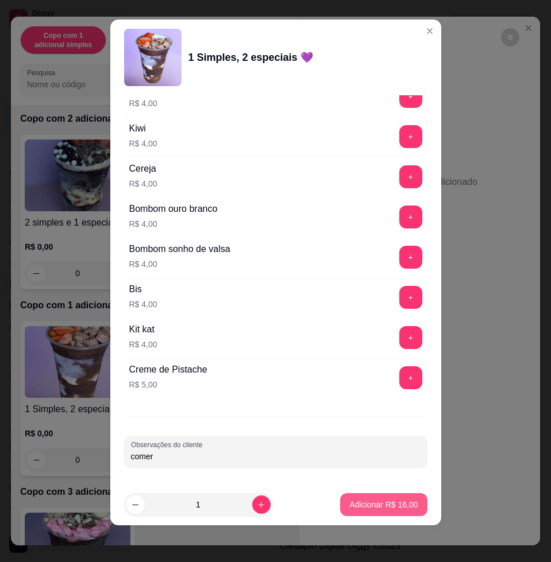
type input "comer"
click at [396, 508] on p "Adicionar R$ 16,00" at bounding box center [383, 504] width 68 height 11
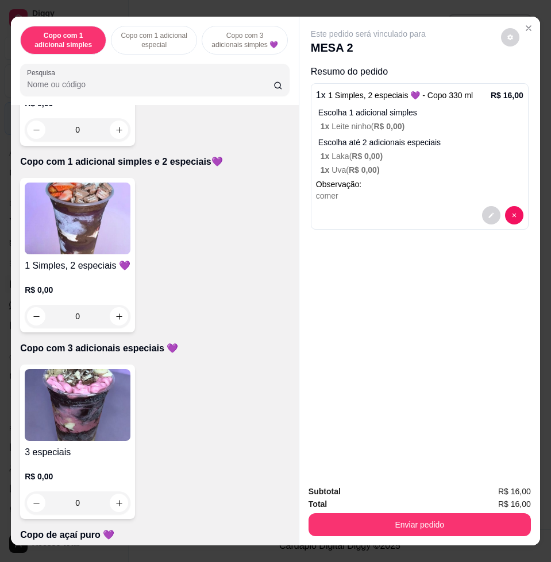
scroll to position [646, 0]
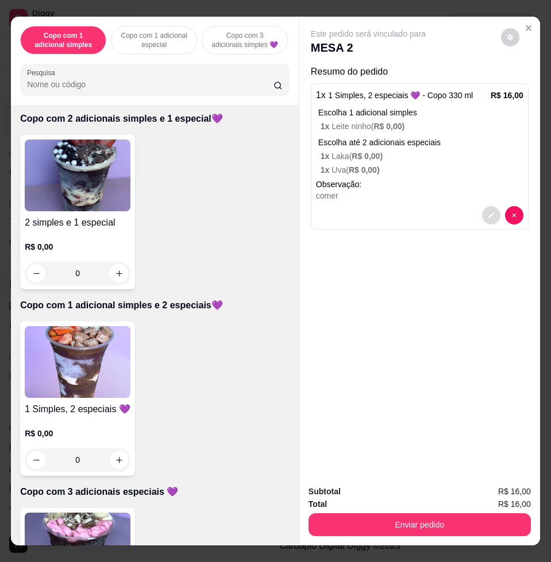
click at [488, 212] on icon "decrease-product-quantity" at bounding box center [491, 215] width 7 height 7
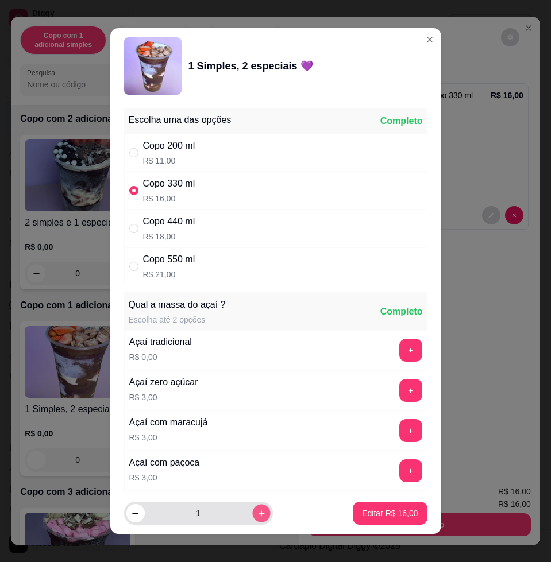
click at [257, 516] on icon "increase-product-quantity" at bounding box center [261, 514] width 9 height 9
type input "2"
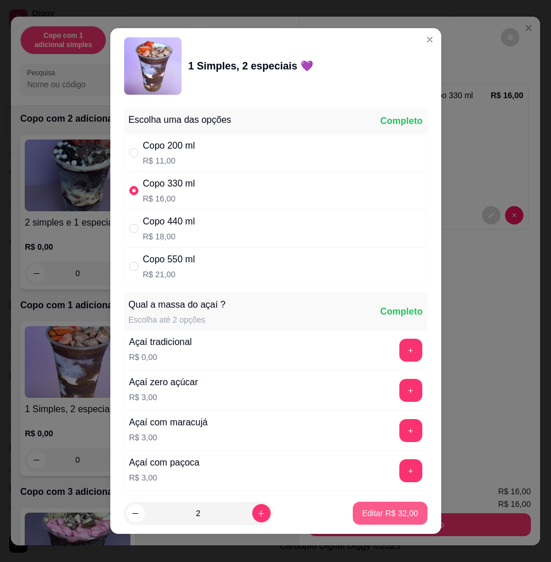
click at [363, 507] on button "Editar R$ 32,00" at bounding box center [390, 513] width 74 height 23
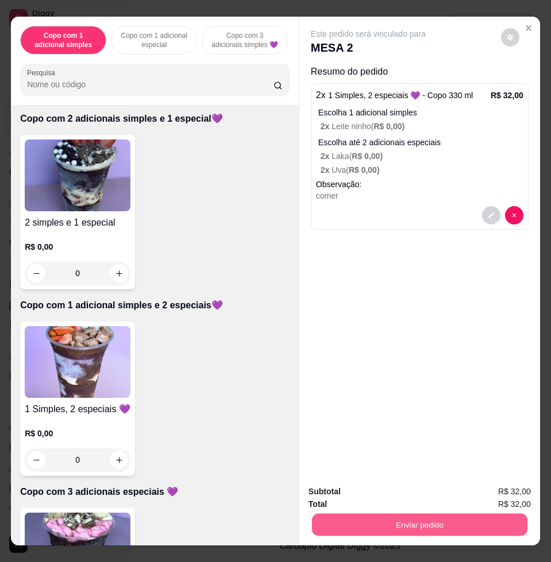
click at [468, 522] on button "Enviar pedido" at bounding box center [419, 525] width 215 height 22
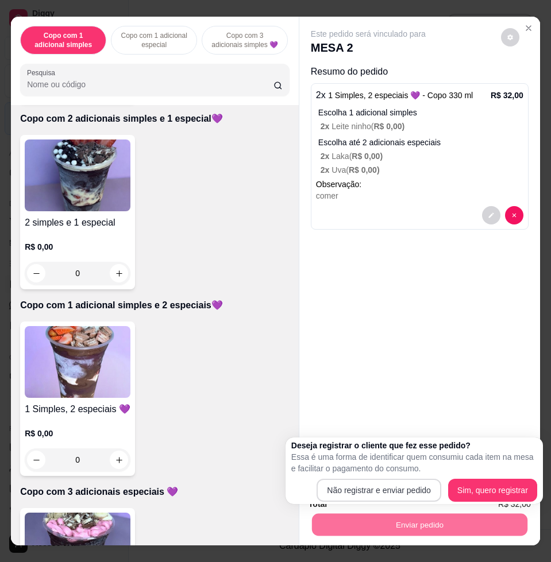
click at [442, 493] on div "Não registrar e enviar pedido Sim, quero registrar" at bounding box center [414, 490] width 246 height 23
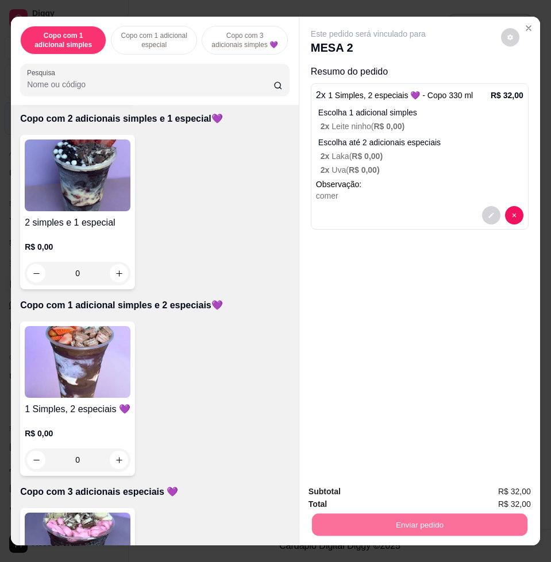
click at [385, 487] on button "Não registrar e enviar pedido" at bounding box center [380, 491] width 119 height 22
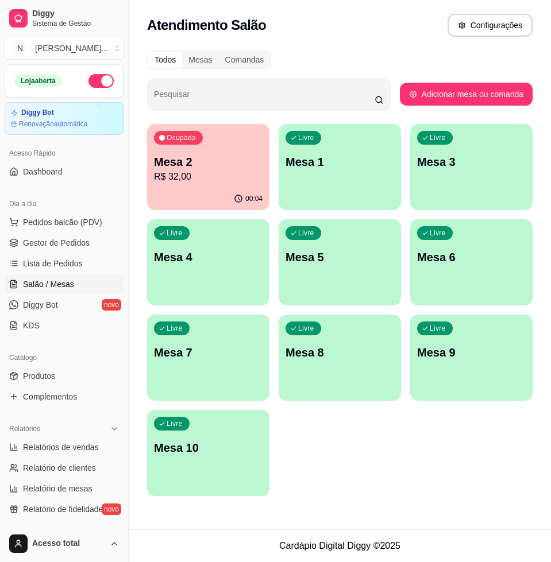
click at [368, 171] on div "Livre Mesa 1" at bounding box center [340, 160] width 122 height 72
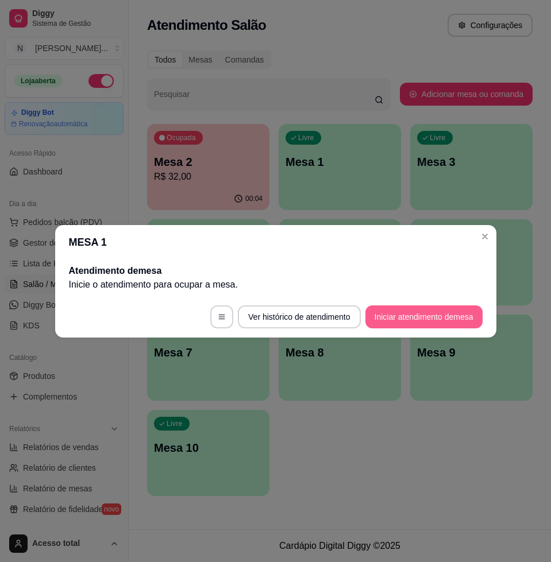
click at [418, 310] on button "Iniciar atendimento de mesa" at bounding box center [423, 317] width 117 height 23
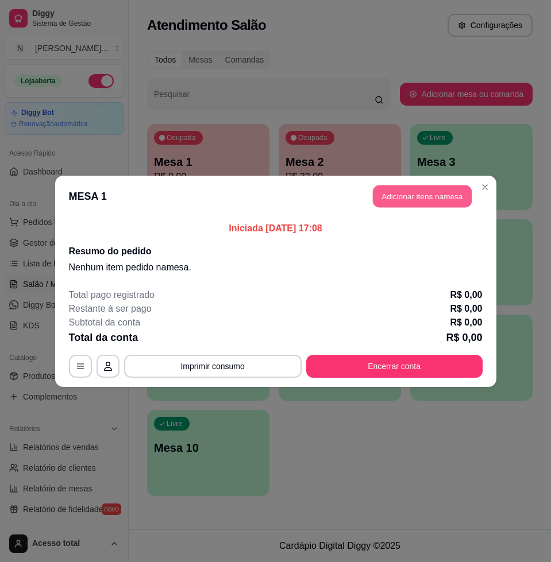
click at [454, 198] on button "Adicionar itens na mesa" at bounding box center [422, 196] width 99 height 22
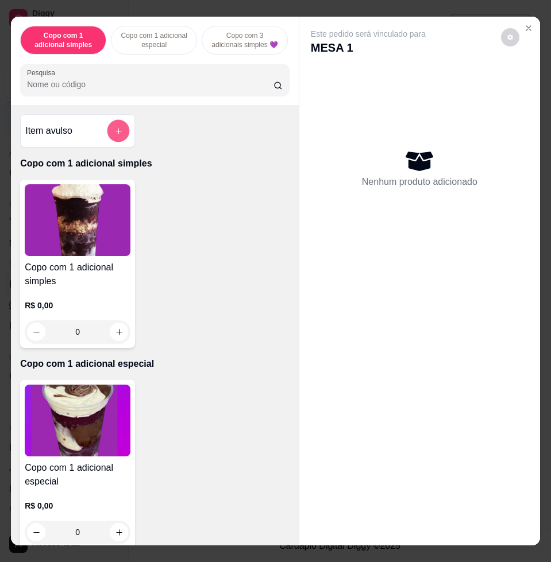
click at [108, 142] on button "add-separate-item" at bounding box center [118, 131] width 22 height 22
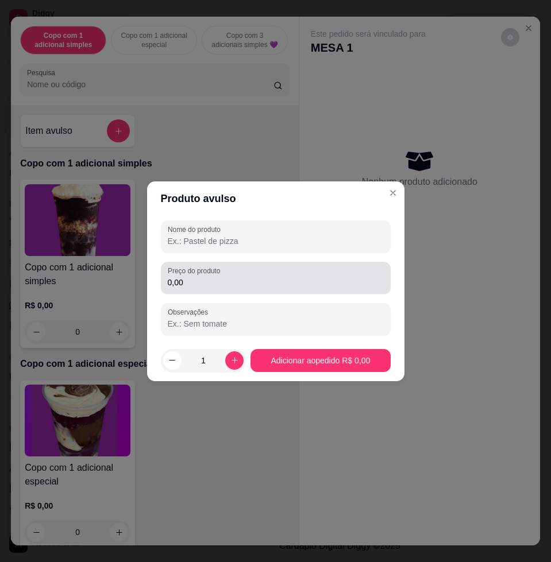
click at [202, 286] on input "0,00" at bounding box center [276, 282] width 216 height 11
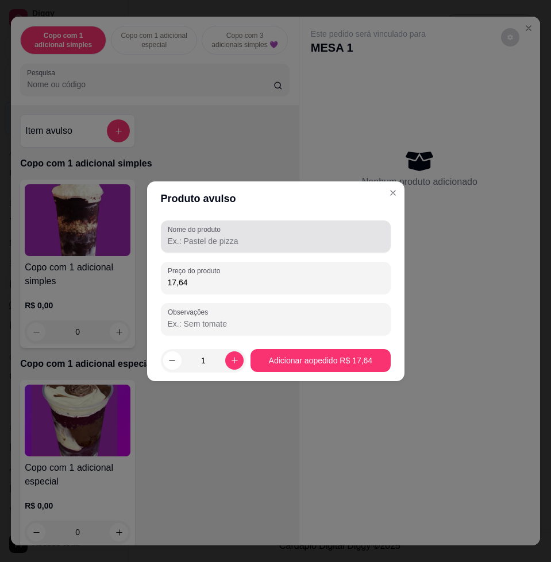
type input "17,64"
click at [304, 249] on div "Nome do produto" at bounding box center [276, 237] width 230 height 32
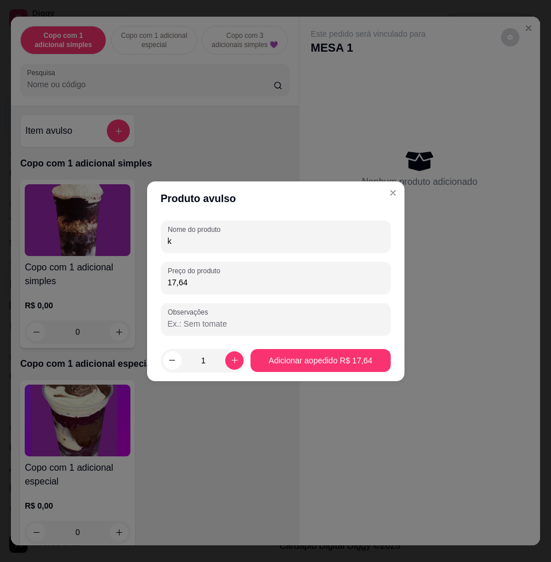
type input "k"
click at [298, 373] on footer "1 Adicionar ao pedido R$ 17,64" at bounding box center [275, 360] width 257 height 41
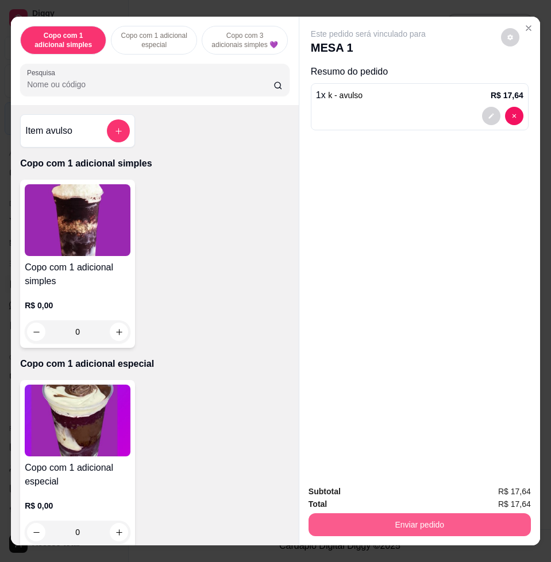
click at [404, 526] on button "Enviar pedido" at bounding box center [420, 525] width 222 height 23
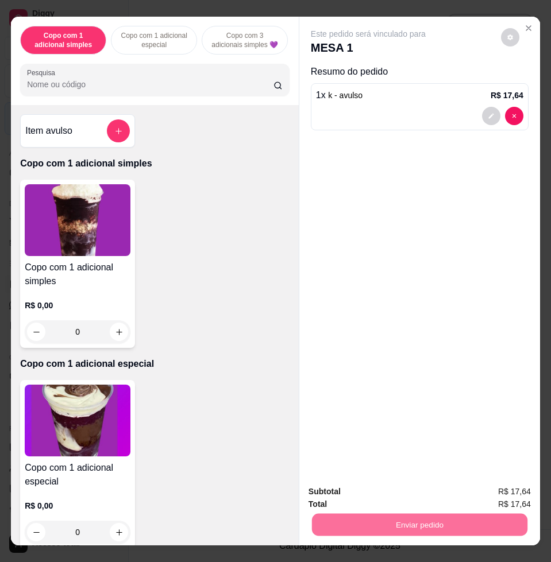
click at [390, 497] on button "Não registrar e enviar pedido" at bounding box center [380, 490] width 116 height 21
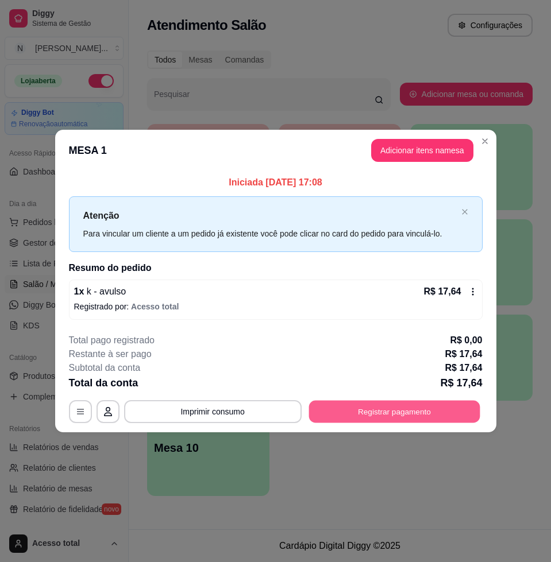
click at [441, 414] on button "Registrar pagamento" at bounding box center [394, 412] width 171 height 22
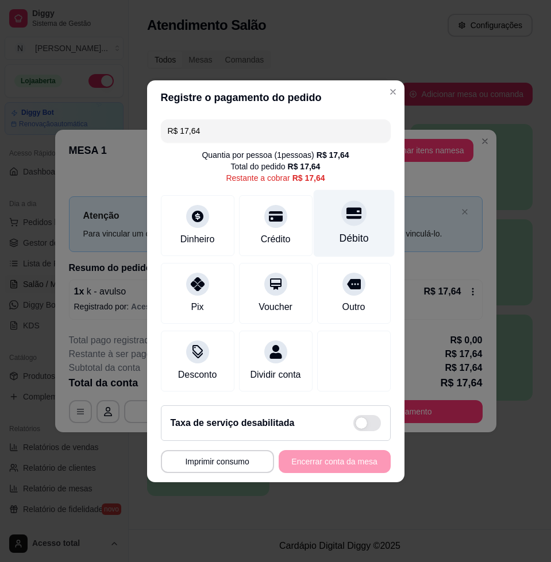
click at [339, 231] on div "Débito" at bounding box center [353, 238] width 29 height 15
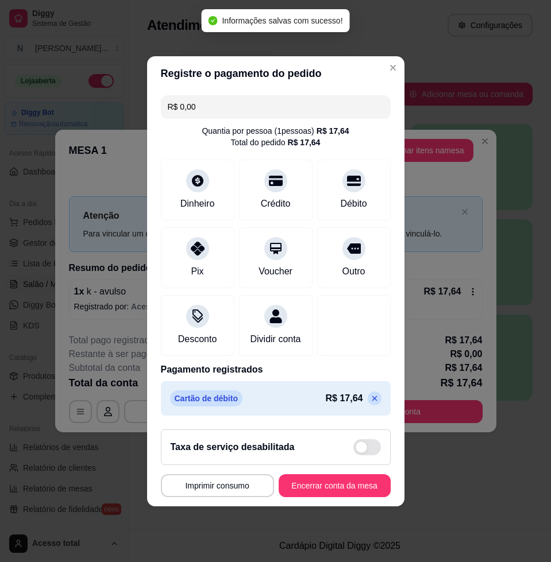
type input "R$ 0,00"
click at [342, 491] on button "Encerrar conta da mesa" at bounding box center [335, 486] width 112 height 23
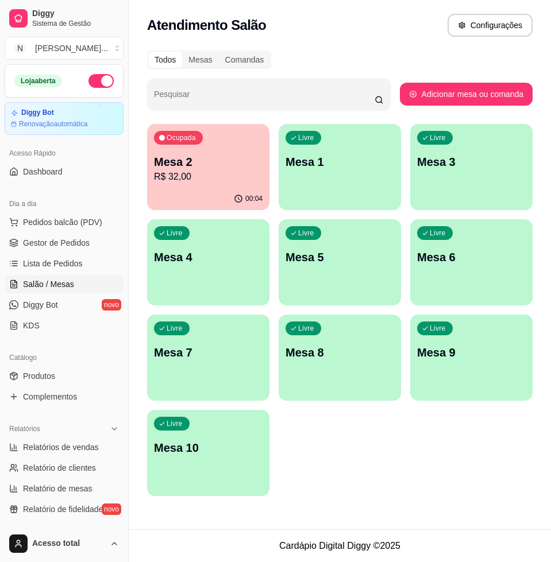
click at [233, 175] on p "R$ 32,00" at bounding box center [208, 177] width 109 height 14
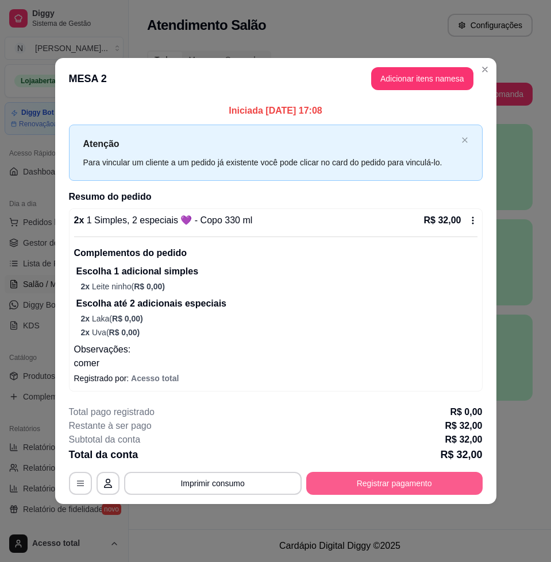
click at [387, 480] on button "Registrar pagamento" at bounding box center [394, 483] width 176 height 23
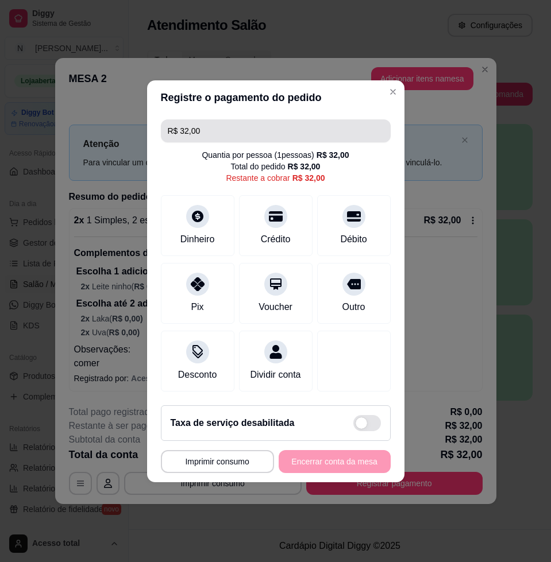
click at [240, 127] on input "R$ 32,00" at bounding box center [276, 130] width 216 height 23
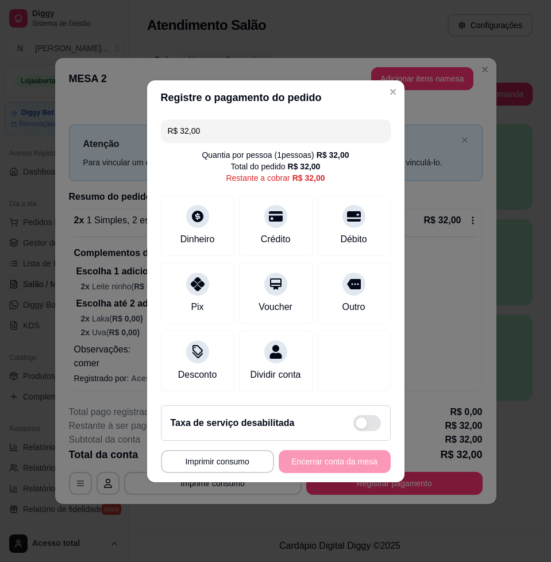
click at [240, 127] on input "R$ 32,00" at bounding box center [276, 130] width 216 height 23
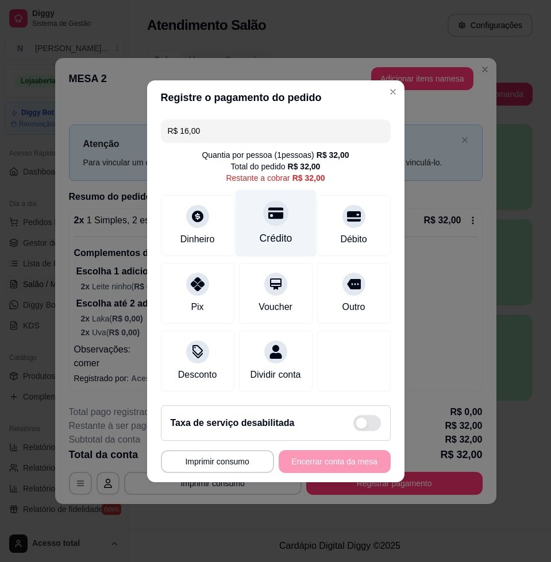
type input "R$ 16,00"
click at [297, 226] on div "Crédito" at bounding box center [275, 223] width 81 height 67
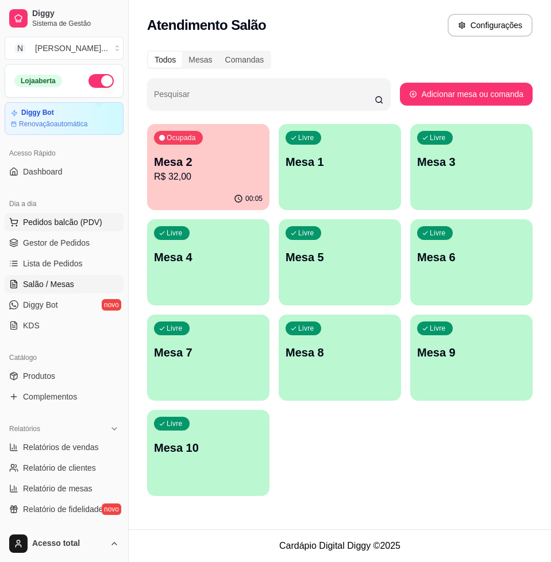
click at [86, 221] on span "Pedidos balcão (PDV)" at bounding box center [62, 222] width 79 height 11
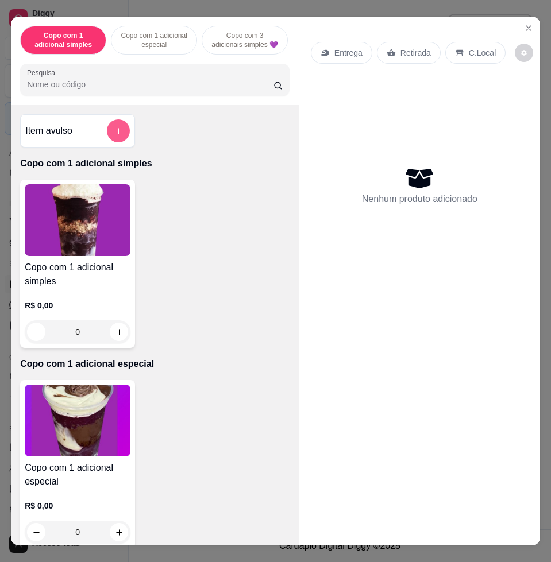
click at [111, 141] on button "add-separate-item" at bounding box center [118, 130] width 23 height 23
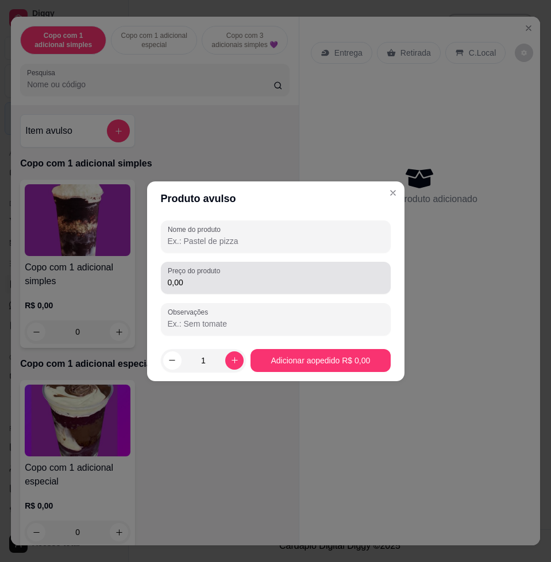
click at [247, 288] on div "0,00" at bounding box center [276, 278] width 216 height 23
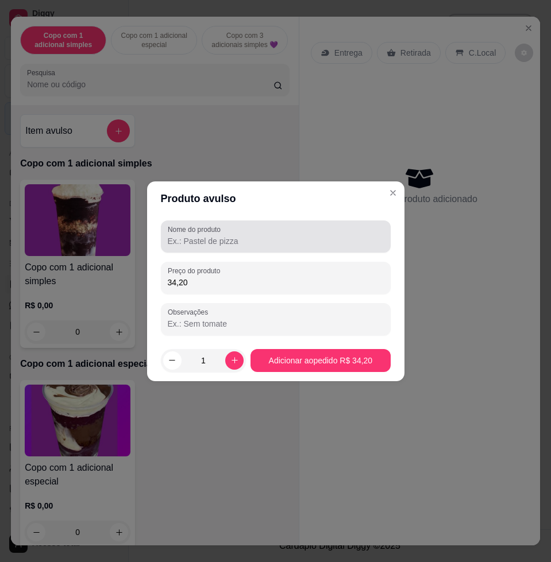
type input "34,20"
click at [255, 248] on div "Nome do produto" at bounding box center [276, 237] width 230 height 32
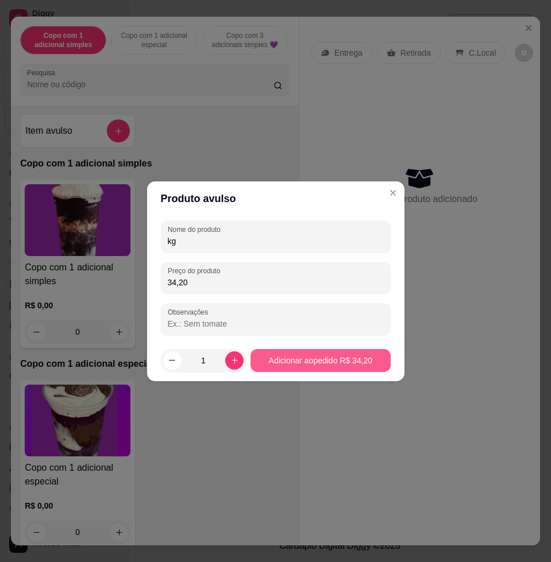
type input "kg"
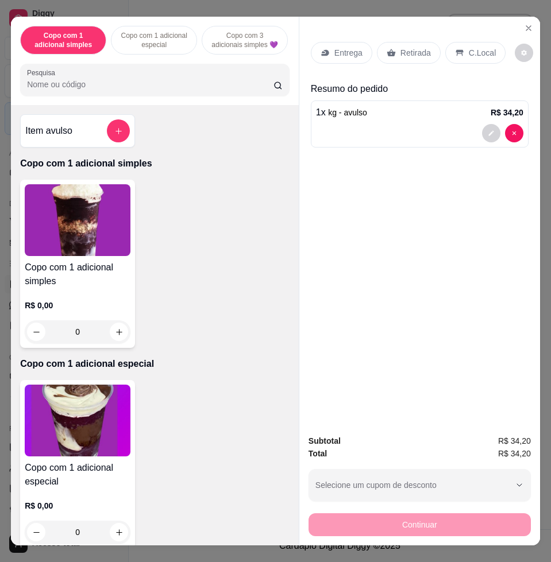
drag, startPoint x: 472, startPoint y: 53, endPoint x: 465, endPoint y: 55, distance: 7.0
click at [471, 54] on div "C.Local" at bounding box center [475, 53] width 60 height 22
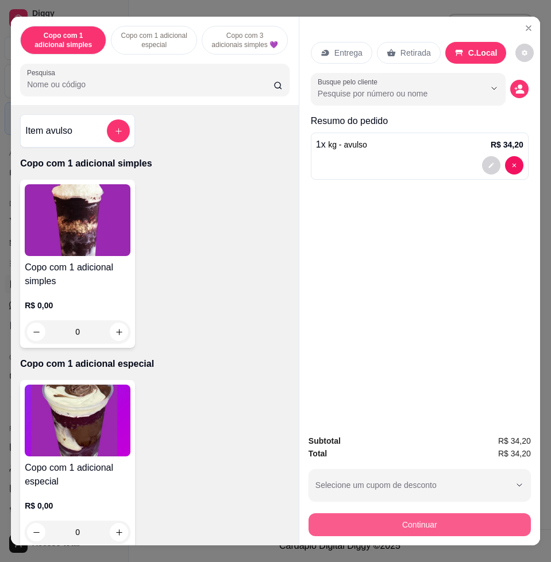
click at [488, 518] on button "Continuar" at bounding box center [420, 525] width 222 height 23
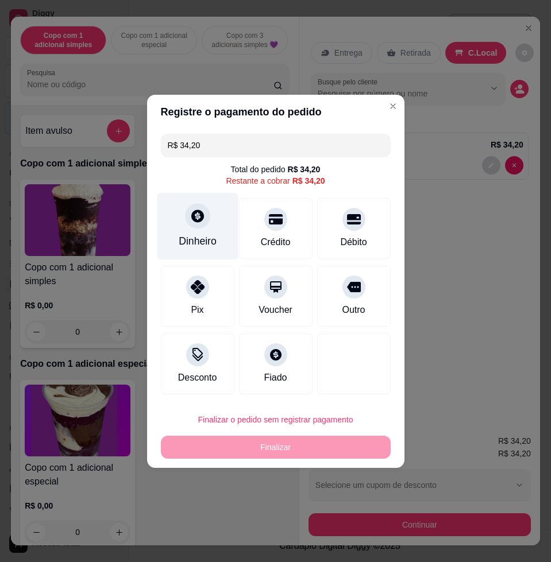
click at [187, 214] on div at bounding box center [197, 215] width 25 height 25
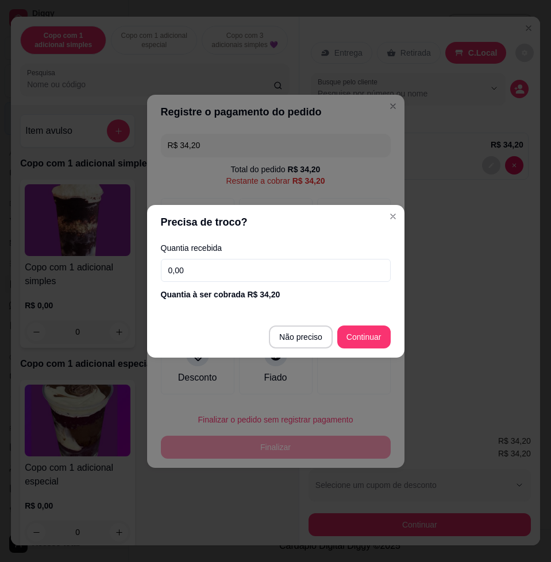
click at [220, 260] on input "0,00" at bounding box center [276, 270] width 230 height 23
click at [257, 270] on input "0,00" at bounding box center [276, 270] width 230 height 23
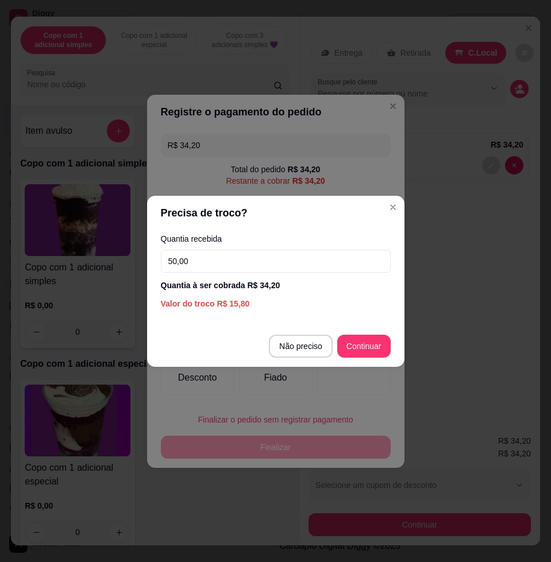
type input "50,00"
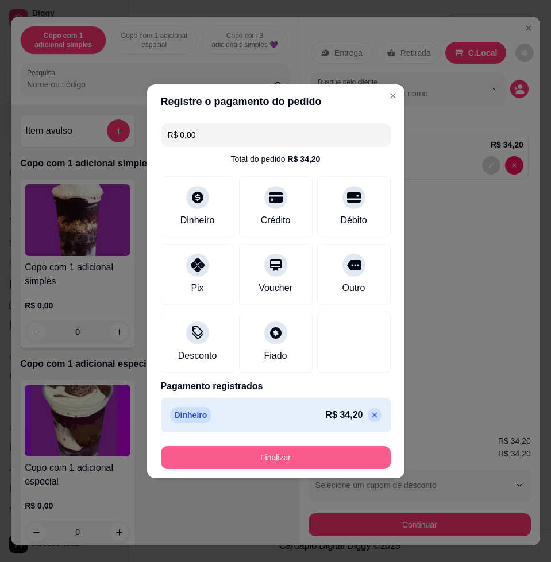
click at [362, 465] on button "Finalizar" at bounding box center [276, 457] width 230 height 23
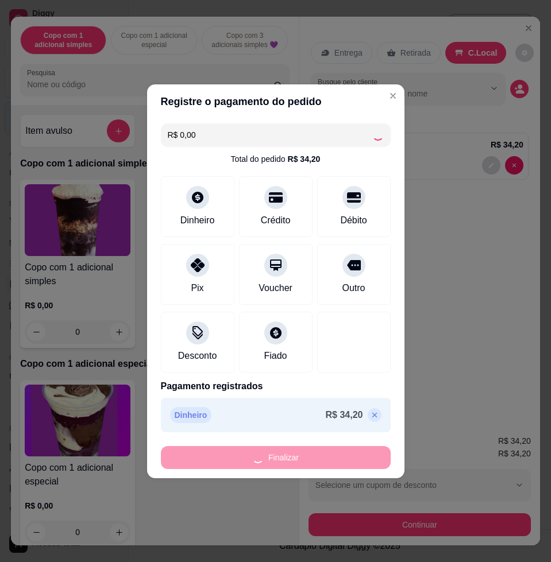
type input "-R$ 34,20"
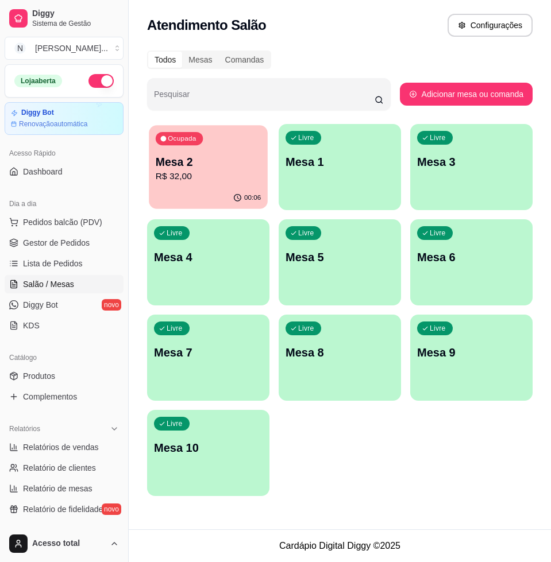
click at [181, 180] on p "R$ 32,00" at bounding box center [208, 176] width 105 height 13
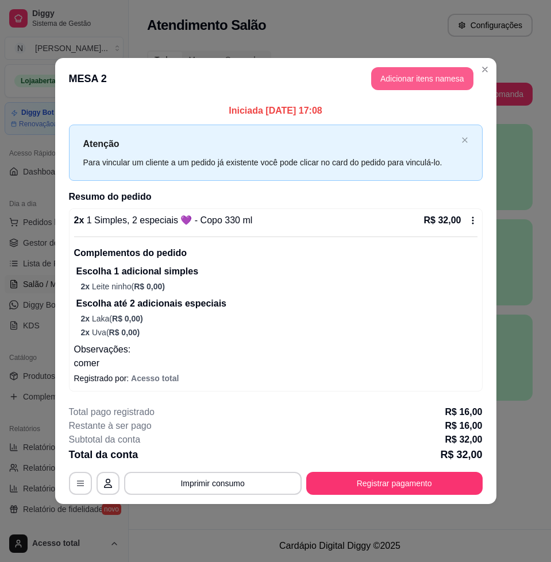
click at [433, 78] on button "Adicionar itens na mesa" at bounding box center [422, 78] width 102 height 23
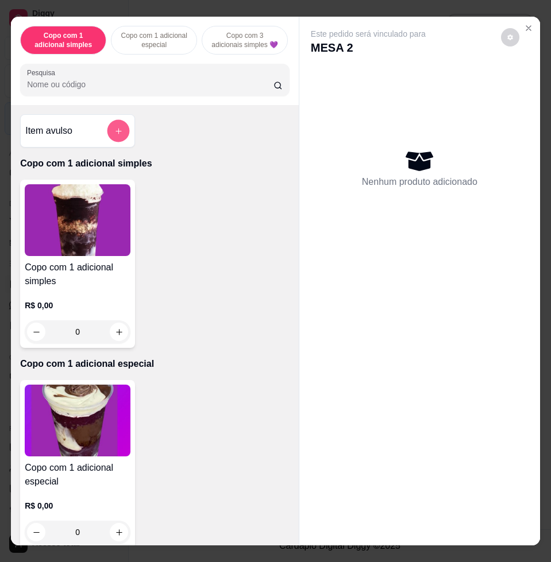
click at [118, 134] on button "add-separate-item" at bounding box center [118, 131] width 22 height 22
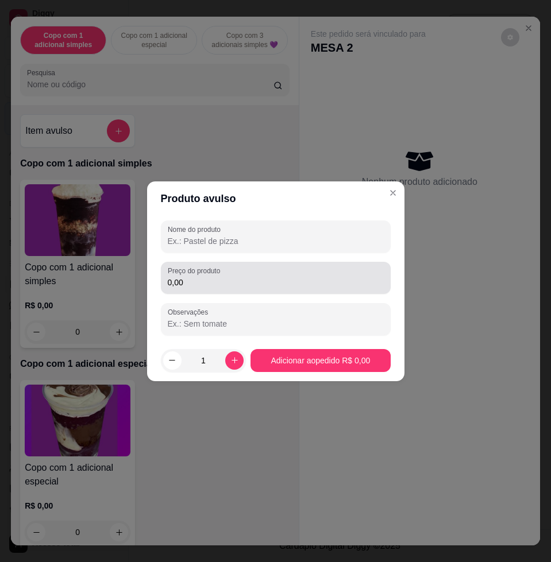
click at [255, 268] on div "0,00" at bounding box center [276, 278] width 216 height 23
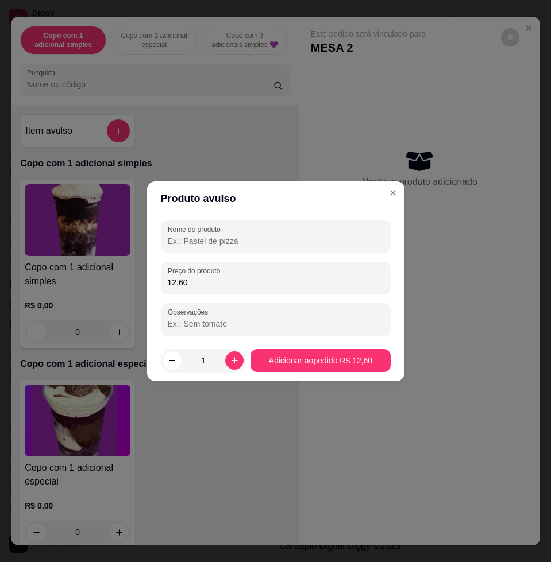
type input "12,60"
click at [258, 245] on input "Nome do produto" at bounding box center [276, 241] width 216 height 11
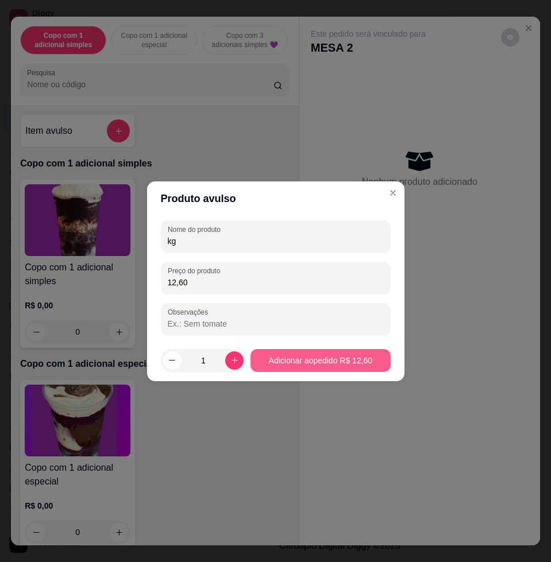
type input "kg"
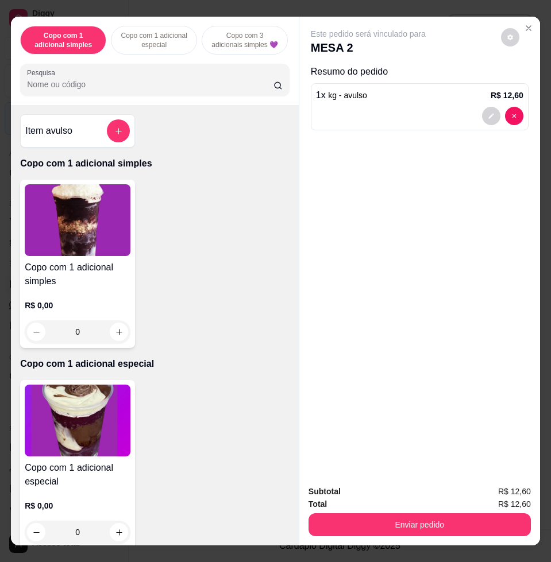
click at [445, 499] on div "Total R$ 12,60" at bounding box center [420, 504] width 222 height 13
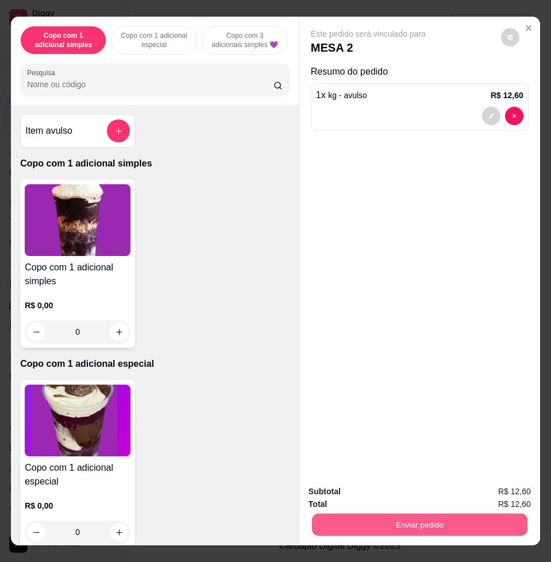
click at [446, 514] on button "Enviar pedido" at bounding box center [419, 525] width 215 height 22
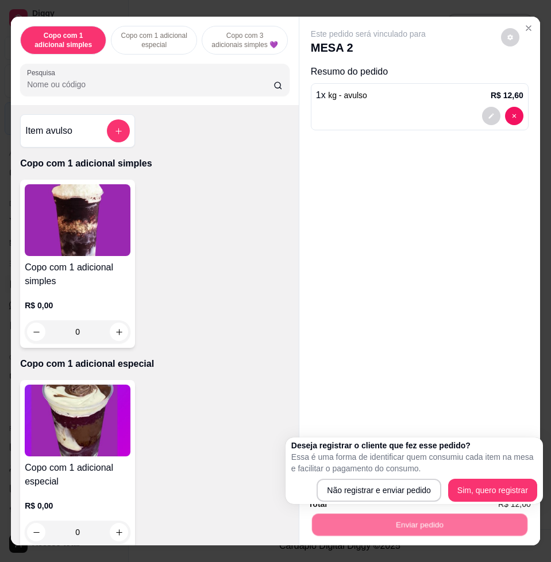
click at [394, 477] on div "Deseja registrar o cliente que fez esse pedido? Essa é uma forma de identificar…" at bounding box center [414, 471] width 246 height 62
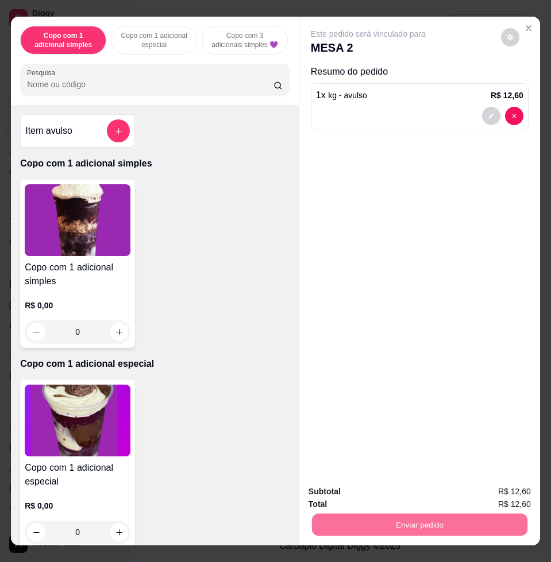
click at [394, 485] on button "Não registrar e enviar pedido" at bounding box center [380, 491] width 119 height 22
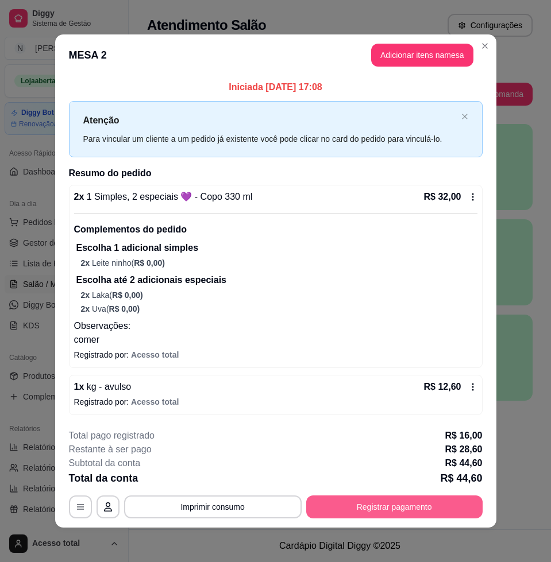
click at [387, 502] on button "Registrar pagamento" at bounding box center [394, 507] width 176 height 23
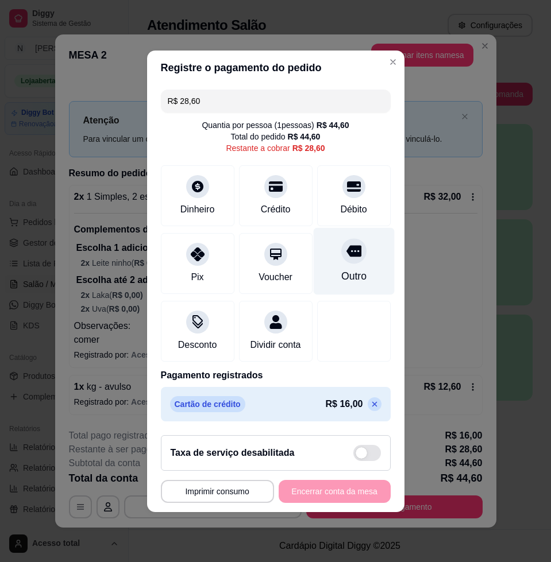
click at [356, 259] on div "Outro" at bounding box center [353, 260] width 81 height 67
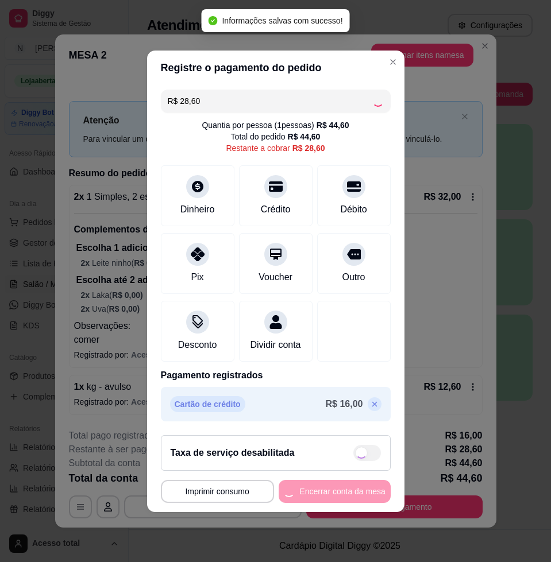
type input "R$ 0,00"
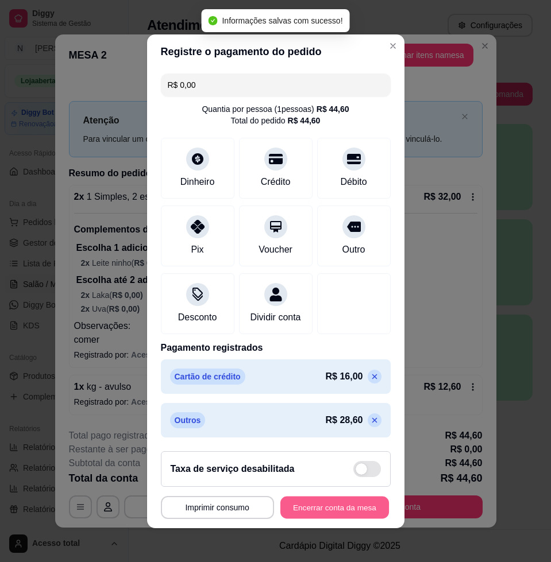
click at [345, 512] on button "Encerrar conta da mesa" at bounding box center [334, 507] width 109 height 22
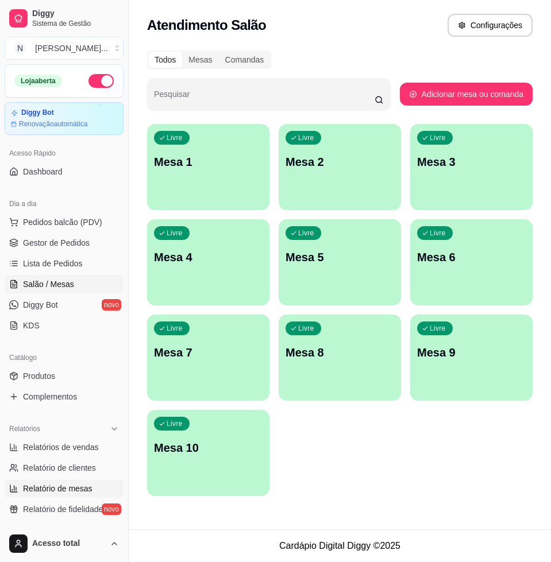
scroll to position [144, 0]
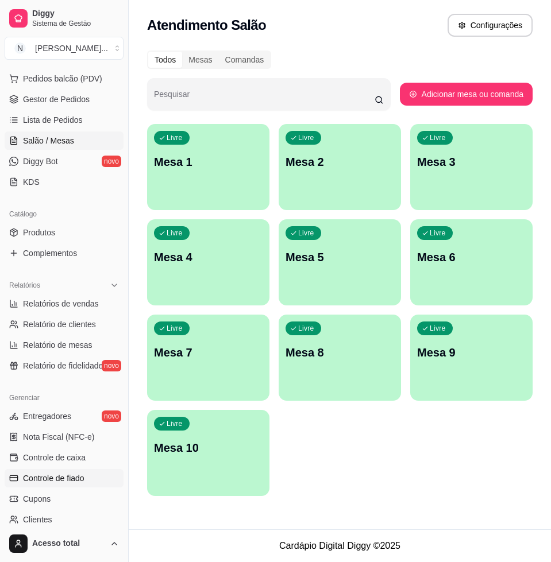
click at [72, 480] on span "Controle de fiado" at bounding box center [53, 478] width 61 height 11
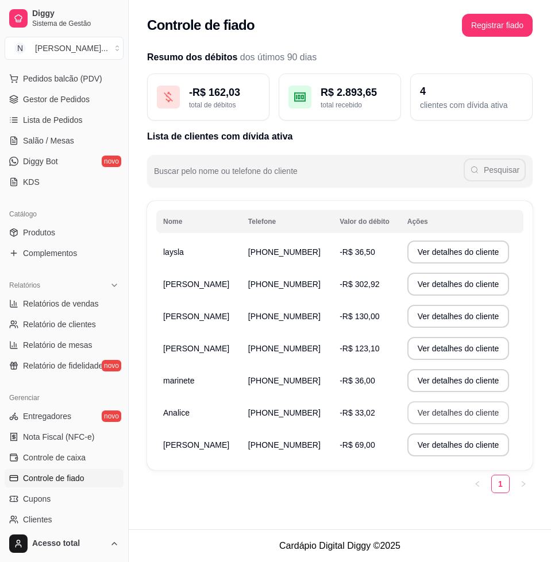
click at [449, 417] on button "Ver detalhes do cliente" at bounding box center [458, 413] width 102 height 23
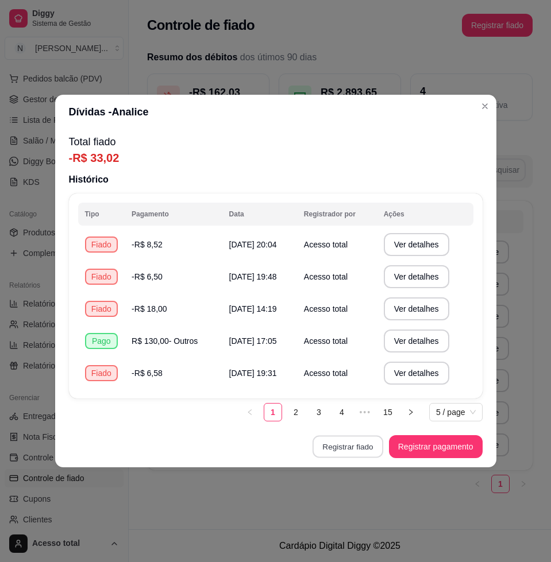
click at [363, 444] on button "Registrar fiado" at bounding box center [348, 447] width 71 height 22
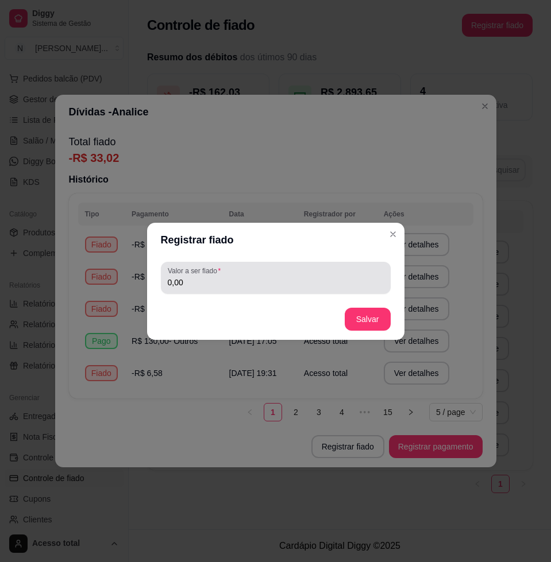
click at [245, 267] on div "0,00" at bounding box center [276, 278] width 216 height 23
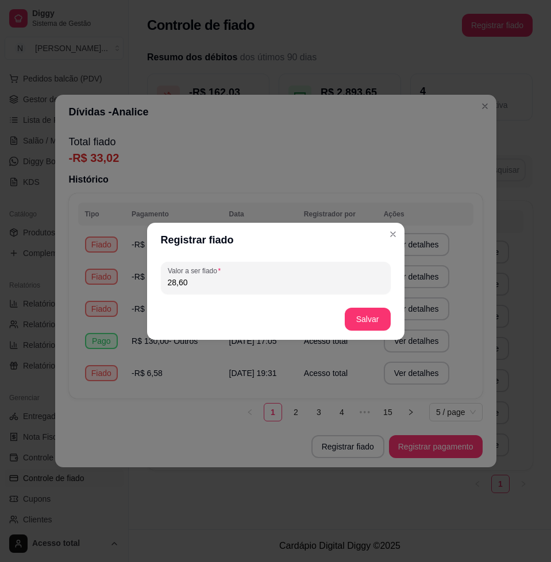
type input "28,60"
click at [375, 312] on button "Salvar" at bounding box center [368, 319] width 46 height 23
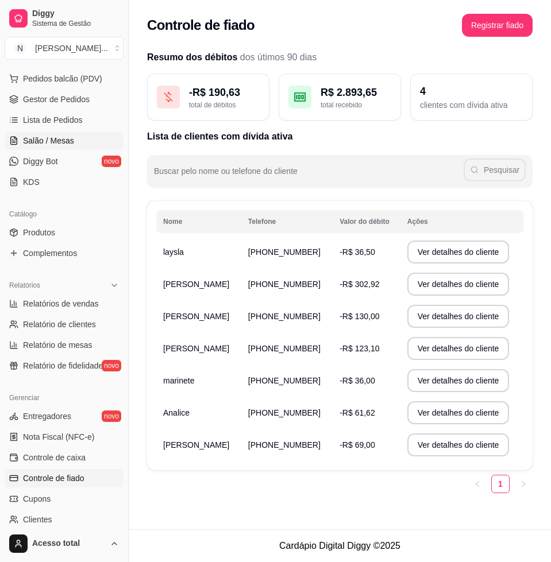
click at [38, 144] on span "Salão / Mesas" at bounding box center [48, 140] width 51 height 11
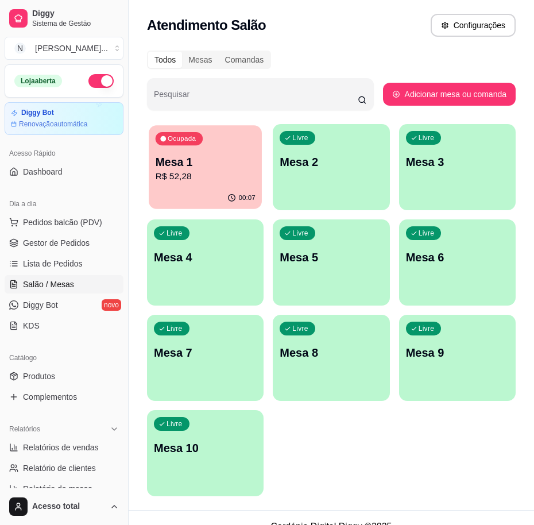
click at [198, 188] on div "00:07" at bounding box center [205, 198] width 113 height 22
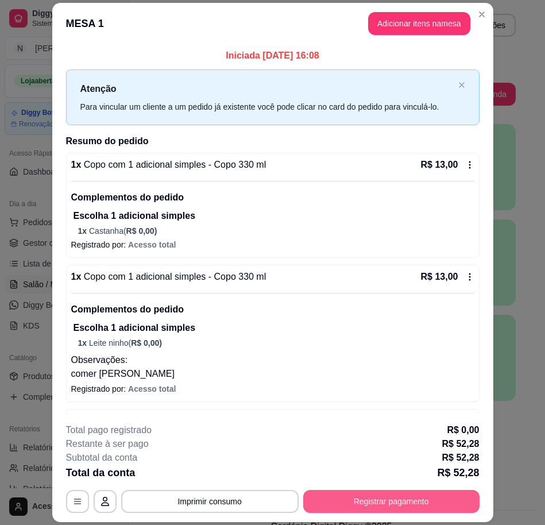
click at [408, 494] on button "Registrar pagamento" at bounding box center [391, 501] width 176 height 23
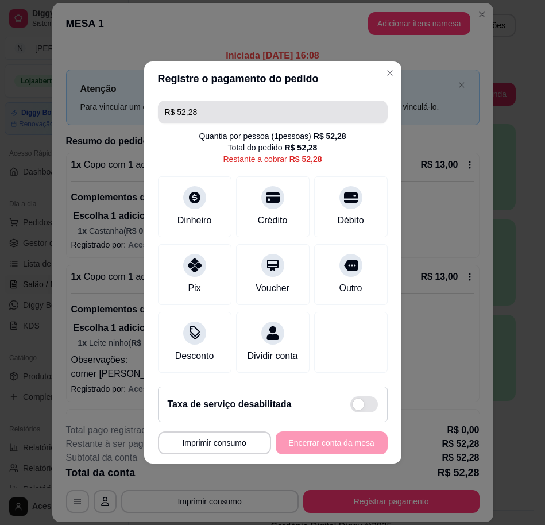
click at [303, 101] on input "R$ 52,28" at bounding box center [273, 112] width 216 height 23
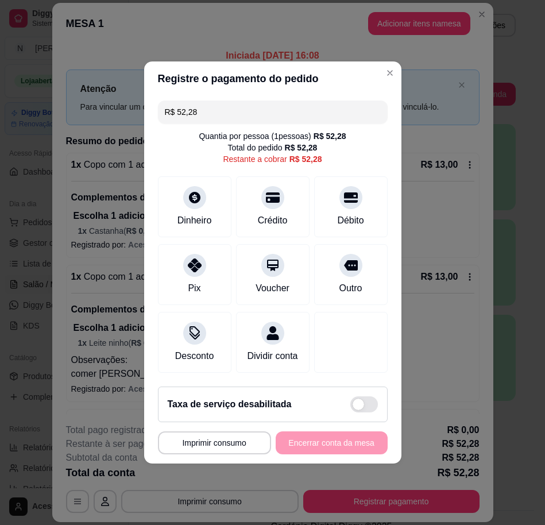
click at [303, 101] on input "R$ 52,28" at bounding box center [273, 112] width 216 height 23
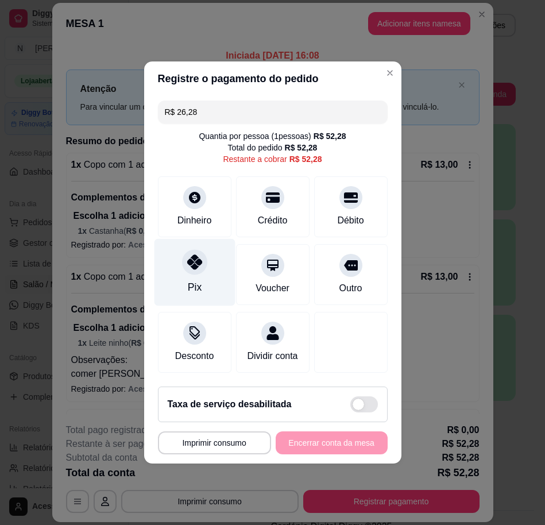
click at [207, 258] on div "Pix" at bounding box center [194, 272] width 81 height 67
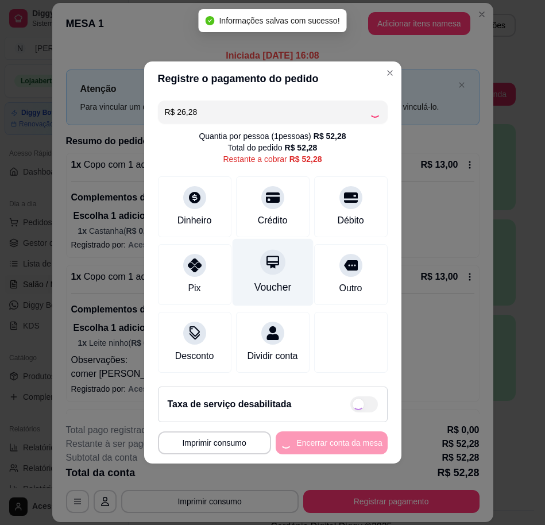
type input "R$ 26,00"
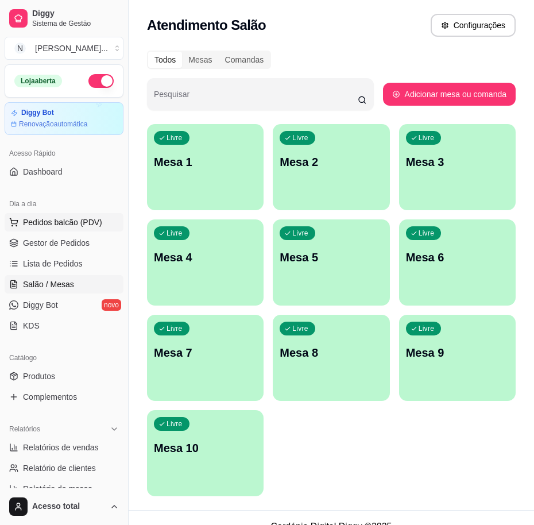
click at [61, 218] on span "Pedidos balcão (PDV)" at bounding box center [62, 222] width 79 height 11
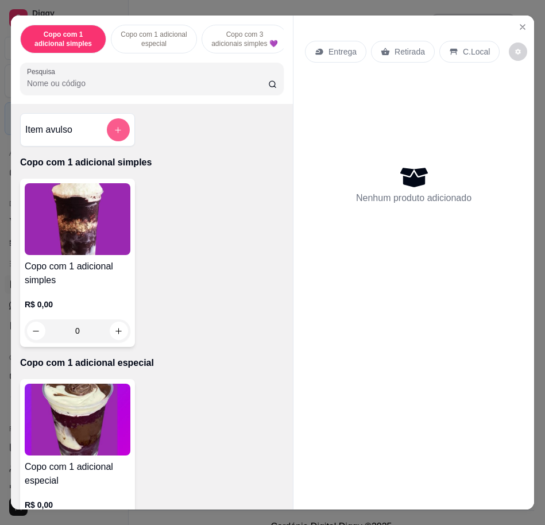
click at [114, 134] on icon "add-separate-item" at bounding box center [118, 130] width 9 height 9
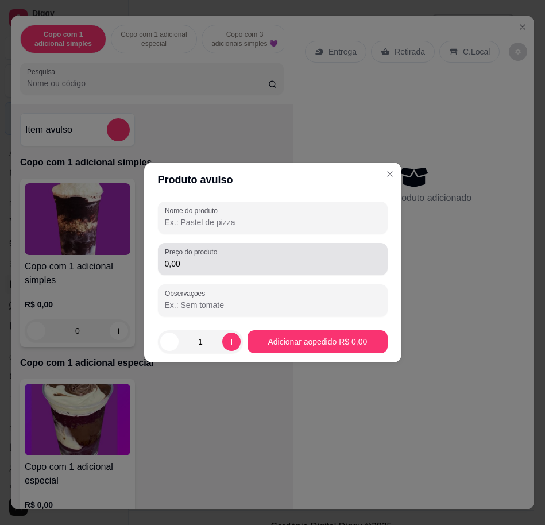
click at [245, 250] on div "0,00" at bounding box center [273, 259] width 216 height 23
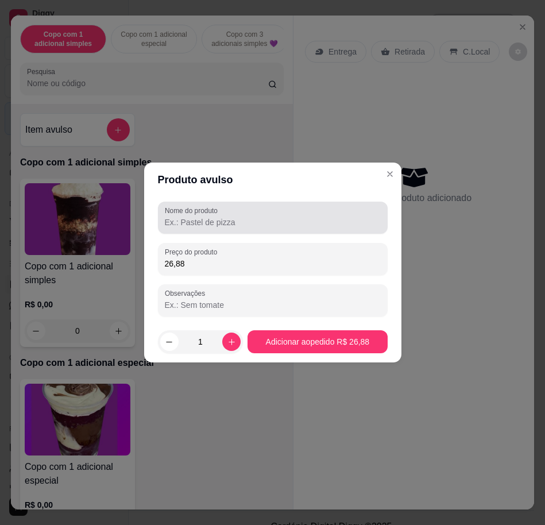
type input "26,88"
click at [273, 226] on input "Nome do produto" at bounding box center [273, 222] width 216 height 11
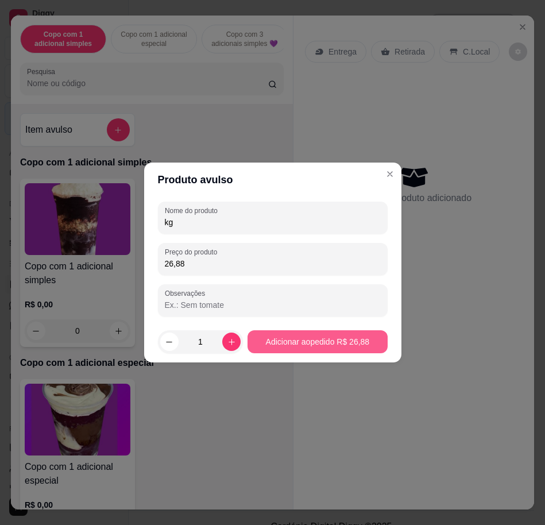
type input "kg"
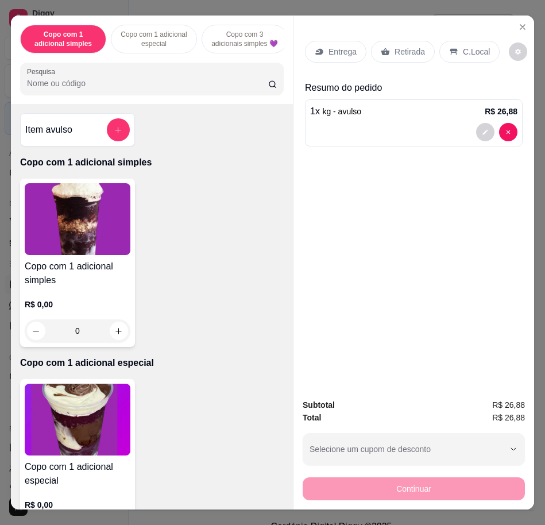
click at [464, 41] on div "C.Local" at bounding box center [469, 52] width 60 height 22
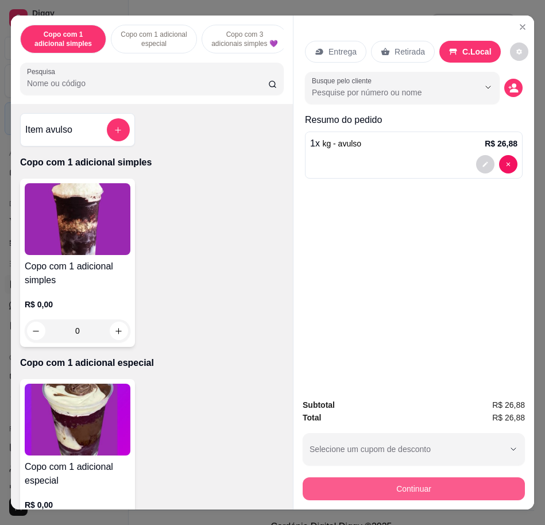
click at [459, 488] on button "Continuar" at bounding box center [414, 488] width 222 height 23
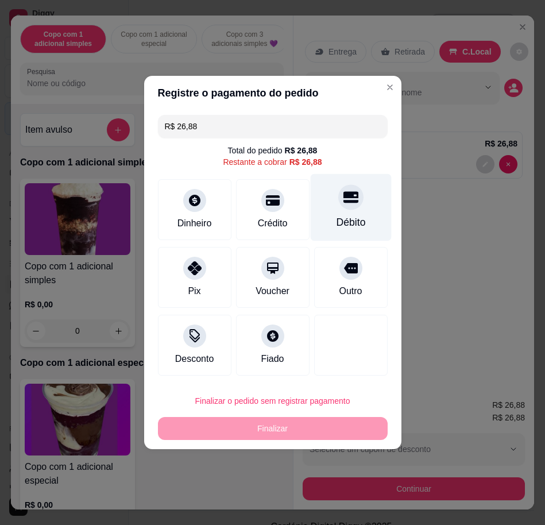
click at [348, 200] on icon at bounding box center [350, 197] width 15 height 15
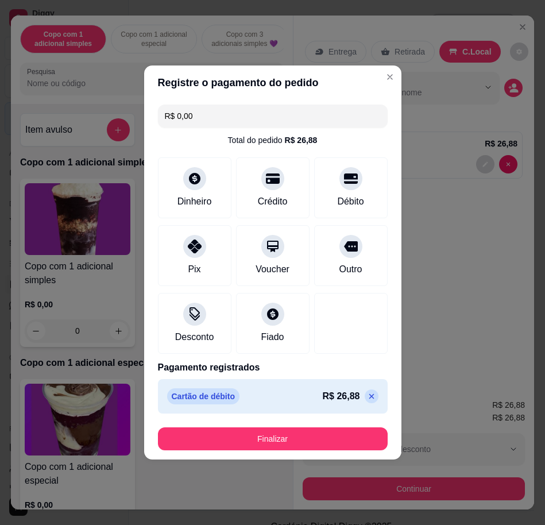
click at [354, 429] on button "Finalizar" at bounding box center [273, 438] width 230 height 23
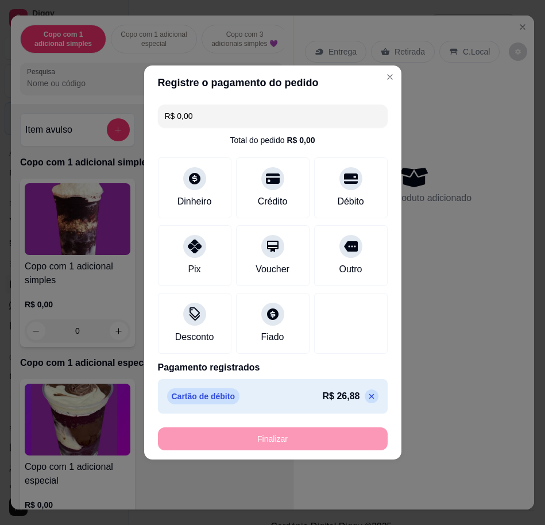
type input "-R$ 26,88"
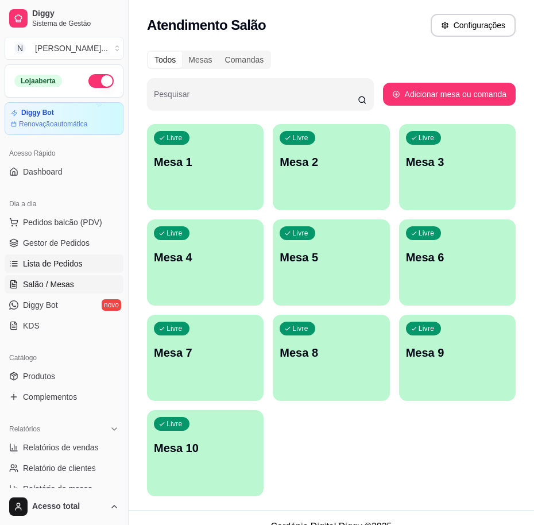
drag, startPoint x: 65, startPoint y: 260, endPoint x: 80, endPoint y: 258, distance: 15.1
click at [65, 260] on span "Lista de Pedidos" at bounding box center [53, 263] width 60 height 11
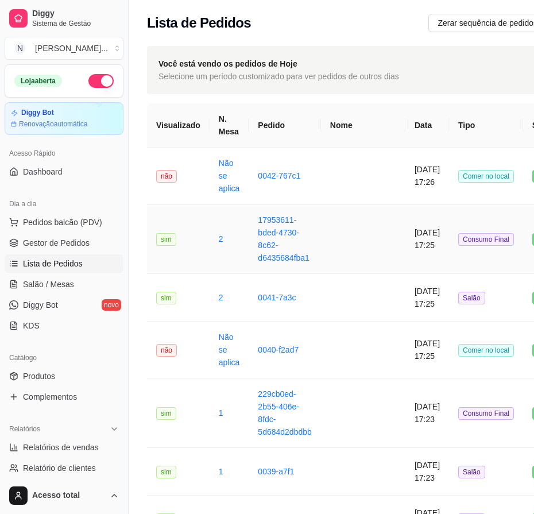
click at [354, 250] on td at bounding box center [363, 240] width 84 height 70
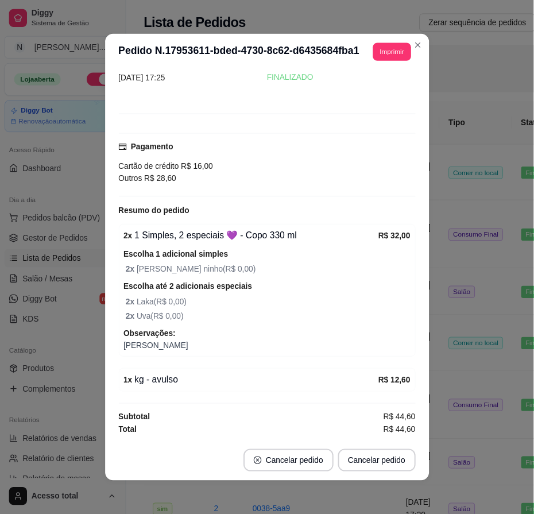
scroll to position [2, 0]
